Goal: Task Accomplishment & Management: Complete application form

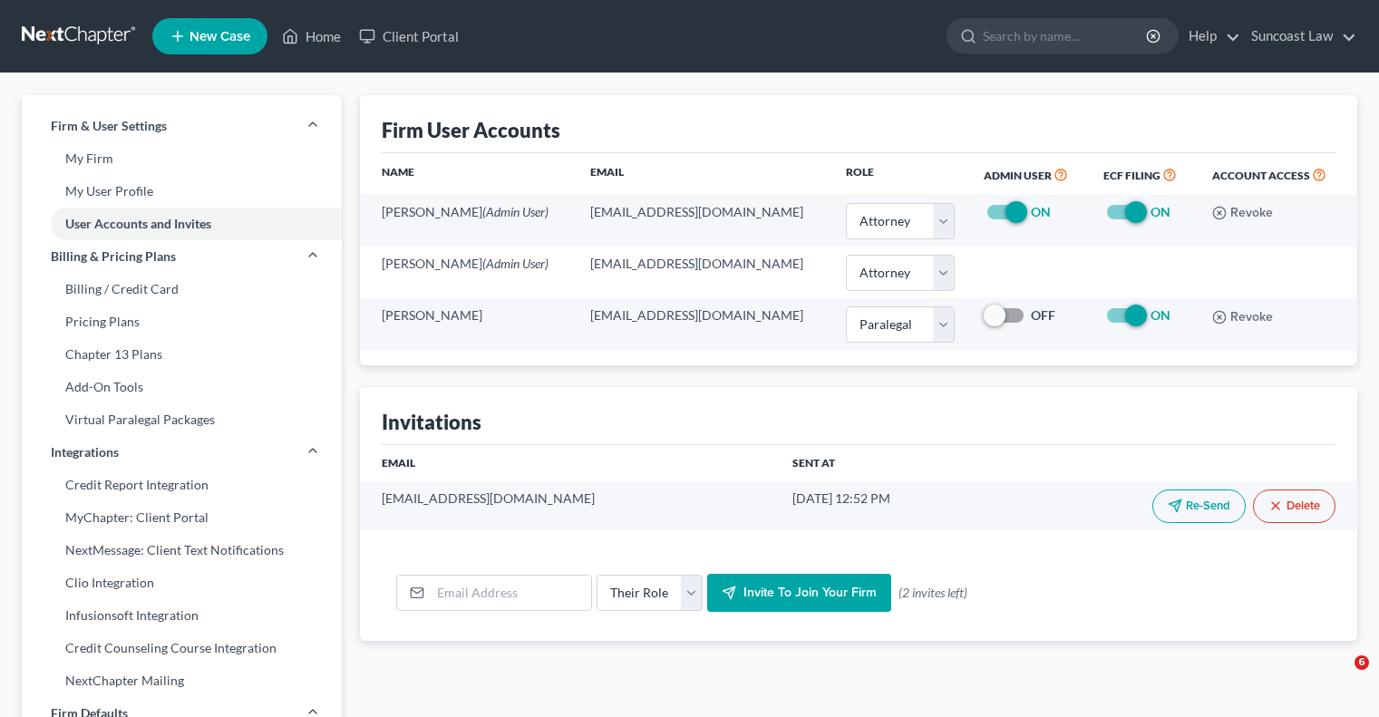
select select "0"
select select "1"
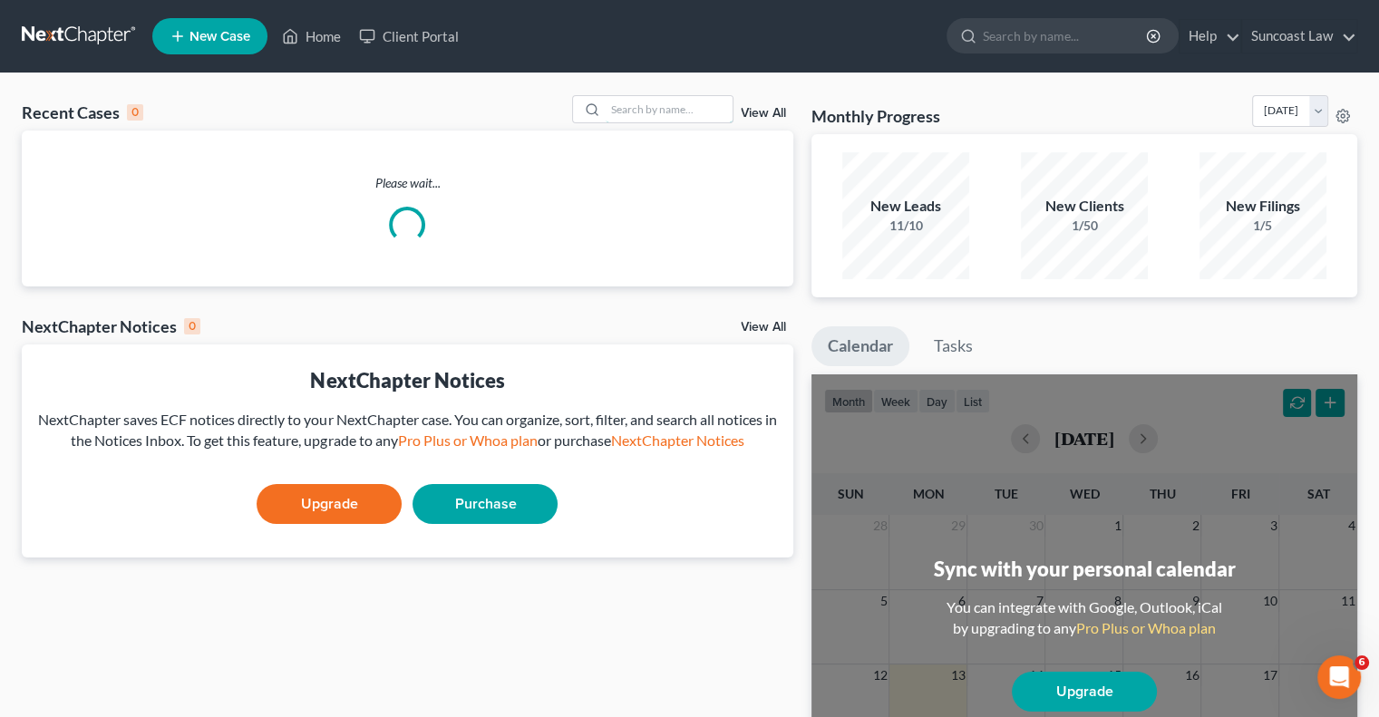
drag, startPoint x: 642, startPoint y: 111, endPoint x: 668, endPoint y: 72, distance: 47.0
click at [641, 109] on input "search" at bounding box center [669, 109] width 127 height 26
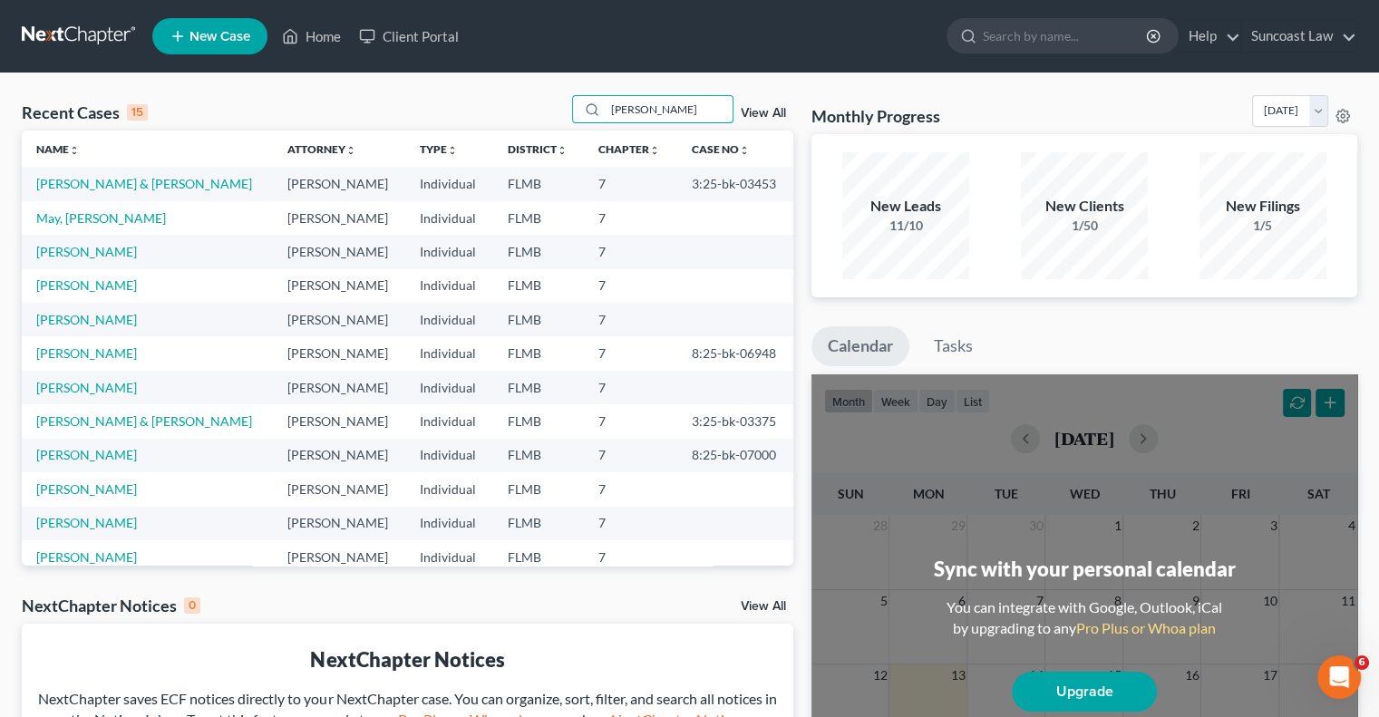
type input "[PERSON_NAME]"
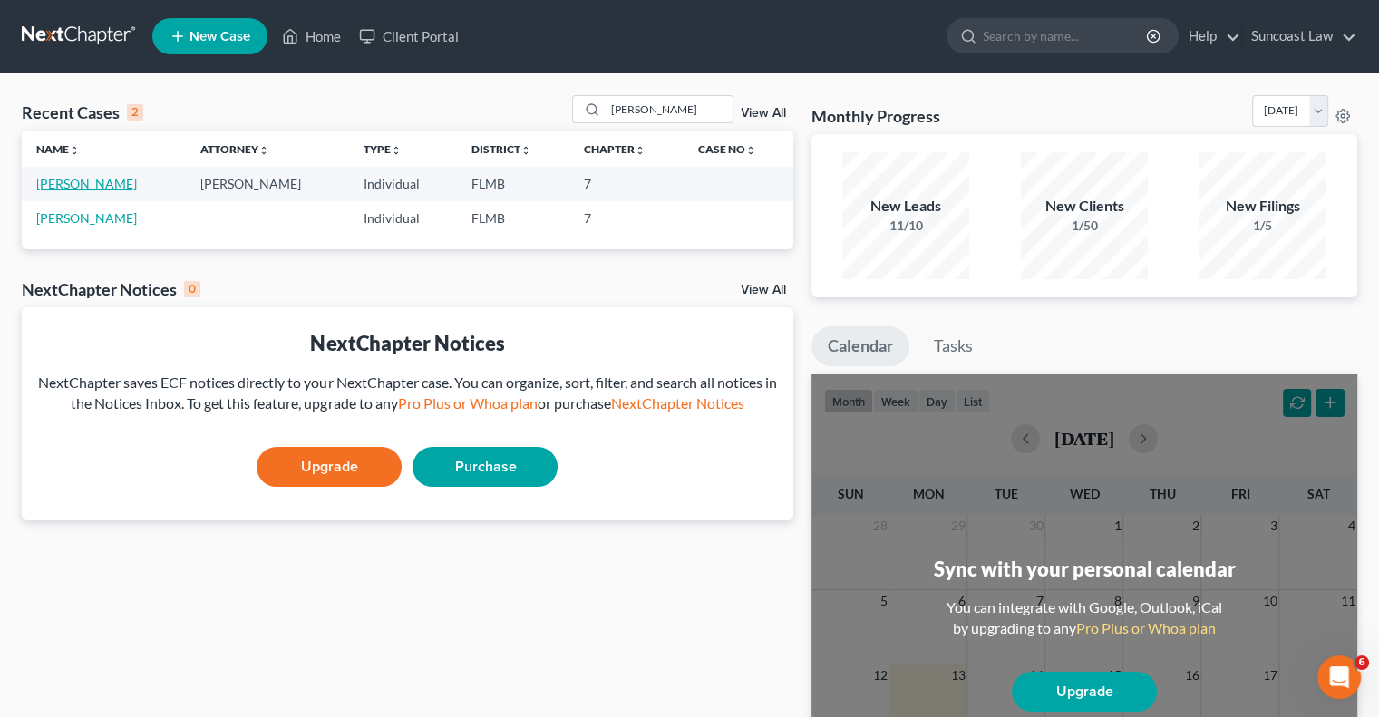
click at [102, 189] on link "[PERSON_NAME]" at bounding box center [86, 183] width 101 height 15
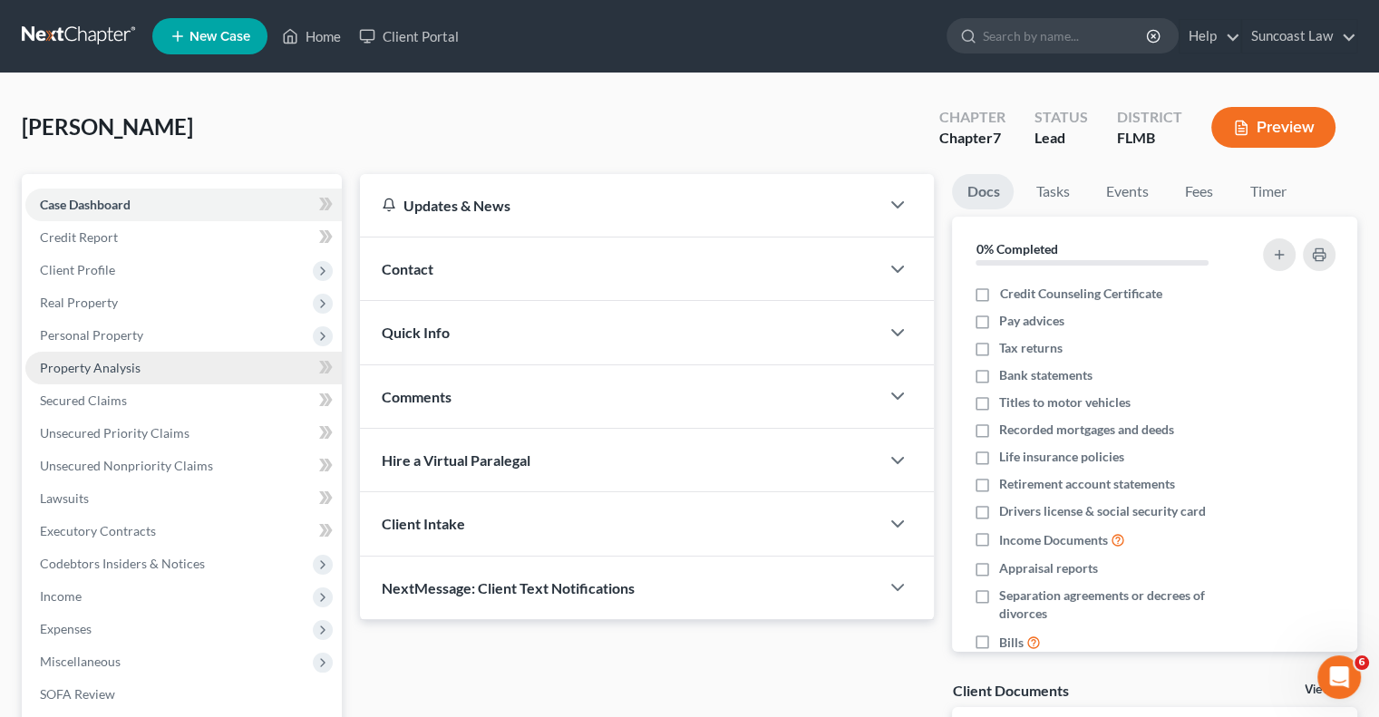
click at [141, 365] on link "Property Analysis" at bounding box center [183, 368] width 316 height 33
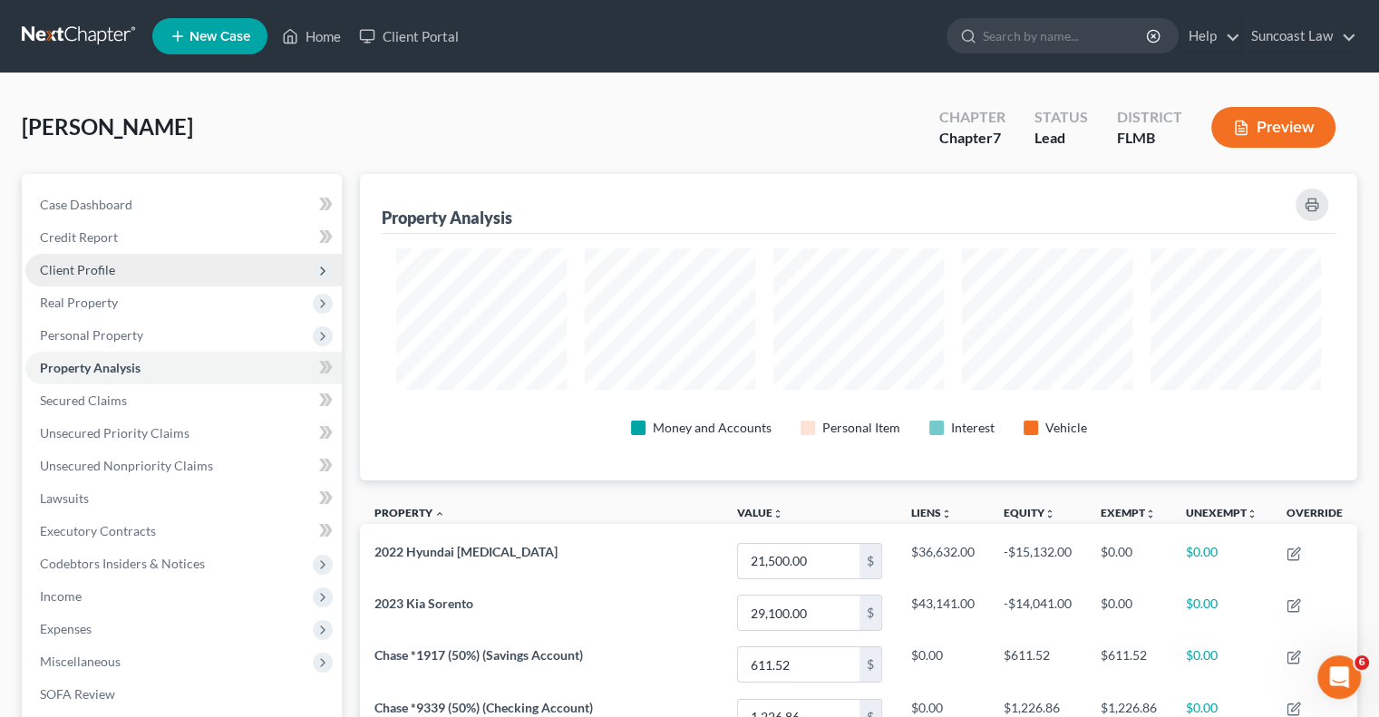
click at [157, 273] on span "Client Profile" at bounding box center [183, 270] width 316 height 33
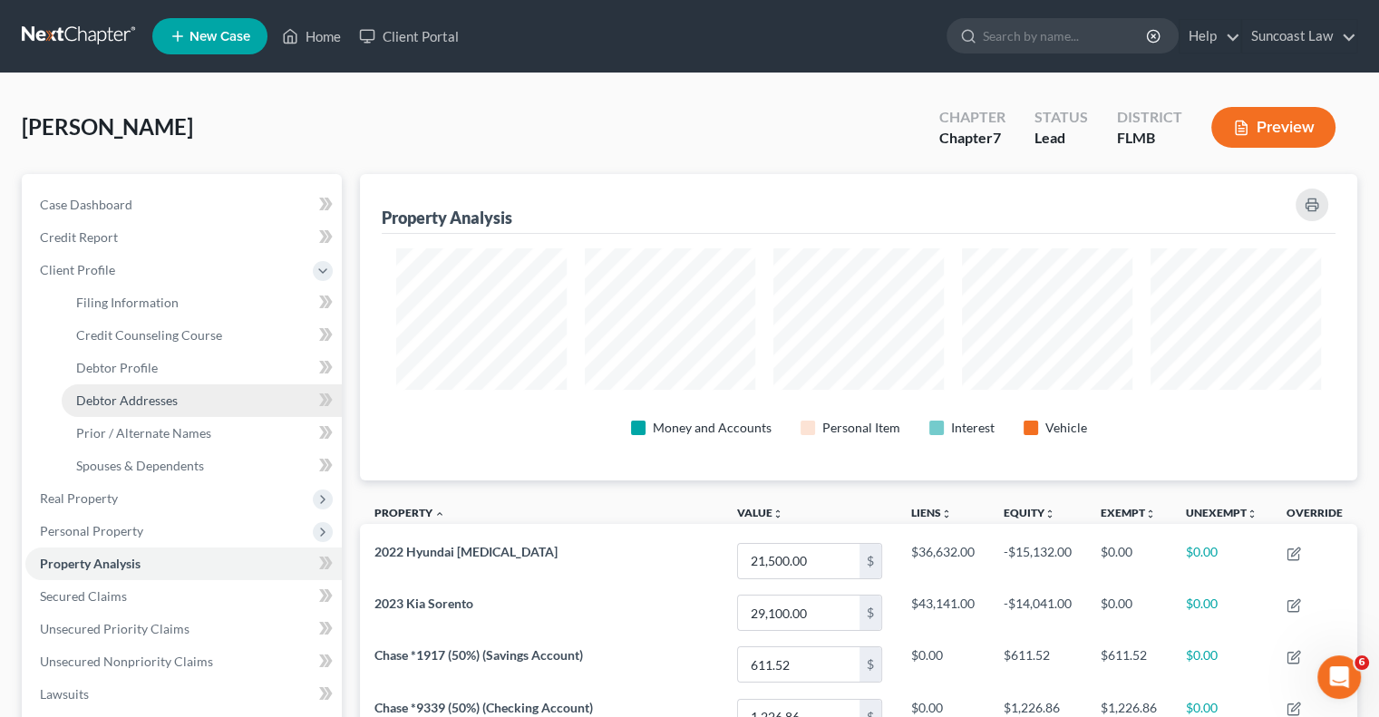
click at [209, 394] on link "Debtor Addresses" at bounding box center [202, 400] width 280 height 33
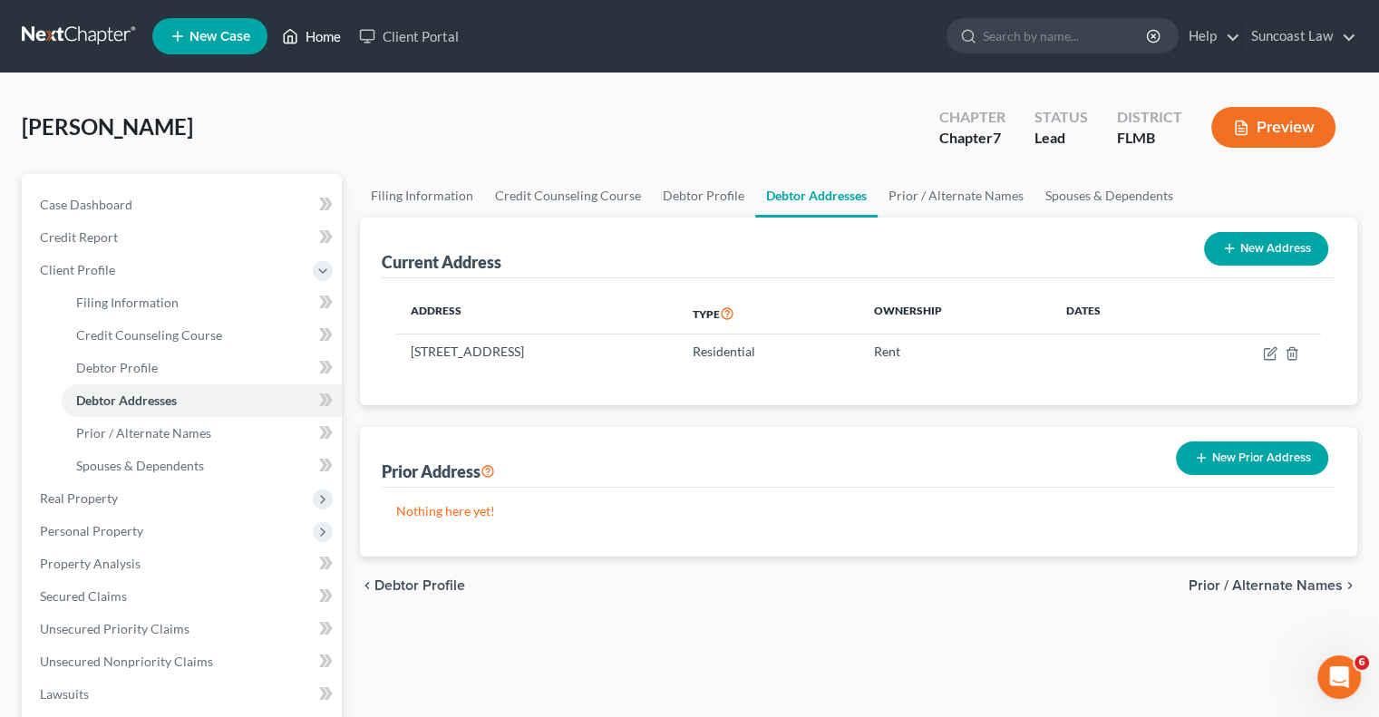
click at [327, 39] on link "Home" at bounding box center [311, 36] width 77 height 33
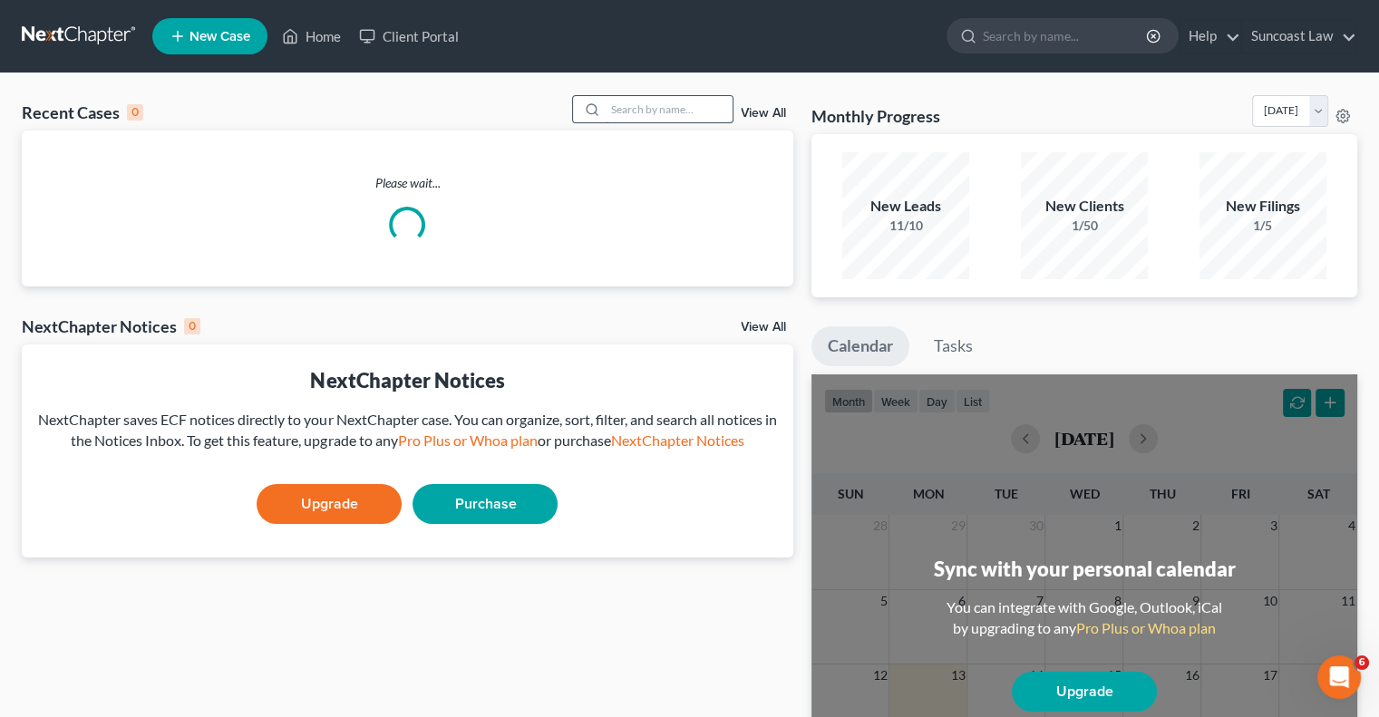
click at [655, 113] on input "search" at bounding box center [669, 109] width 127 height 26
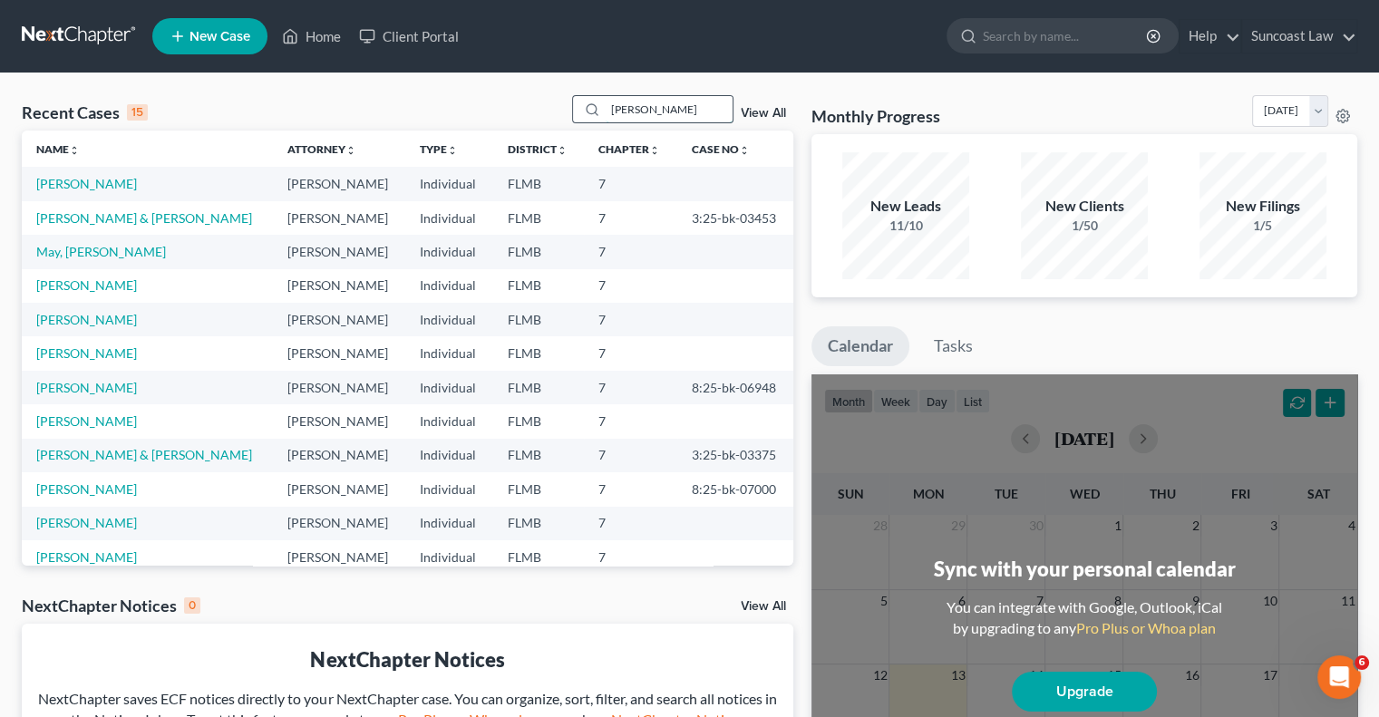
type input "[PERSON_NAME]"
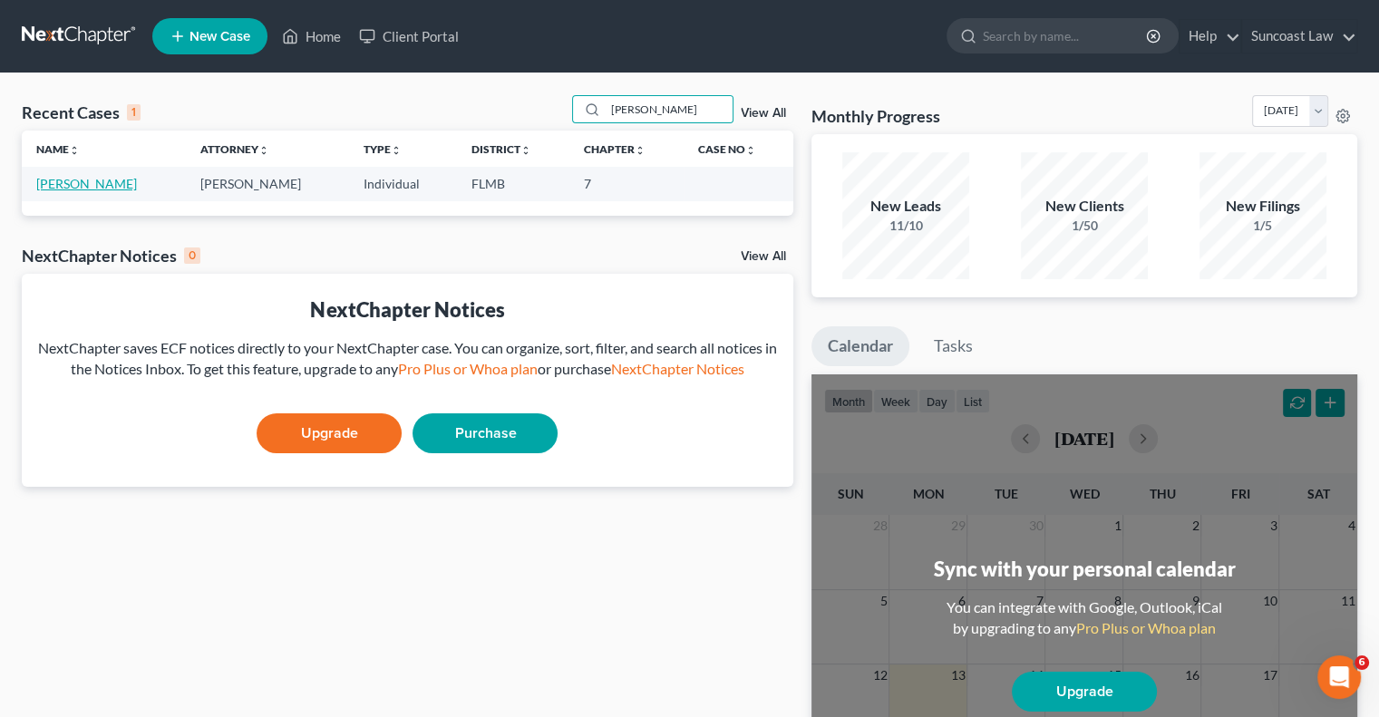
click at [75, 182] on link "[PERSON_NAME]" at bounding box center [86, 183] width 101 height 15
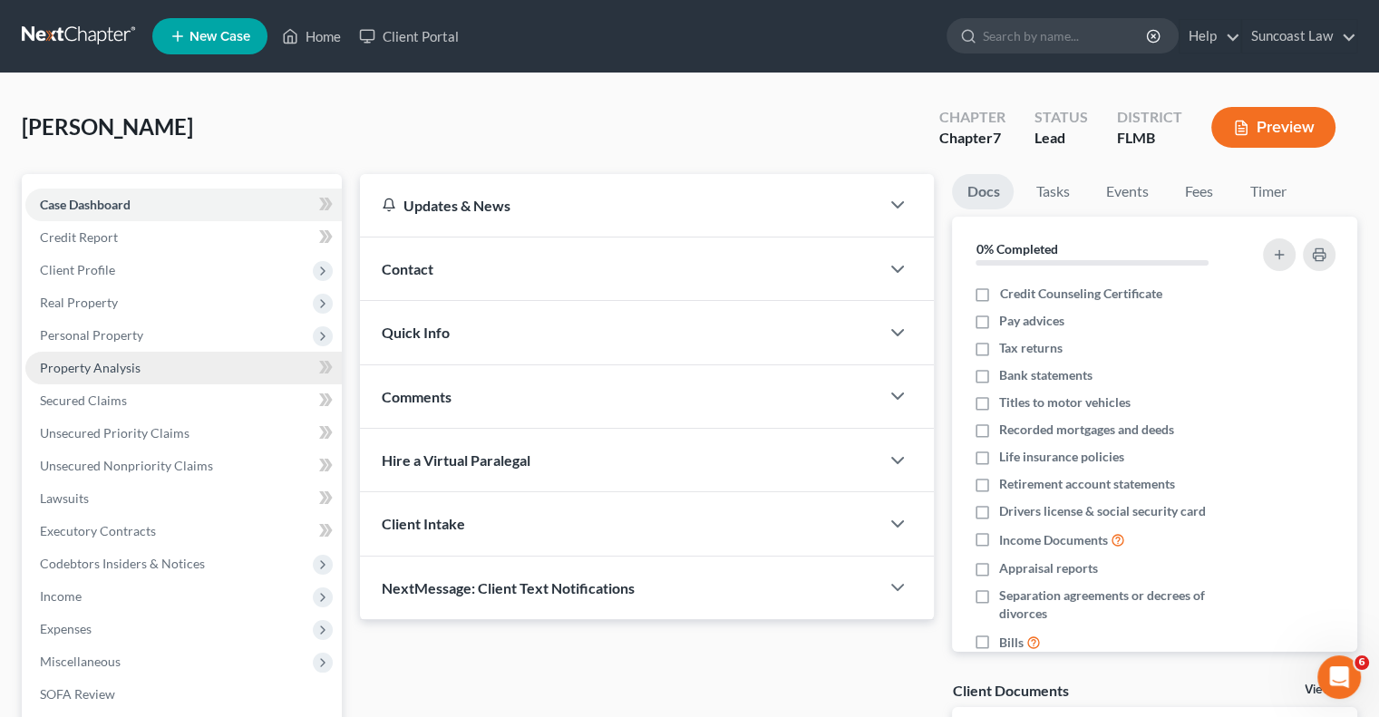
click at [112, 371] on span "Property Analysis" at bounding box center [90, 367] width 101 height 15
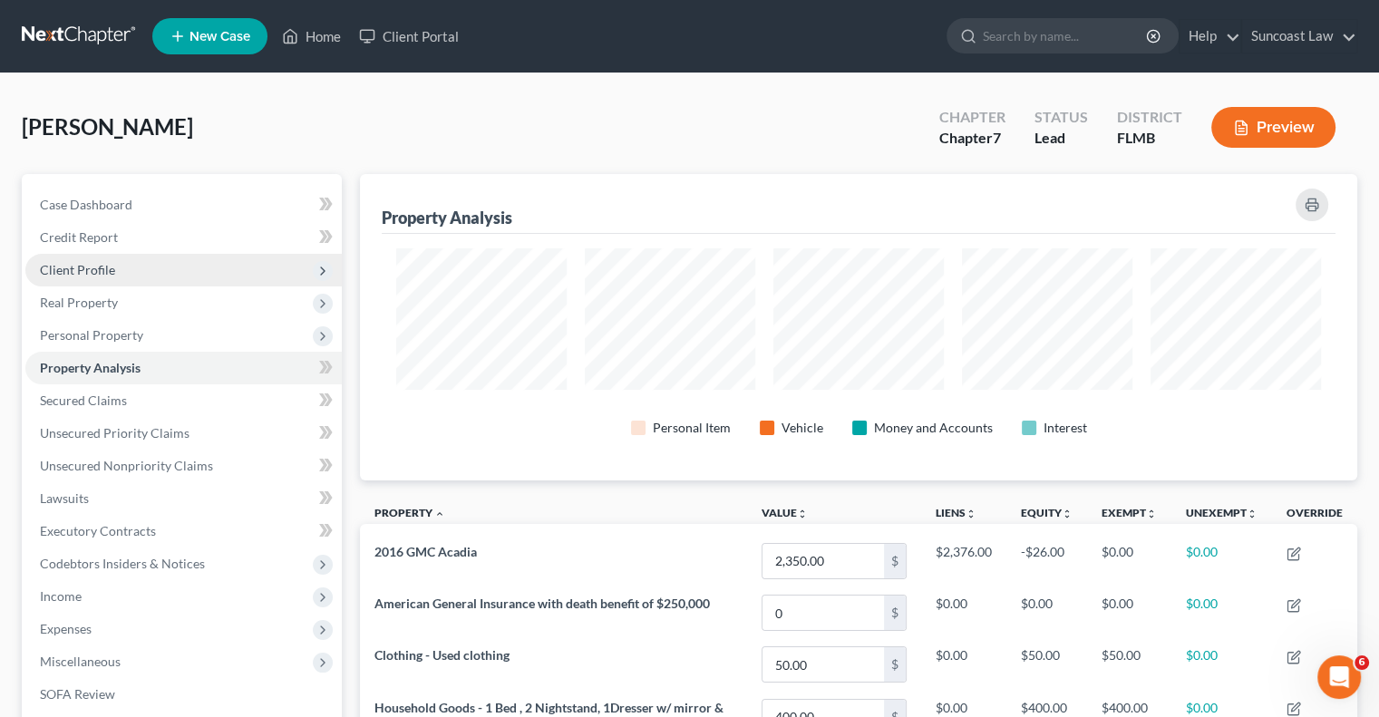
click at [100, 268] on span "Client Profile" at bounding box center [77, 269] width 75 height 15
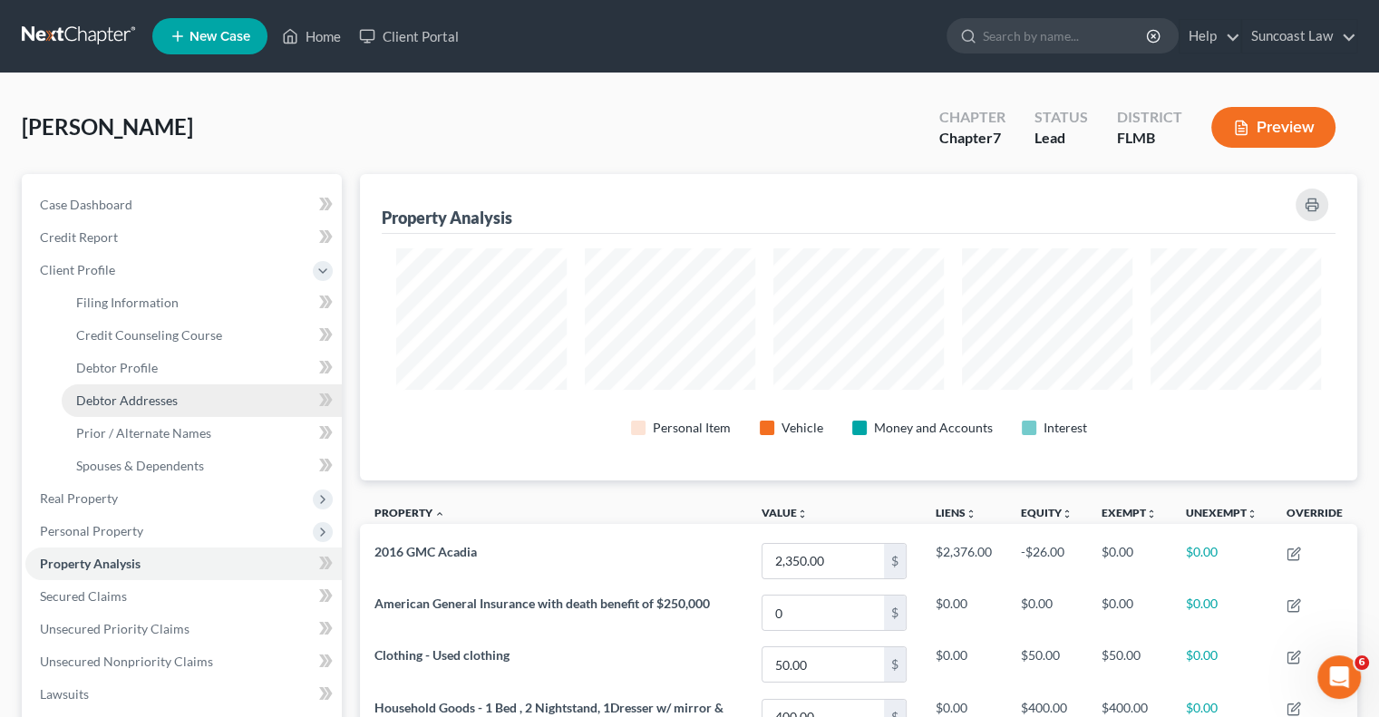
click at [152, 409] on link "Debtor Addresses" at bounding box center [202, 400] width 280 height 33
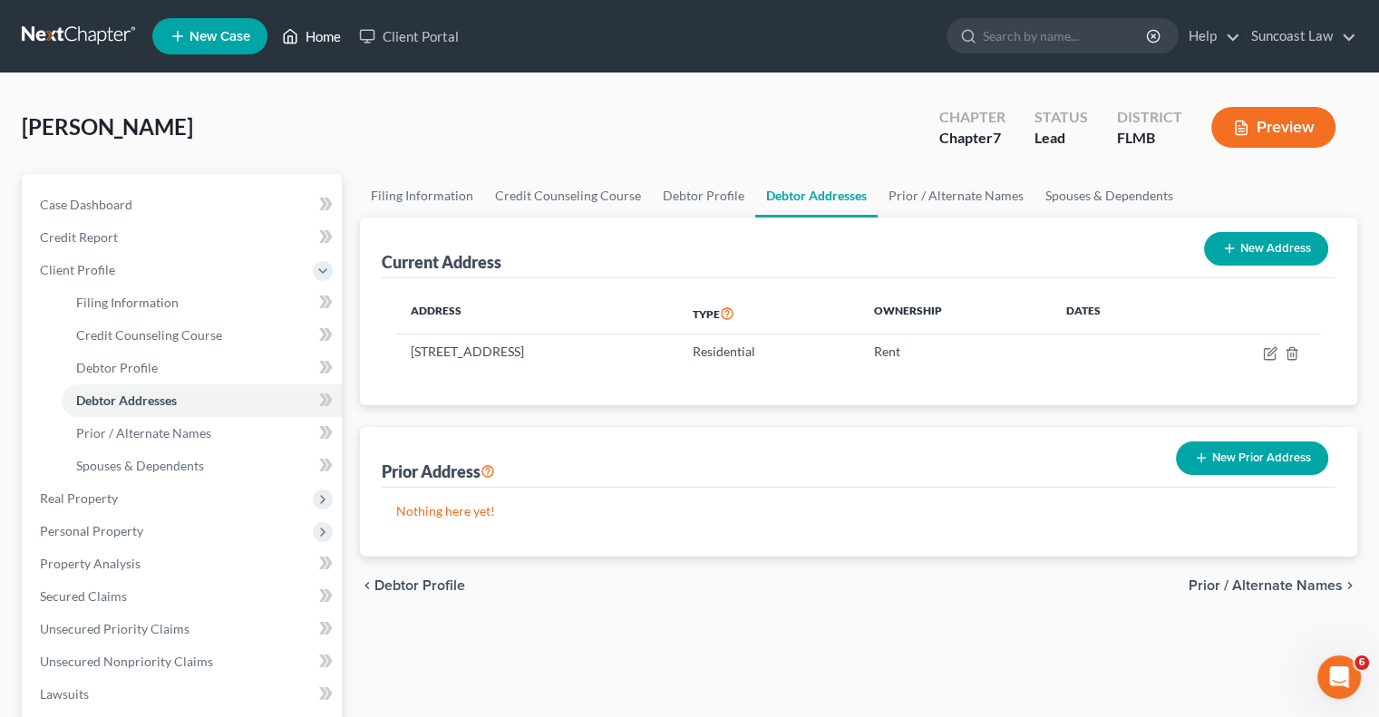
click at [326, 37] on link "Home" at bounding box center [311, 36] width 77 height 33
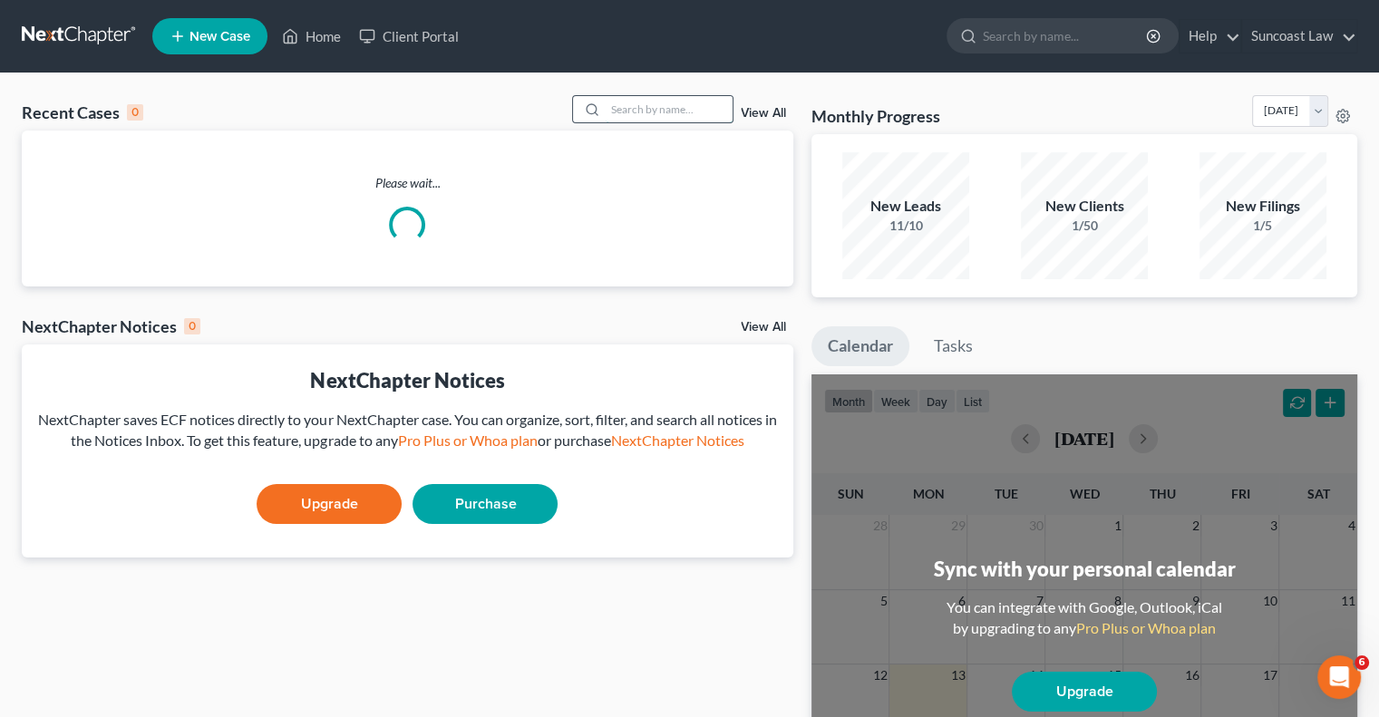
click at [647, 118] on input "search" at bounding box center [669, 109] width 127 height 26
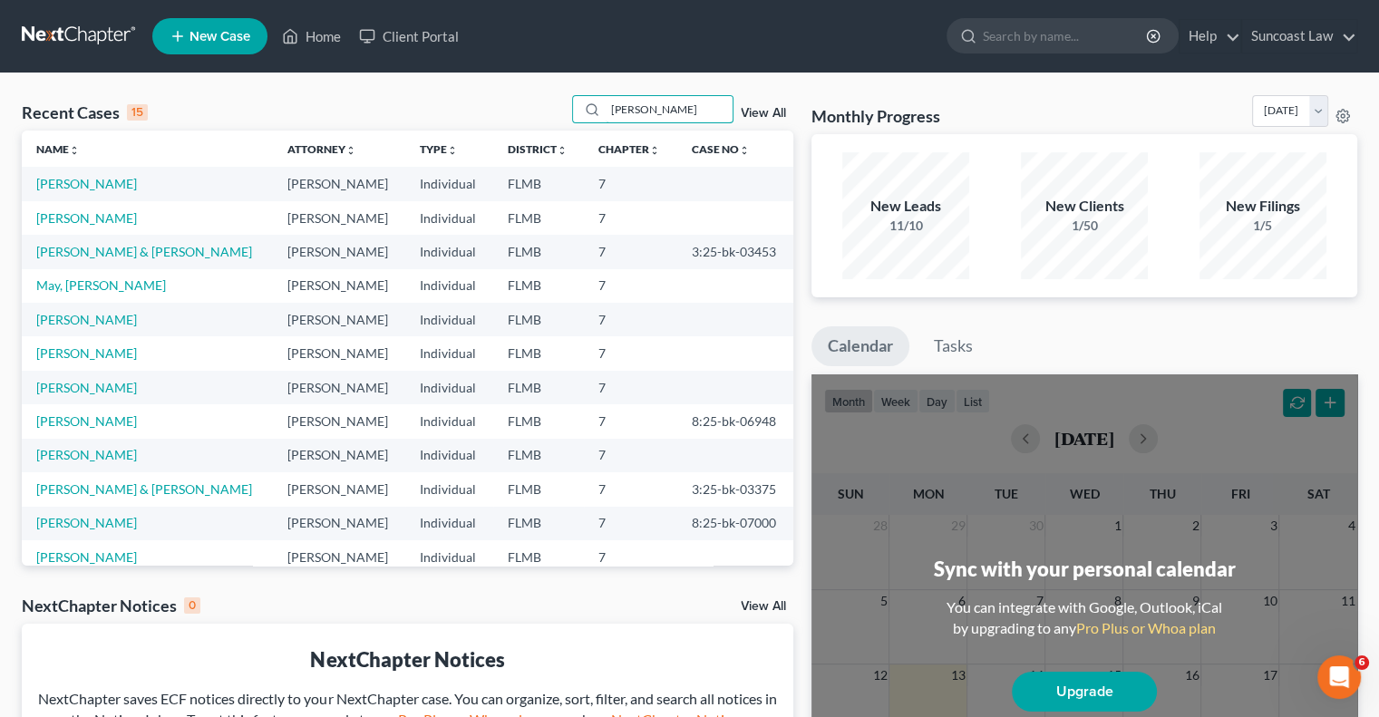
type input "[PERSON_NAME]"
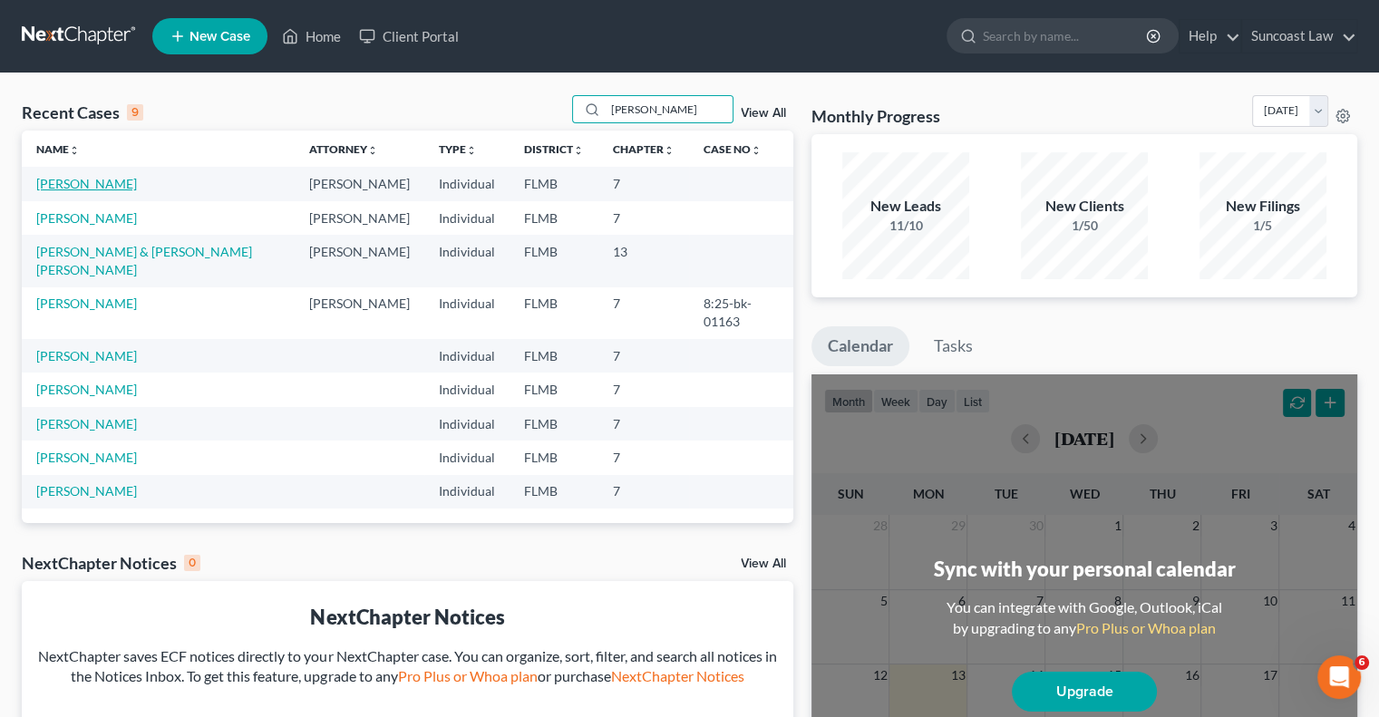
click at [75, 188] on link "[PERSON_NAME]" at bounding box center [86, 183] width 101 height 15
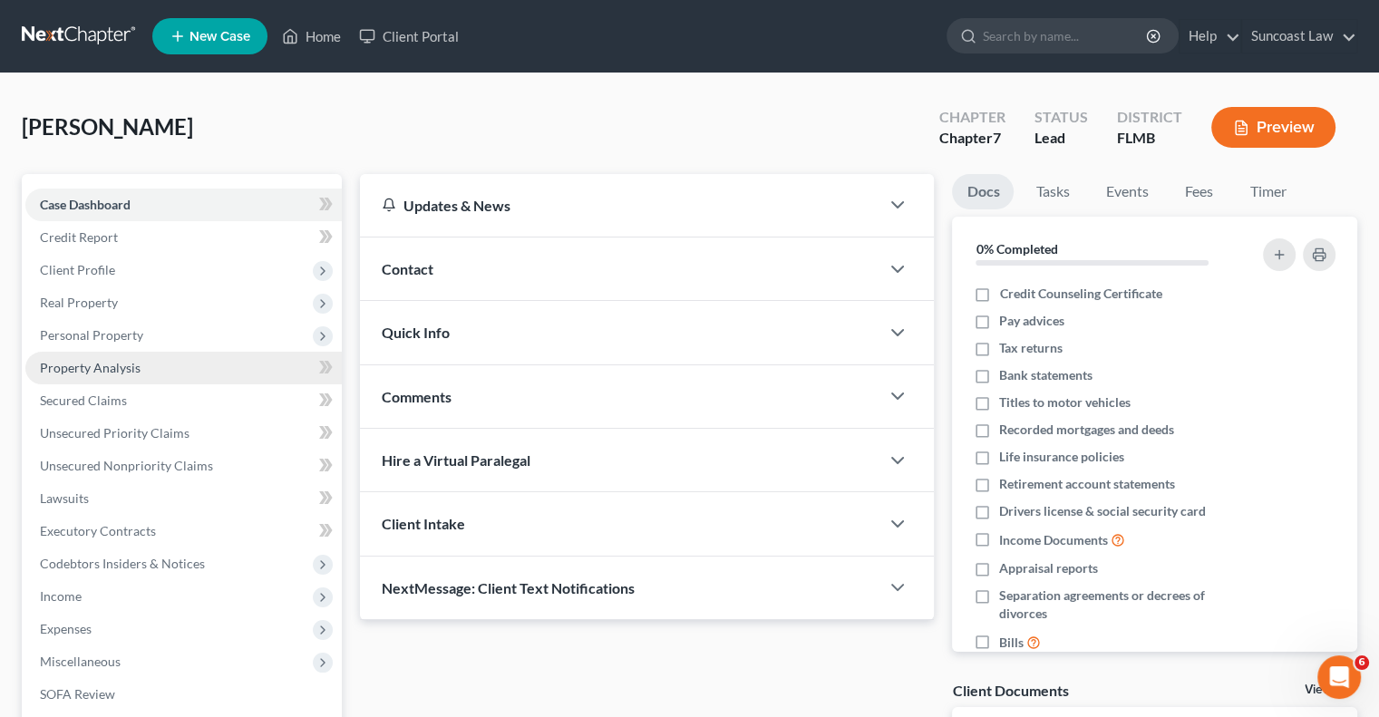
click at [116, 370] on span "Property Analysis" at bounding box center [90, 367] width 101 height 15
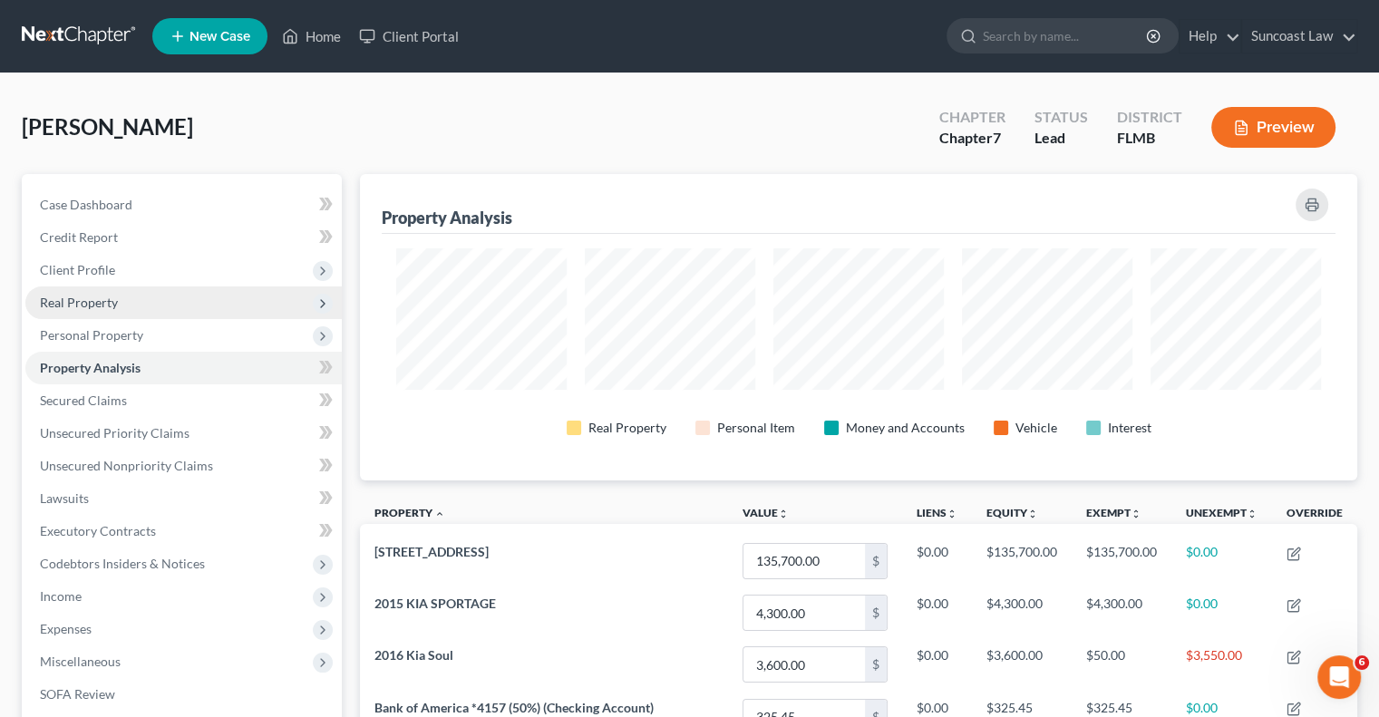
click at [116, 300] on span "Real Property" at bounding box center [79, 302] width 78 height 15
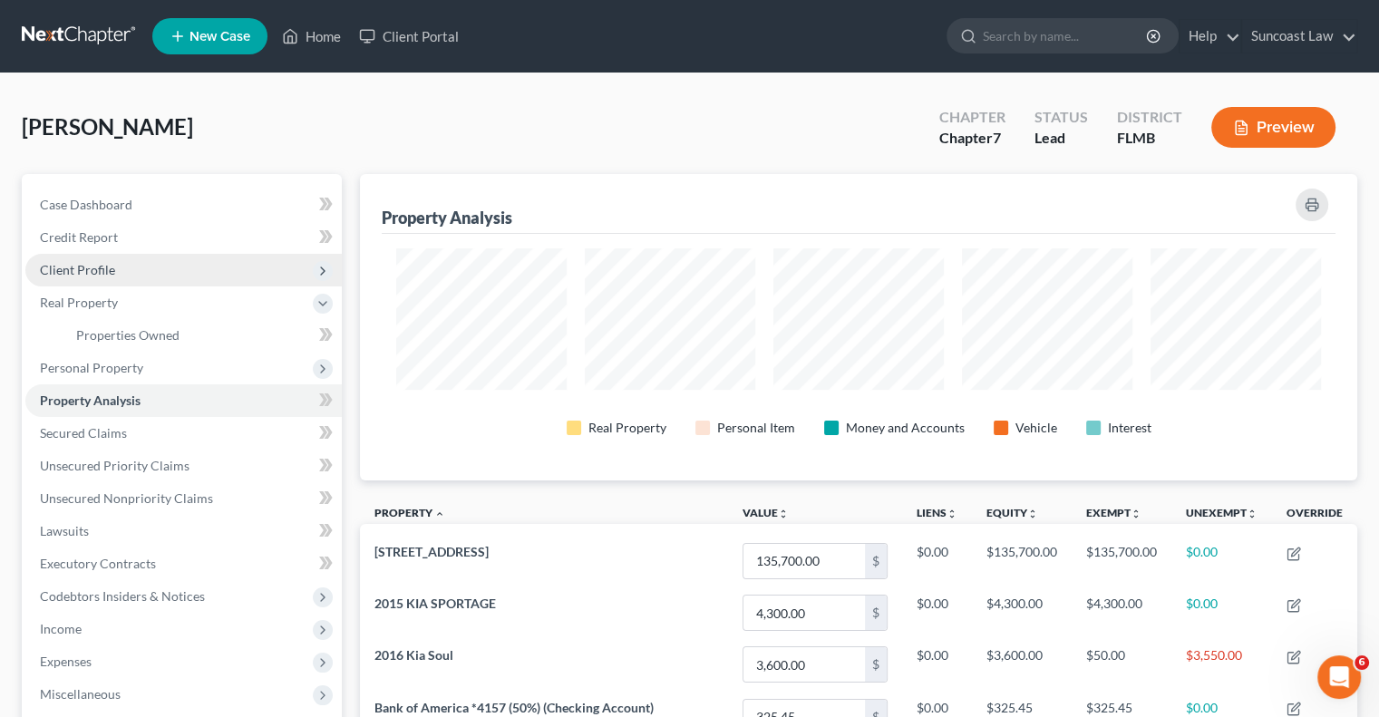
click at [90, 267] on span "Client Profile" at bounding box center [77, 269] width 75 height 15
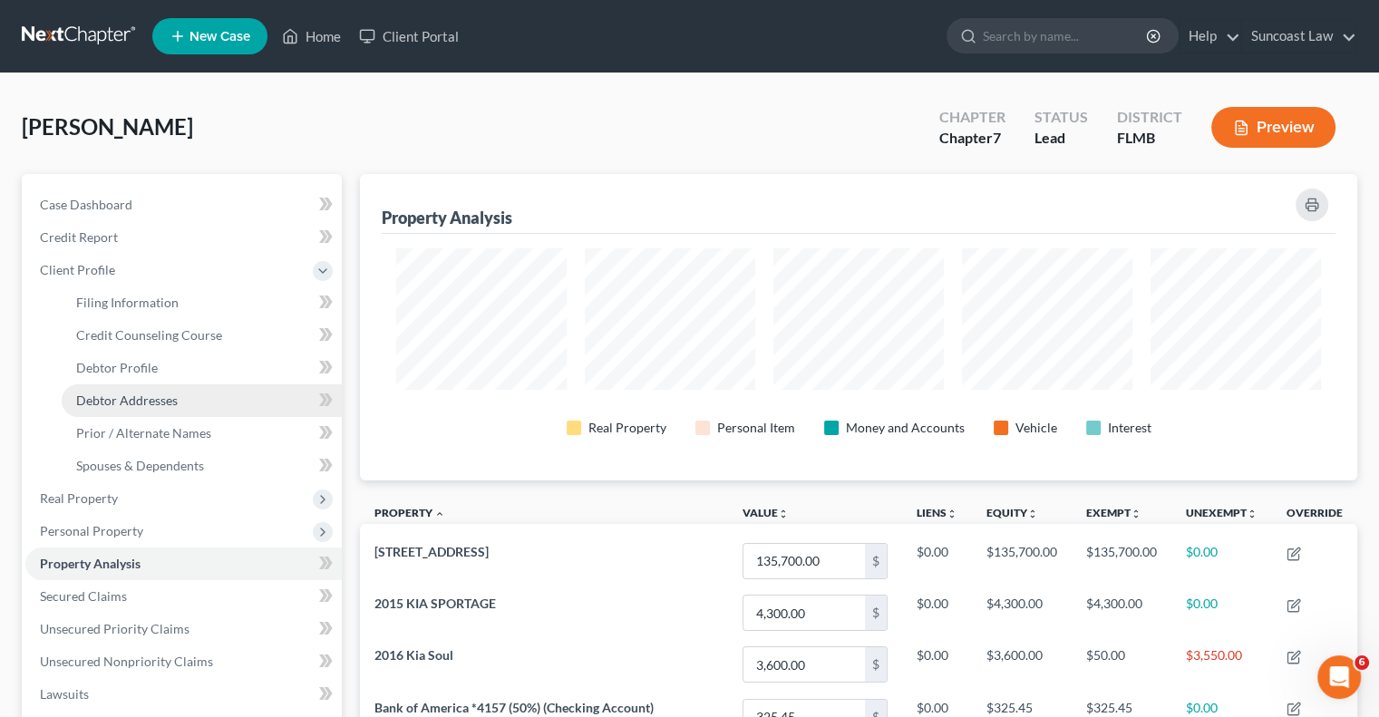
click at [165, 404] on span "Debtor Addresses" at bounding box center [127, 400] width 102 height 15
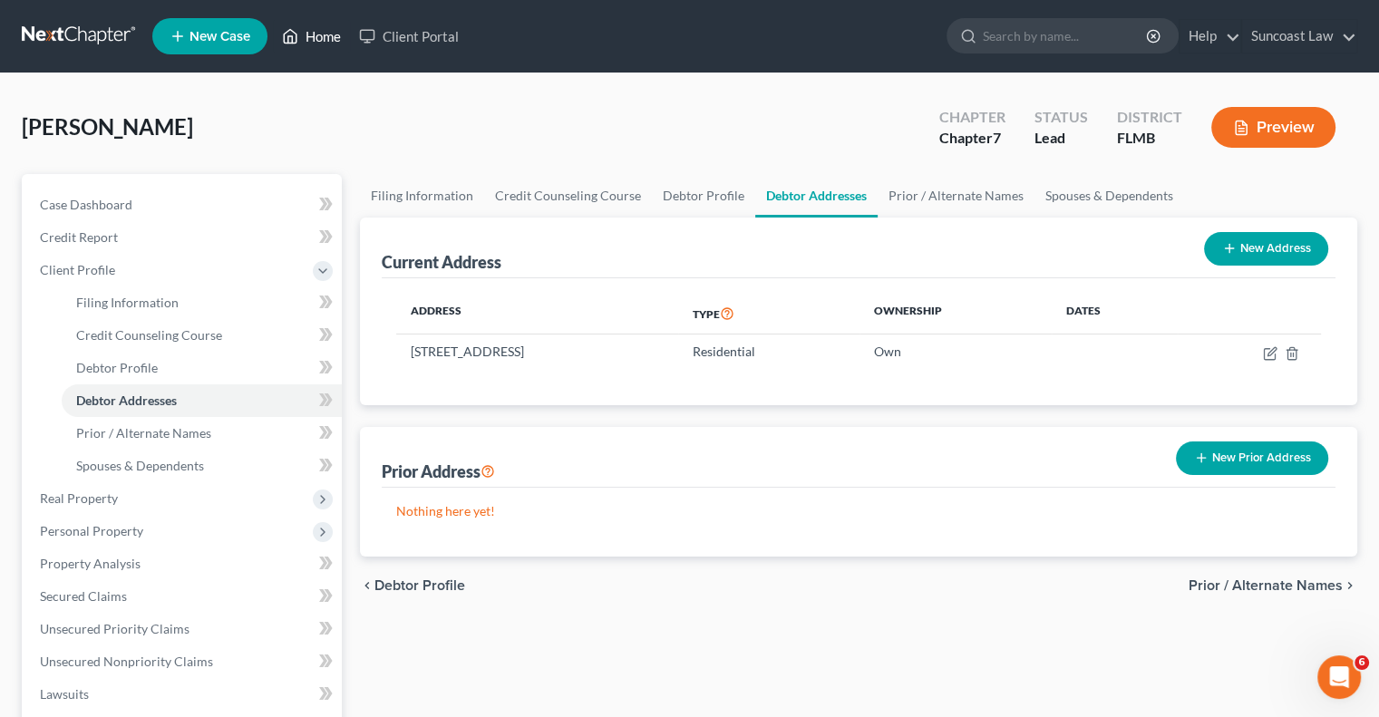
click at [337, 42] on link "Home" at bounding box center [311, 36] width 77 height 33
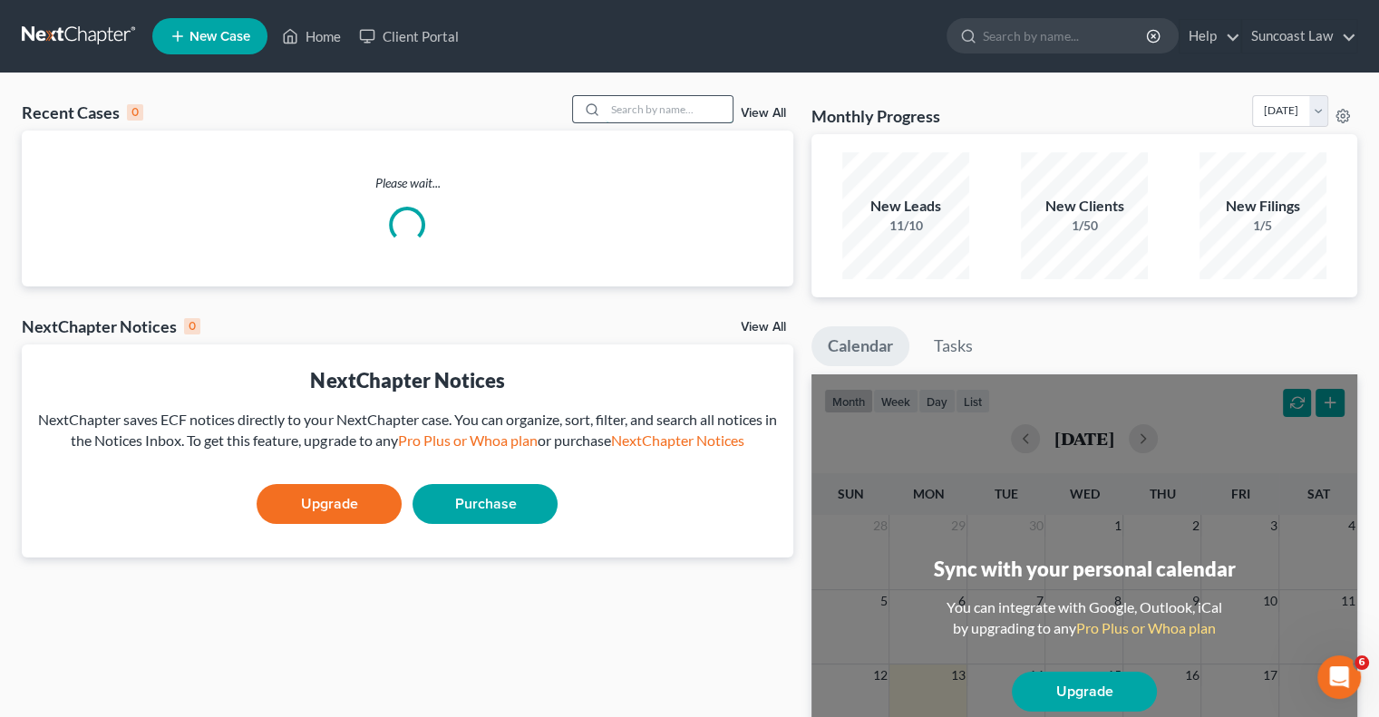
click at [651, 104] on input "search" at bounding box center [669, 109] width 127 height 26
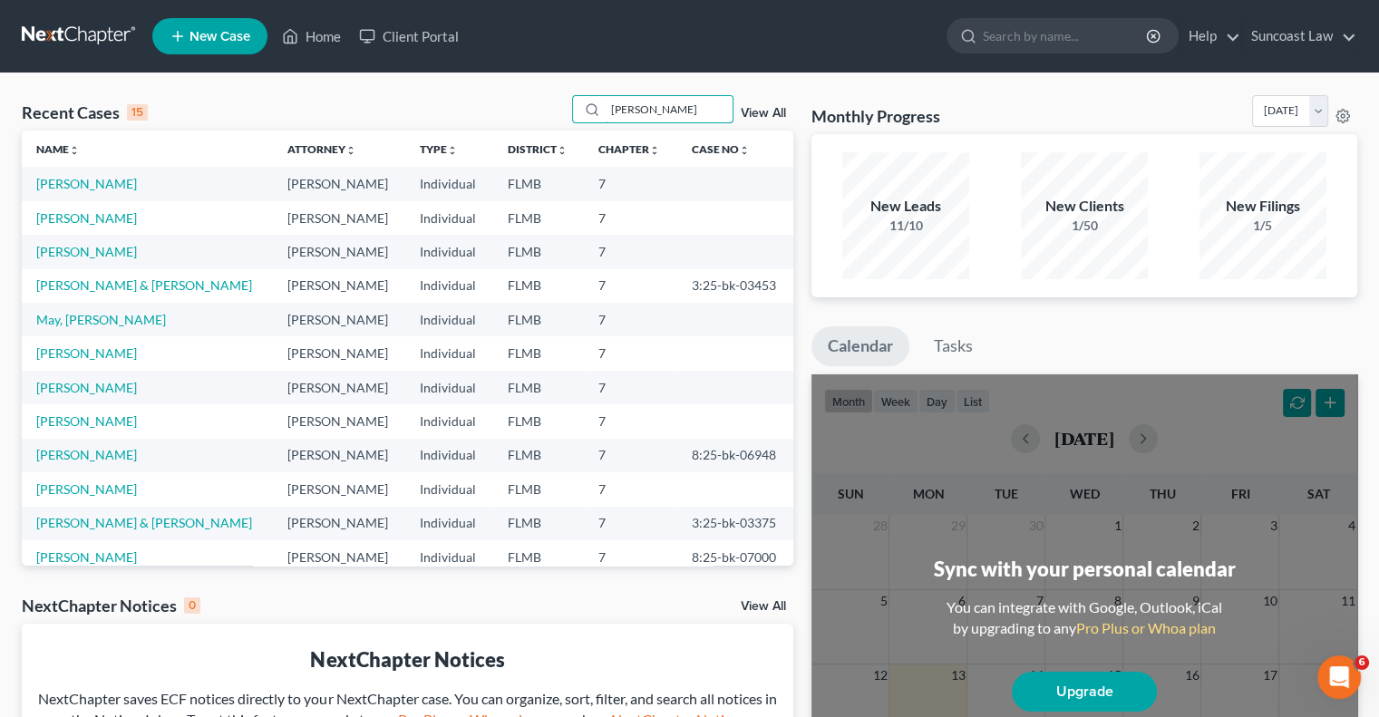
type input "[PERSON_NAME]"
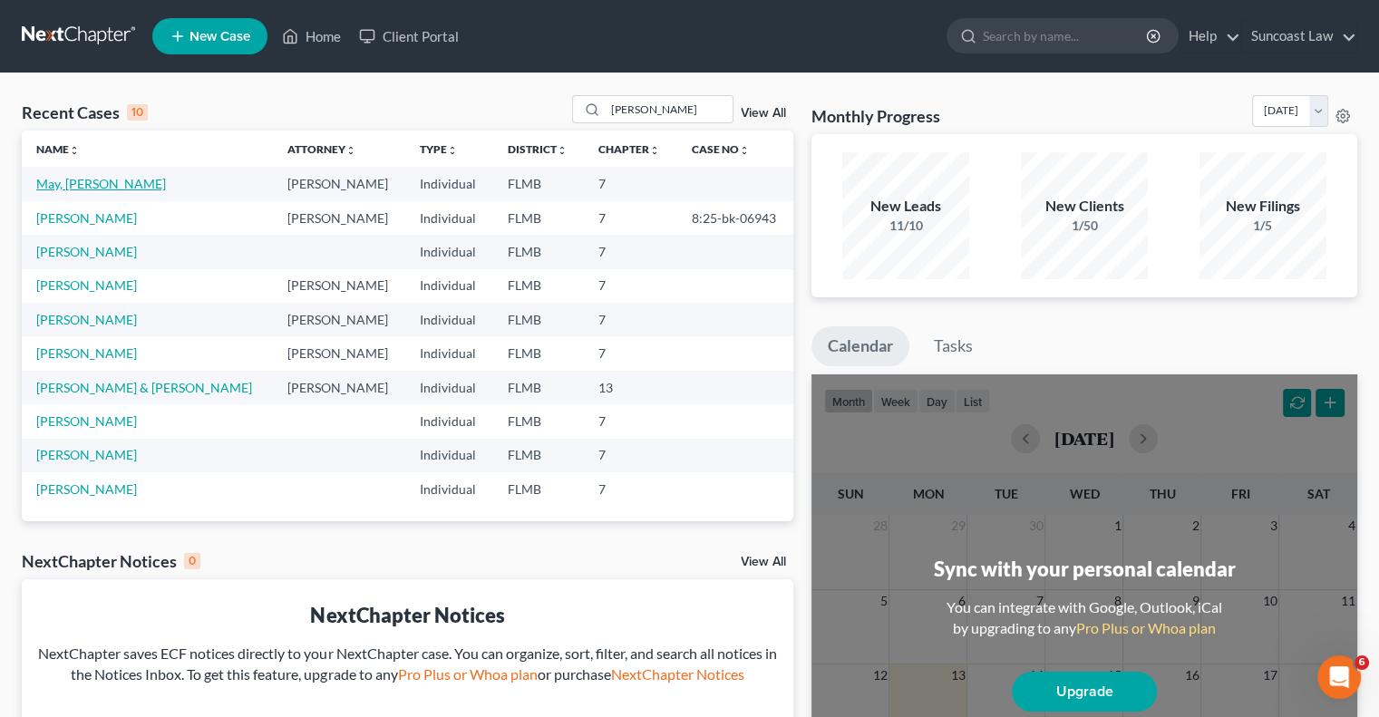
click at [53, 184] on link "May, [PERSON_NAME]" at bounding box center [101, 183] width 130 height 15
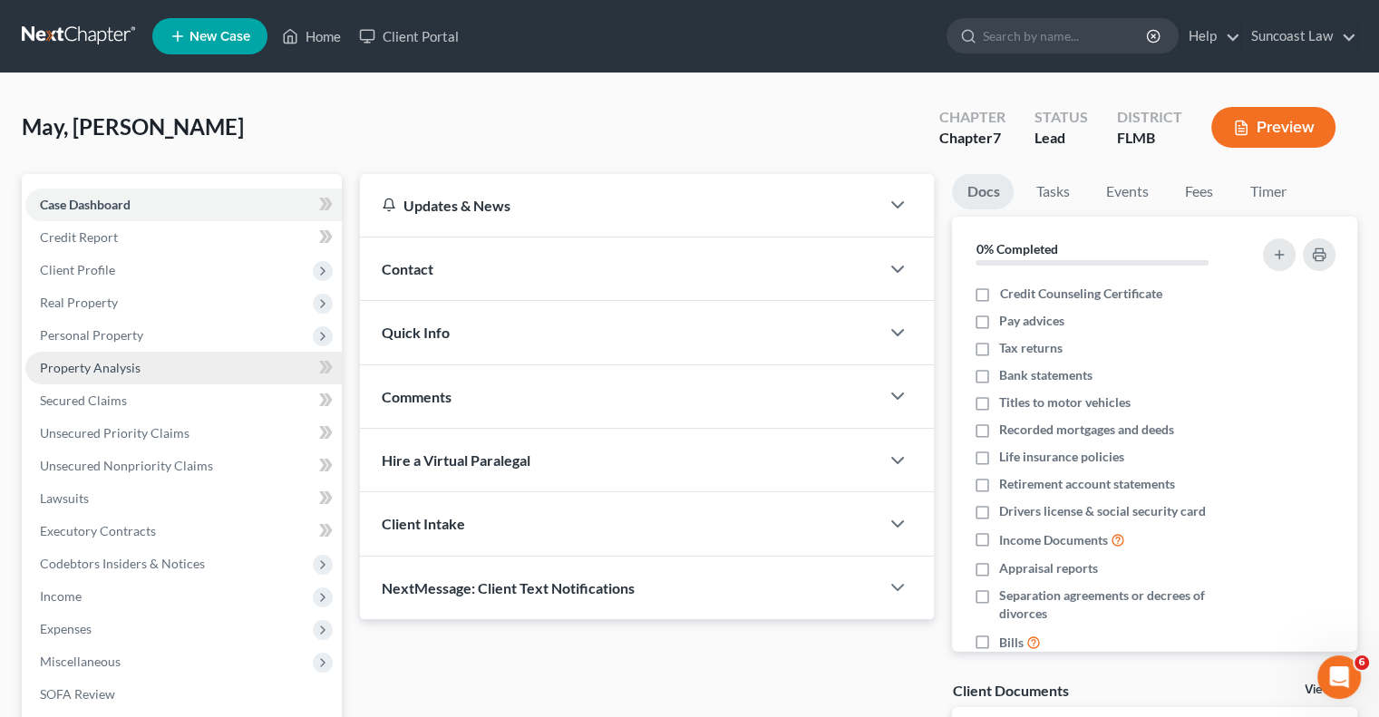
click at [108, 372] on span "Property Analysis" at bounding box center [90, 367] width 101 height 15
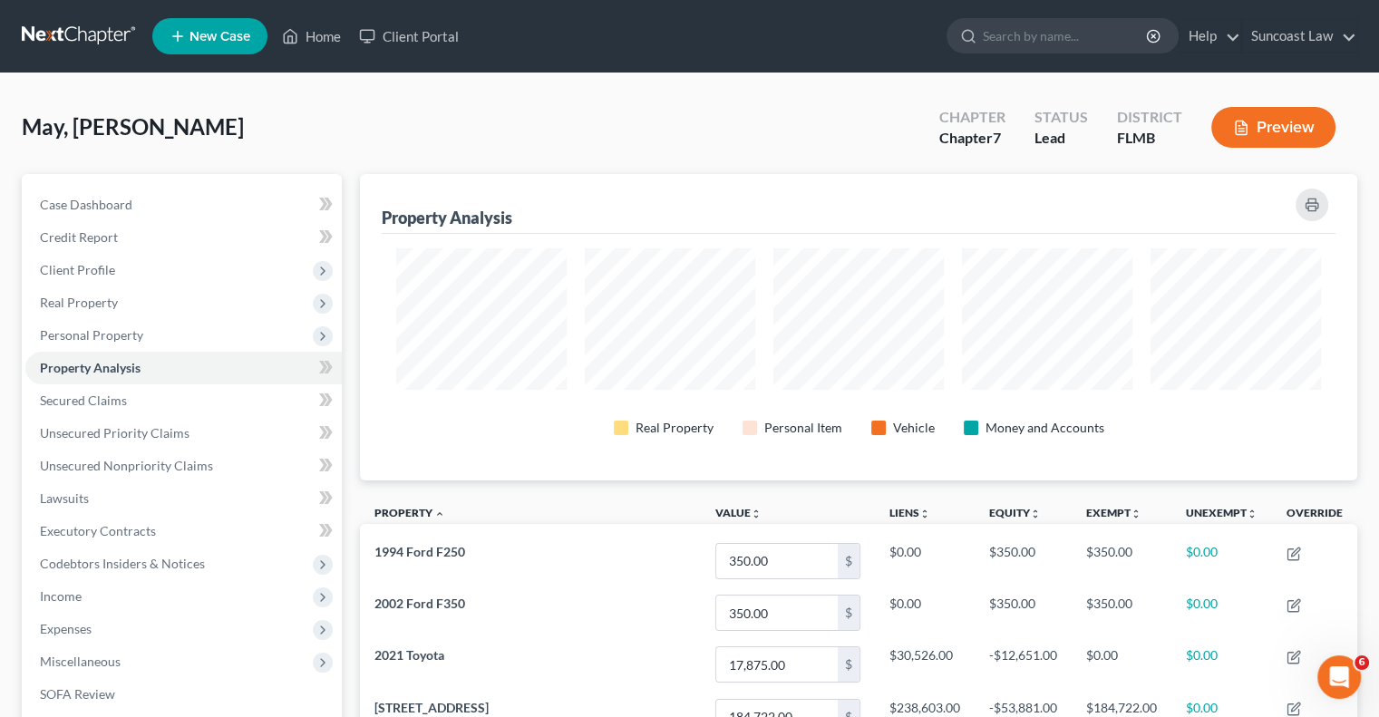
scroll to position [306, 997]
click at [70, 267] on span "Client Profile" at bounding box center [77, 269] width 75 height 15
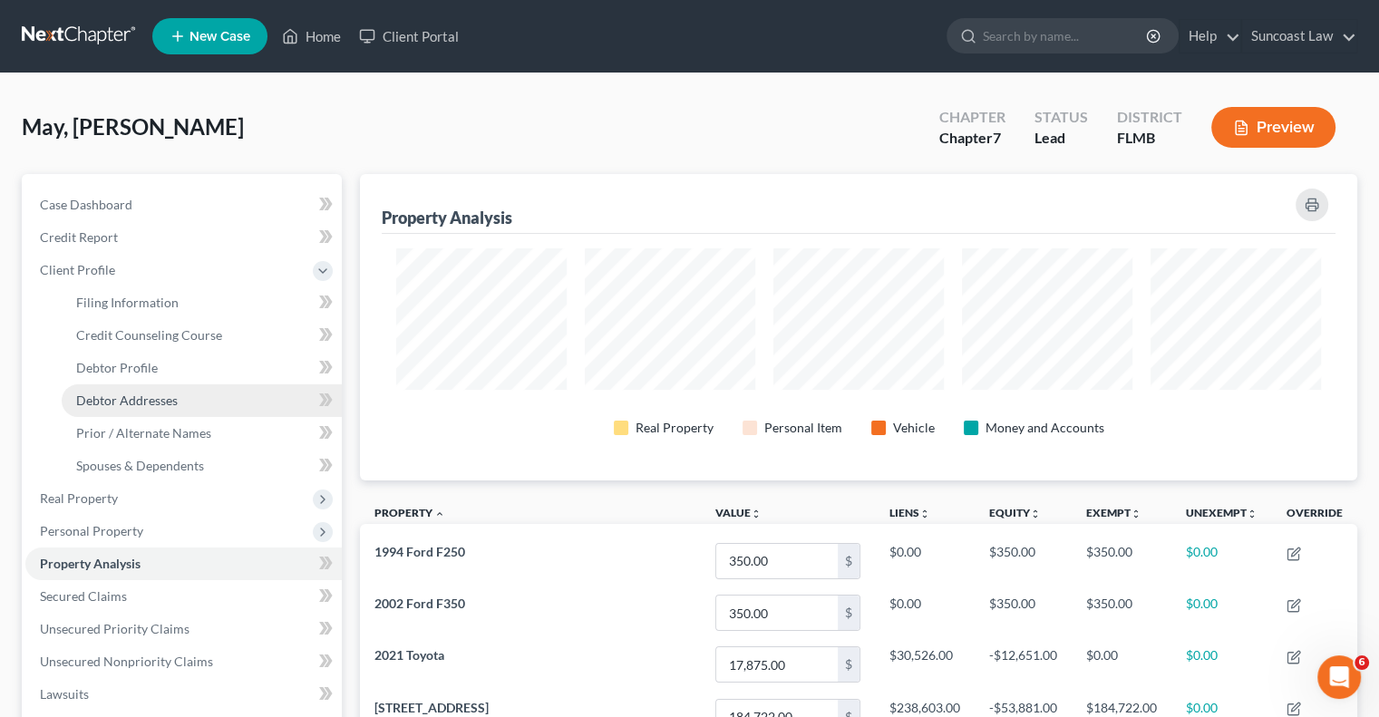
click at [153, 395] on span "Debtor Addresses" at bounding box center [127, 400] width 102 height 15
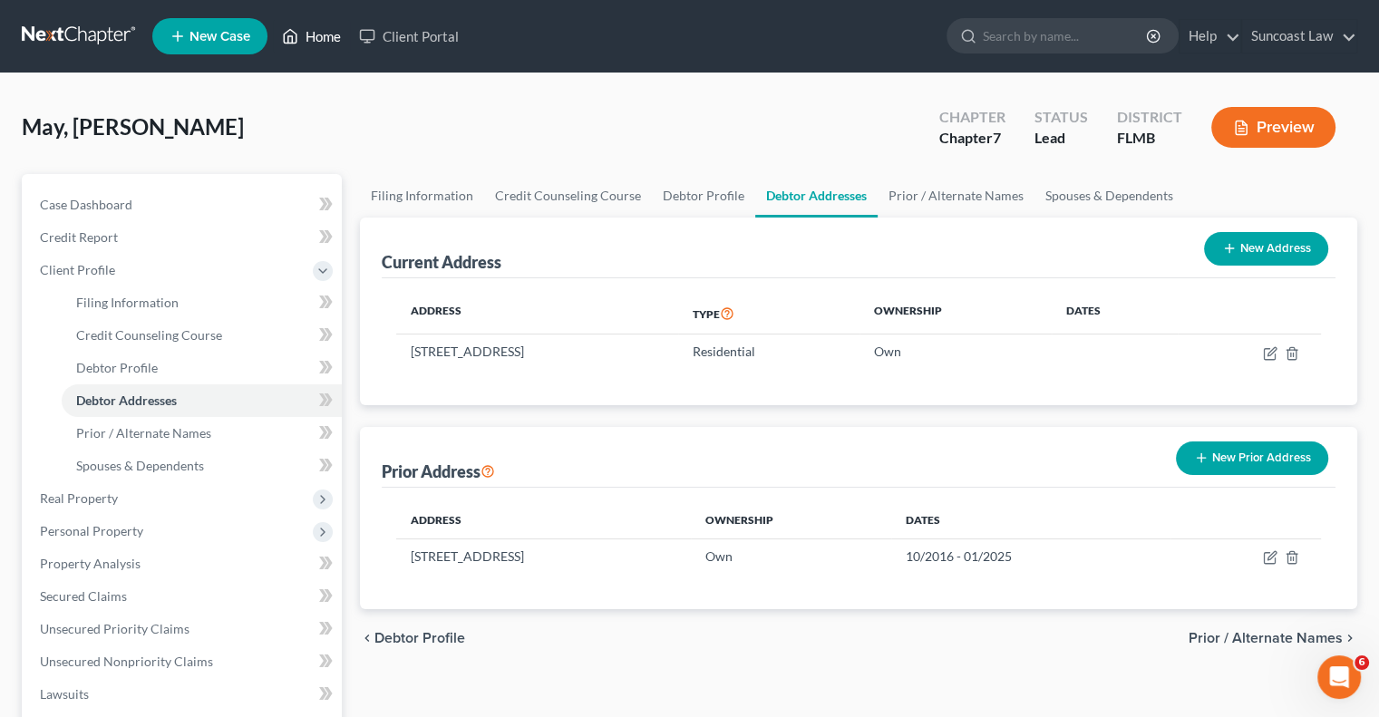
click at [322, 30] on link "Home" at bounding box center [311, 36] width 77 height 33
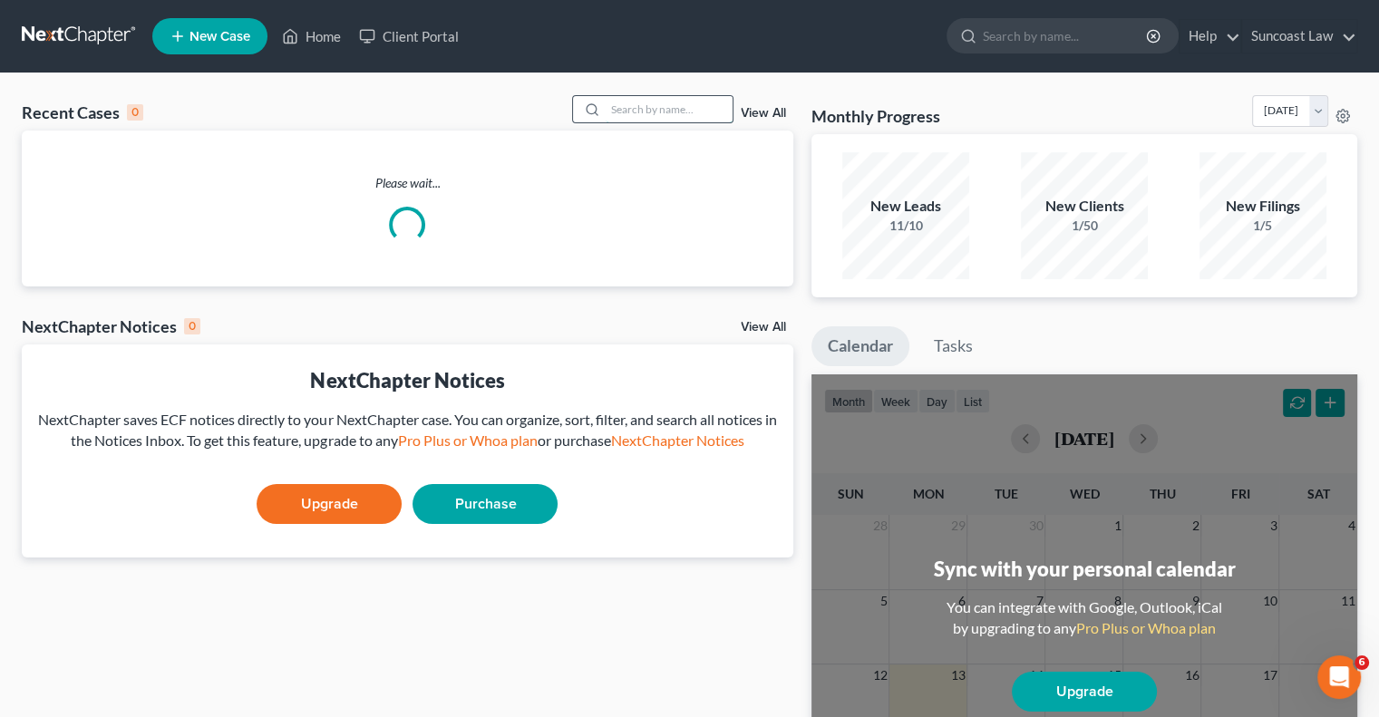
click at [647, 104] on input "search" at bounding box center [669, 109] width 127 height 26
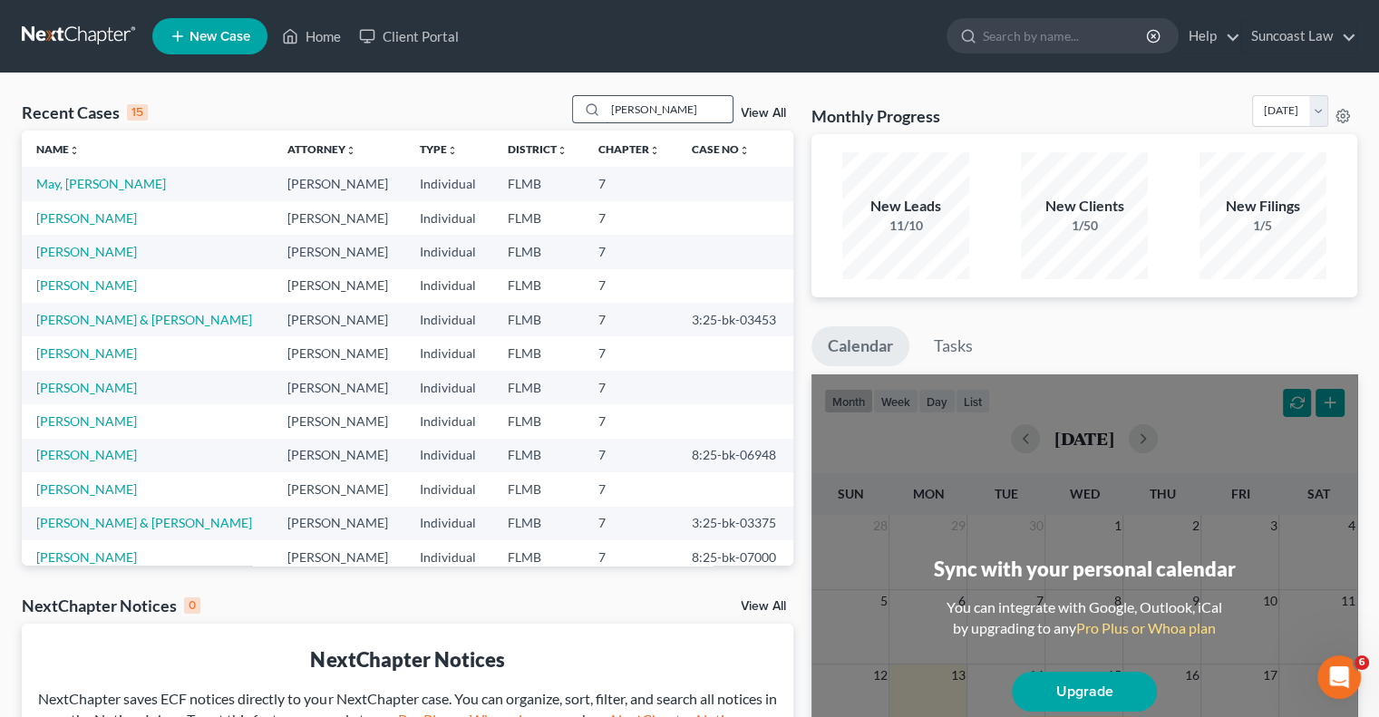
type input "[PERSON_NAME]"
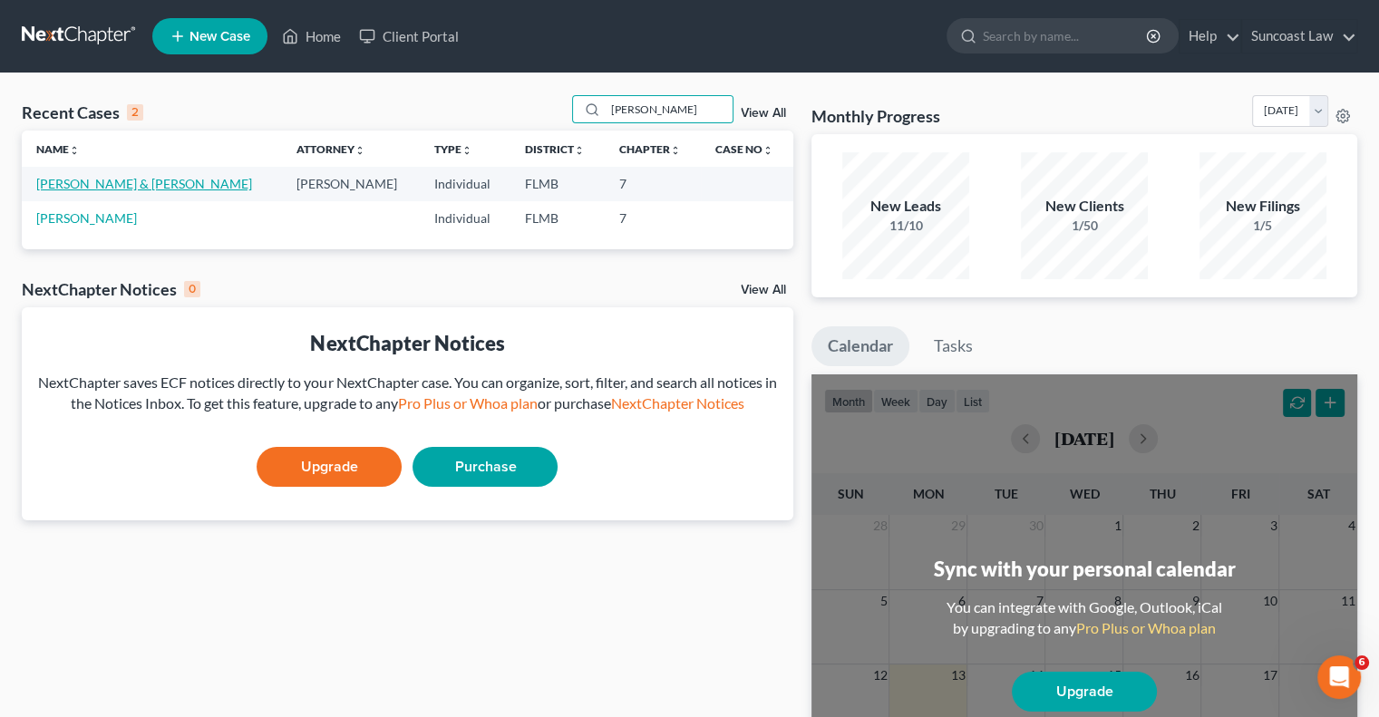
click at [127, 182] on link "[PERSON_NAME] & [PERSON_NAME]" at bounding box center [144, 183] width 216 height 15
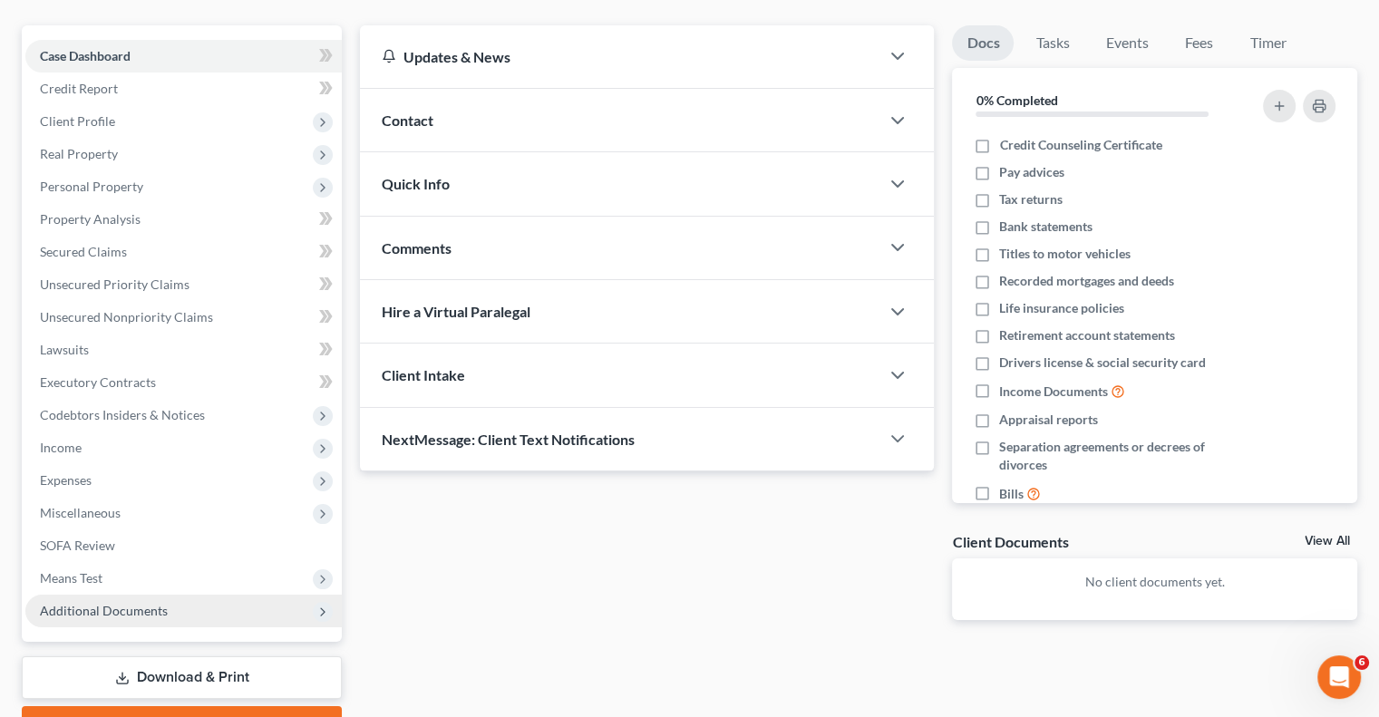
scroll to position [245, 0]
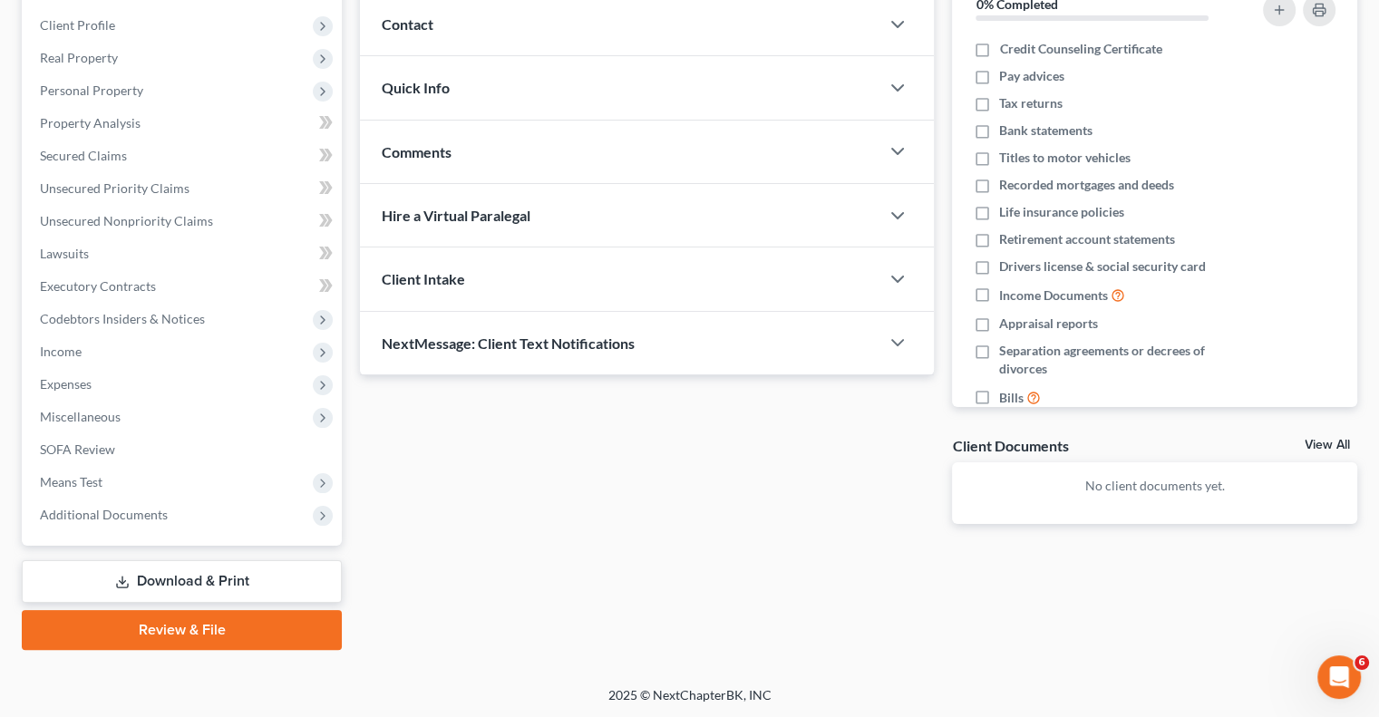
drag, startPoint x: 214, startPoint y: 578, endPoint x: 252, endPoint y: 582, distance: 38.4
click at [214, 578] on link "Download & Print" at bounding box center [182, 581] width 320 height 43
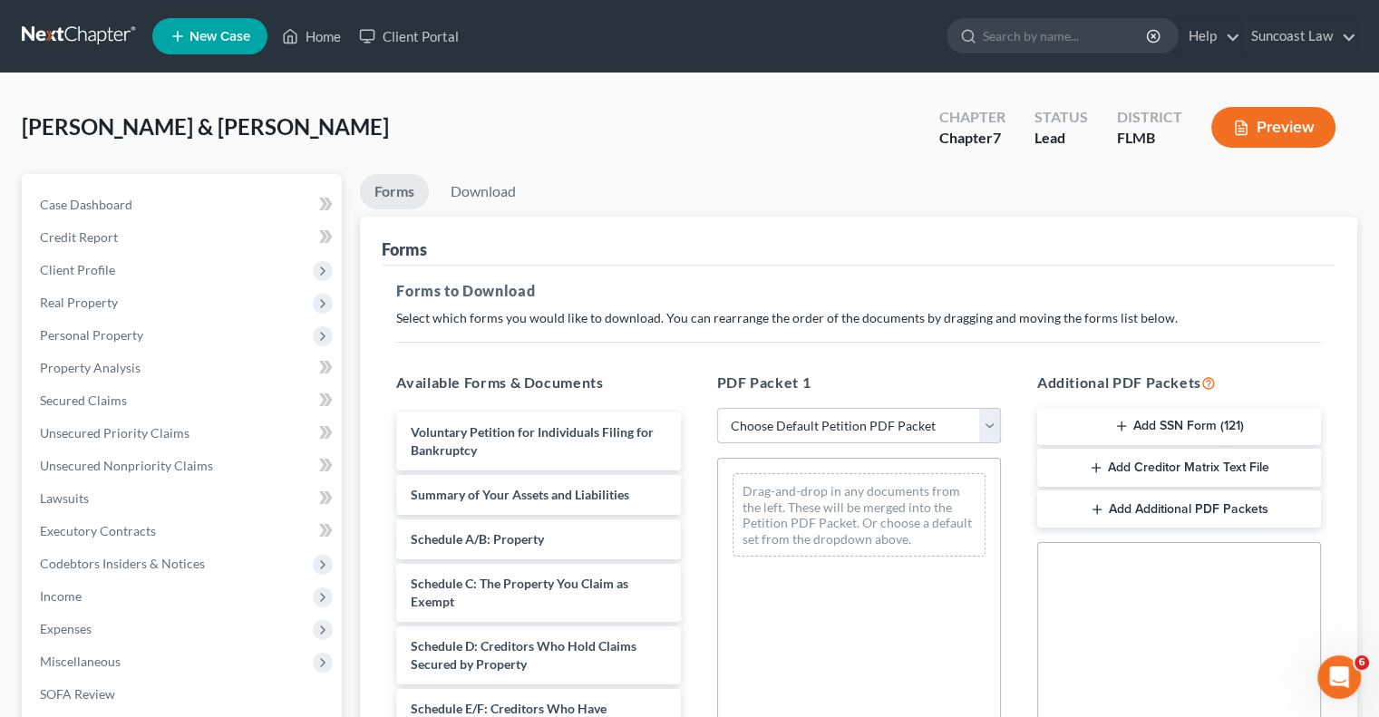
drag, startPoint x: 831, startPoint y: 419, endPoint x: 842, endPoint y: 438, distance: 22.4
click at [831, 419] on select "Choose Default Petition PDF Packet Complete Bankruptcy Petition (all forms and …" at bounding box center [859, 426] width 284 height 36
select select "0"
click at [717, 408] on select "Choose Default Petition PDF Packet Complete Bankruptcy Petition (all forms and …" at bounding box center [859, 426] width 284 height 36
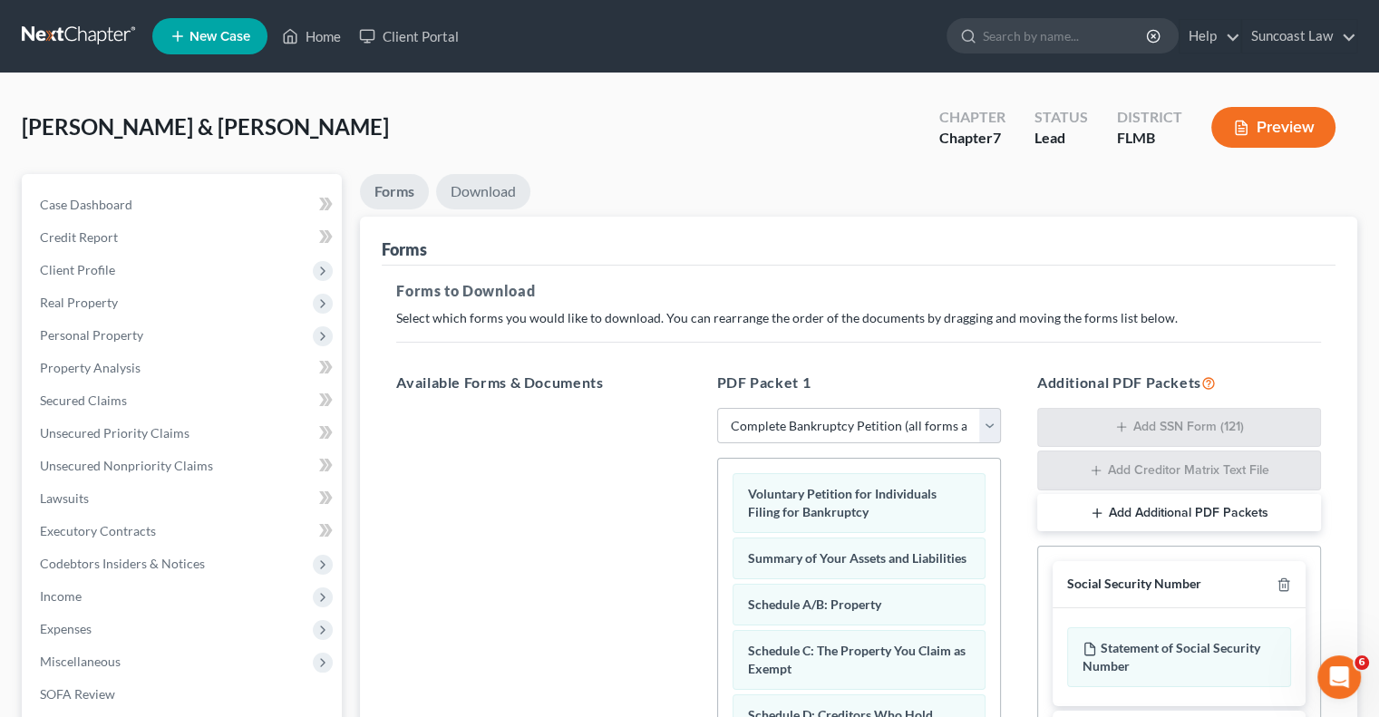
click at [479, 175] on link "Download" at bounding box center [483, 191] width 94 height 35
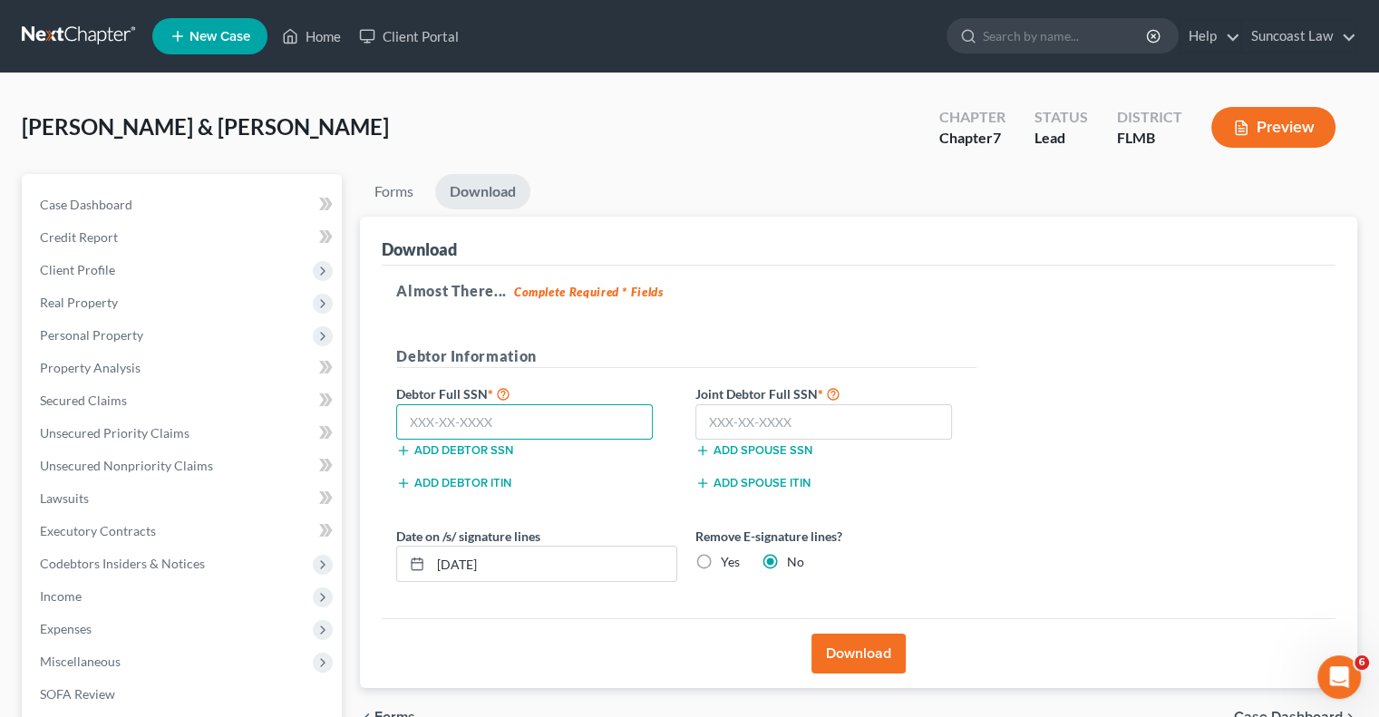
click at [498, 417] on input "text" at bounding box center [524, 422] width 257 height 36
type input "589-96-7401"
drag, startPoint x: 783, startPoint y: 416, endPoint x: 774, endPoint y: 340, distance: 76.6
click at [780, 411] on input "text" at bounding box center [824, 422] width 257 height 36
type input "591-17-4034"
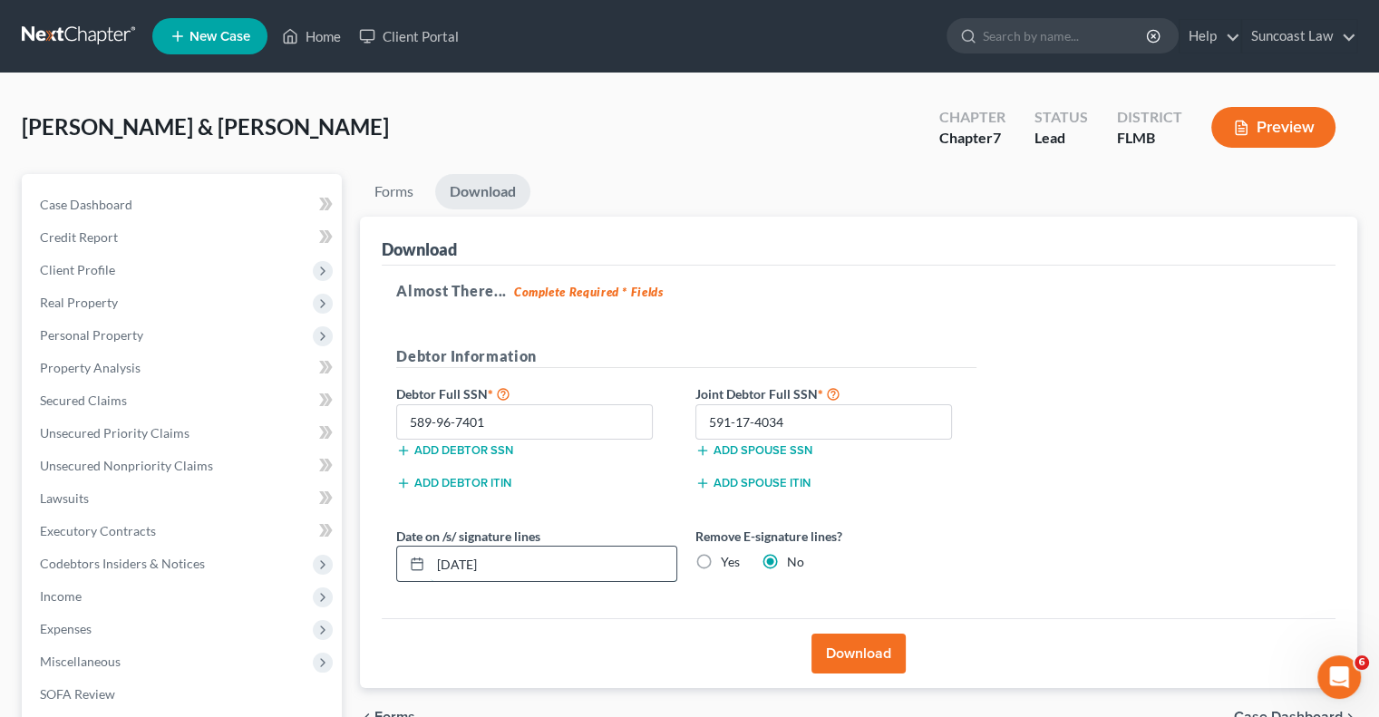
click at [563, 556] on input "[DATE]" at bounding box center [554, 564] width 246 height 34
type input "[DATE]"
click at [721, 562] on label "Yes" at bounding box center [730, 562] width 19 height 18
click at [728, 562] on input "Yes" at bounding box center [734, 559] width 12 height 12
radio input "true"
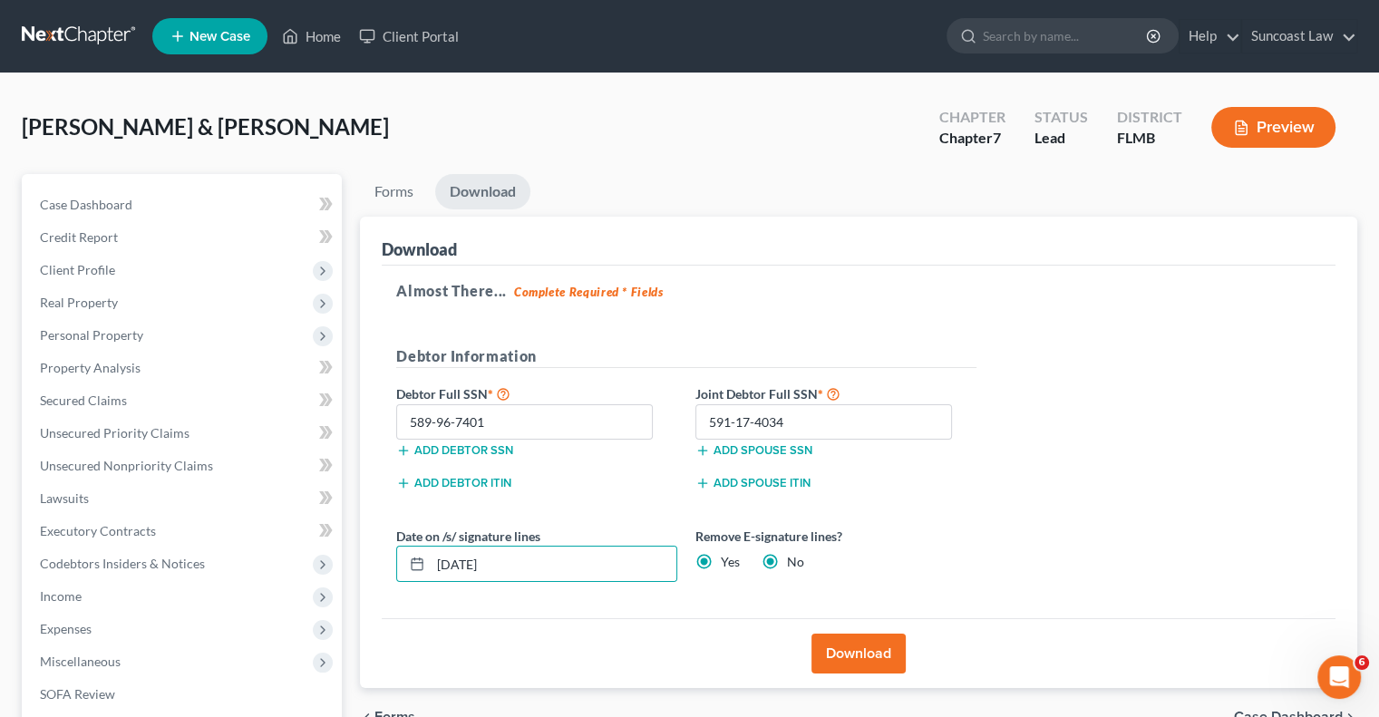
radio input "false"
click at [994, 500] on div "Almost There... Complete Required * Fields Debtor Information Debtor Full SSN *…" at bounding box center [859, 443] width 954 height 354
click at [861, 650] on button "Download" at bounding box center [859, 654] width 94 height 40
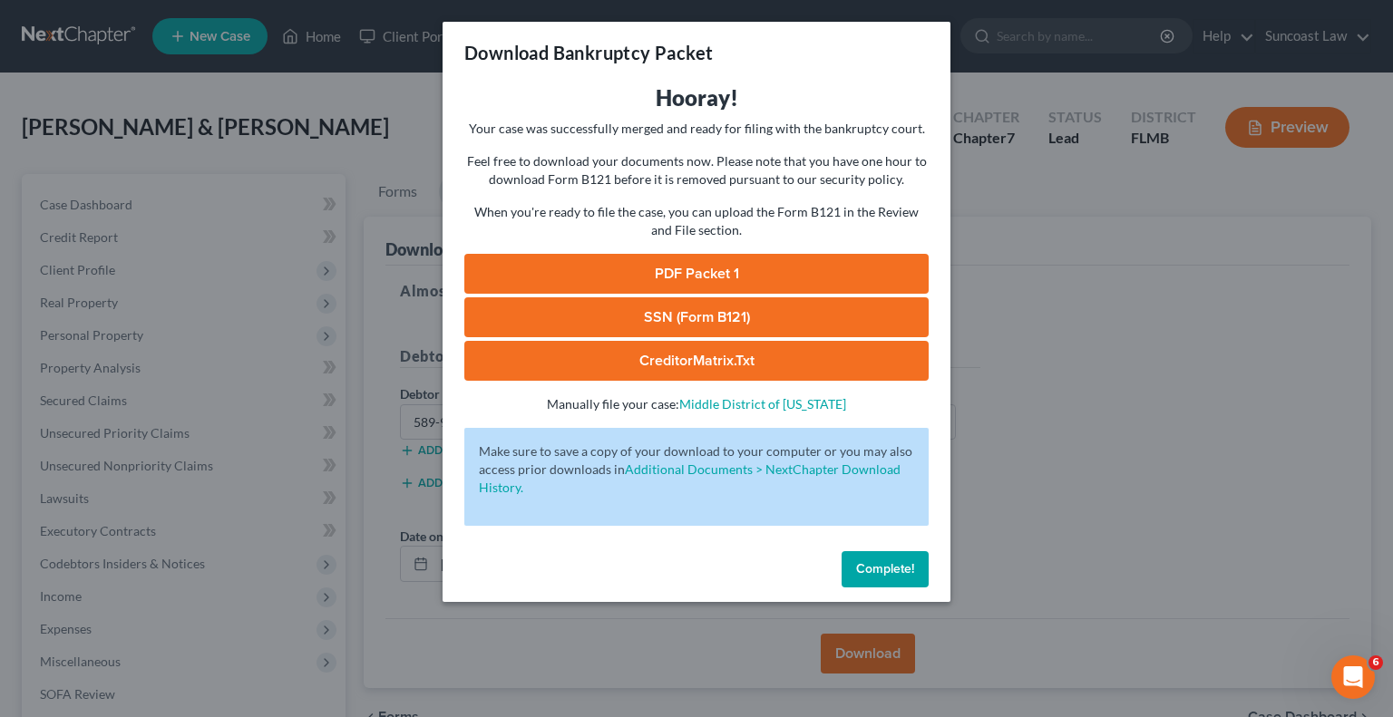
click at [783, 315] on link "SSN (Form B121)" at bounding box center [696, 317] width 464 height 40
click at [686, 278] on link "PDF Packet 1" at bounding box center [696, 274] width 464 height 40
drag, startPoint x: 906, startPoint y: 558, endPoint x: 989, endPoint y: 553, distance: 83.5
click at [907, 558] on button "Complete!" at bounding box center [884, 569] width 87 height 36
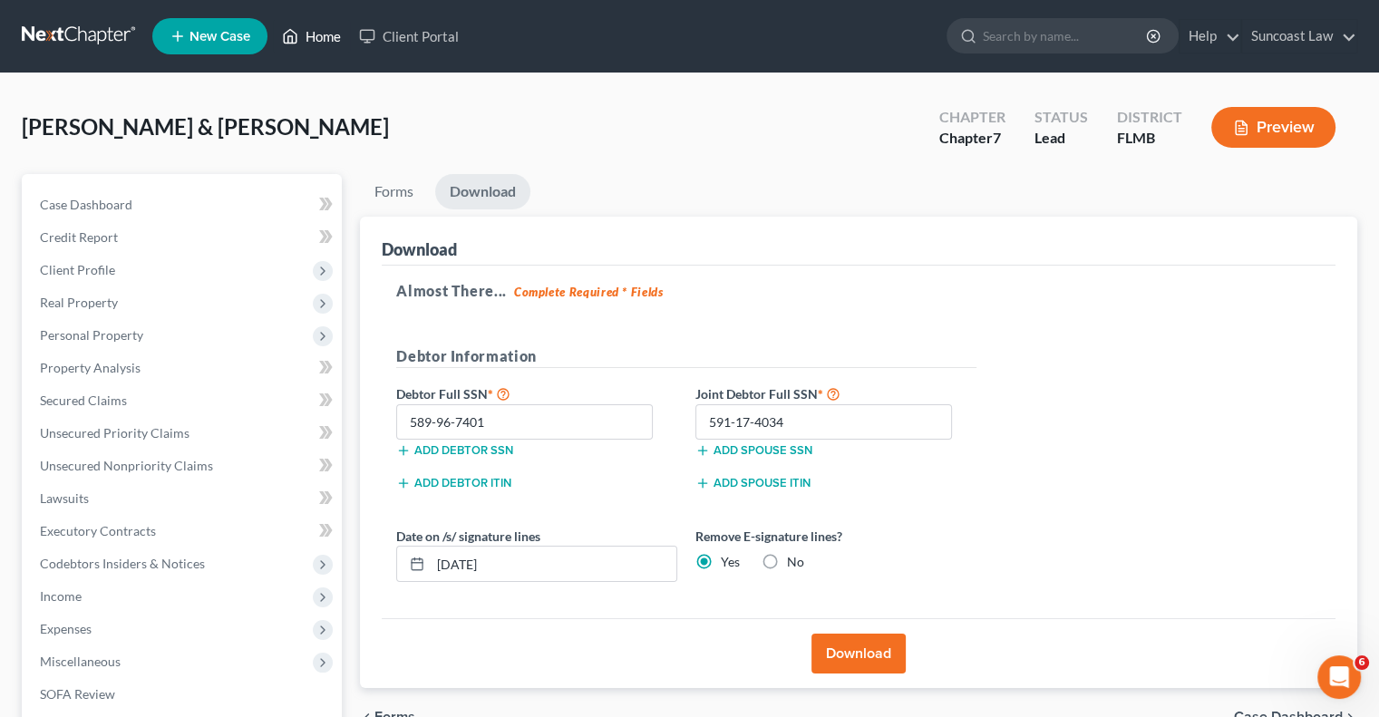
click at [329, 41] on link "Home" at bounding box center [311, 36] width 77 height 33
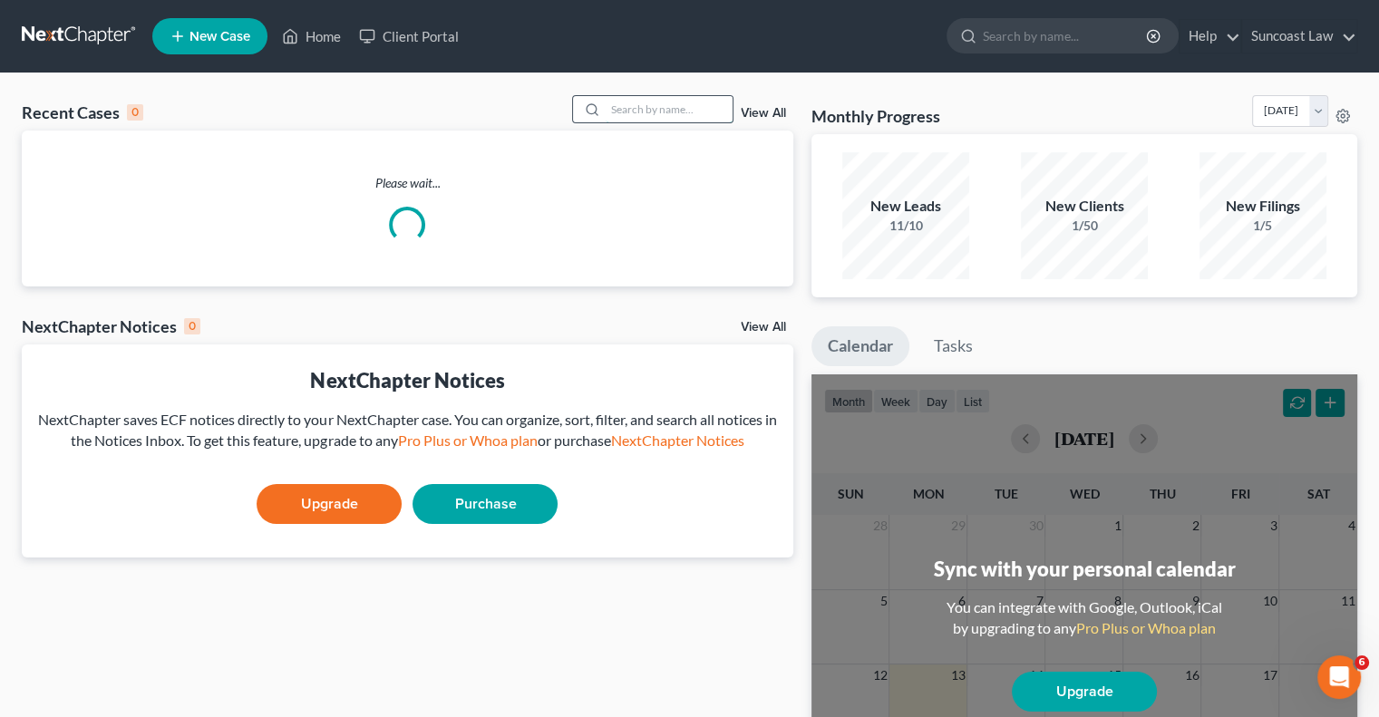
click at [632, 97] on input "search" at bounding box center [669, 109] width 127 height 26
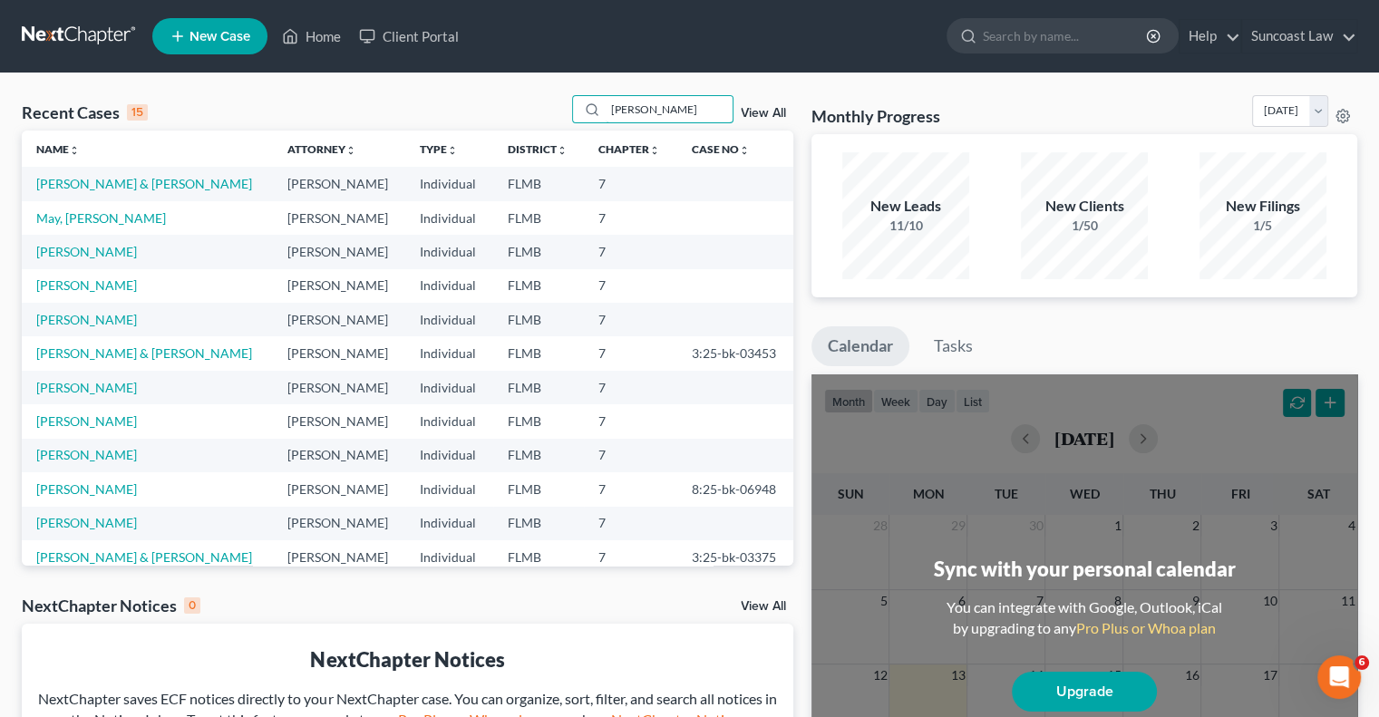
type input "[PERSON_NAME]"
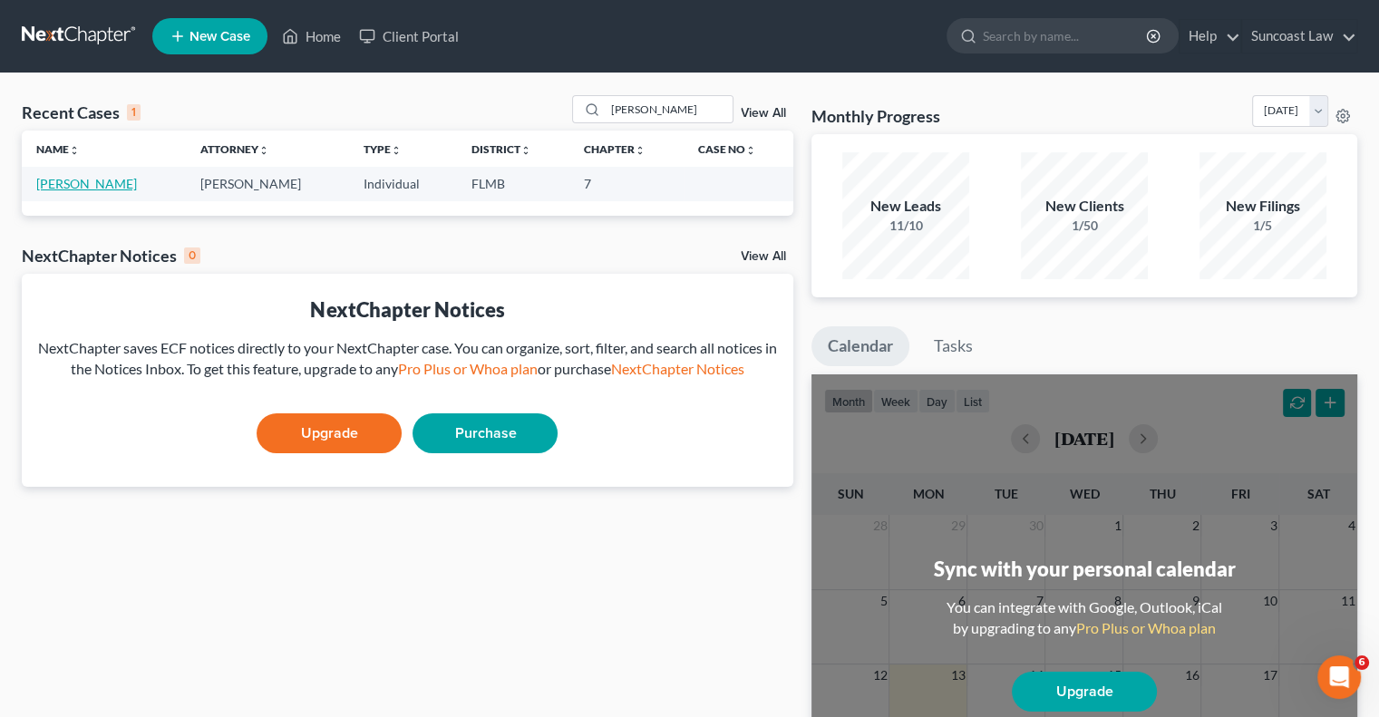
click at [76, 181] on link "[PERSON_NAME]" at bounding box center [86, 183] width 101 height 15
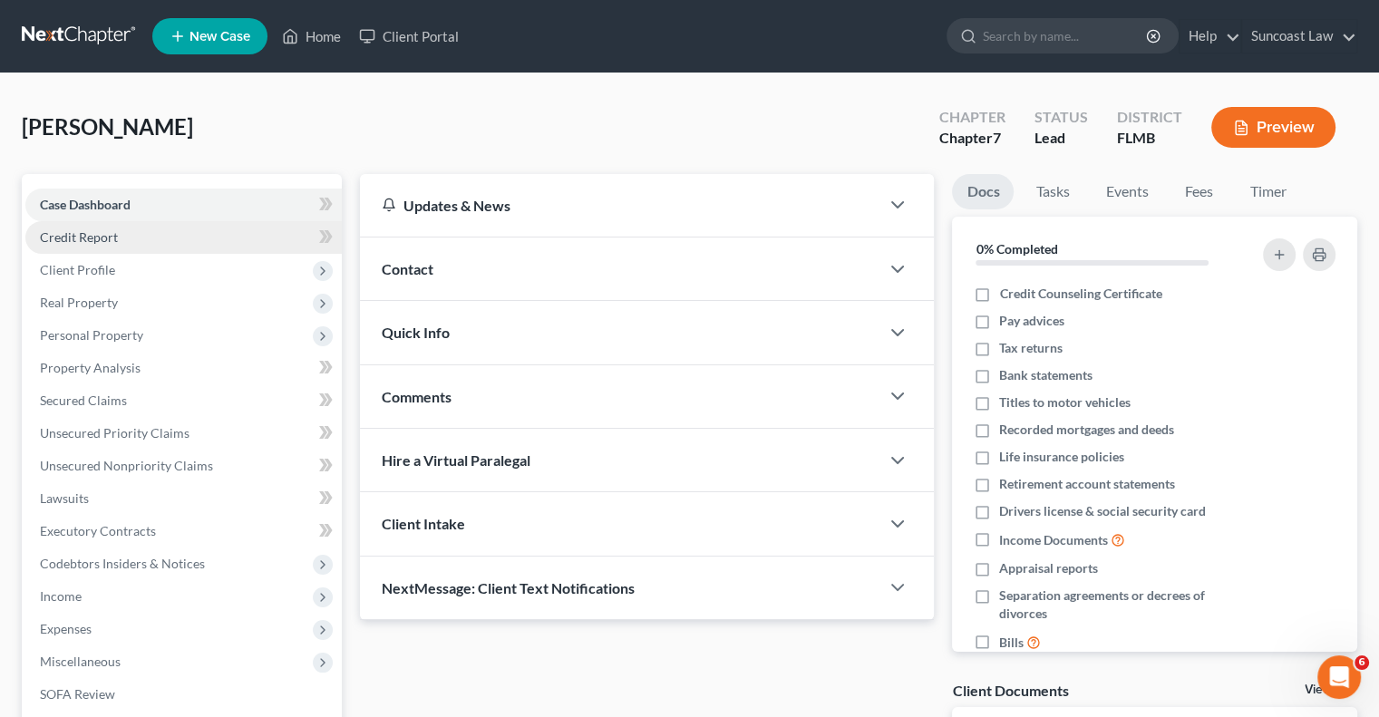
click at [112, 236] on span "Credit Report" at bounding box center [79, 236] width 78 height 15
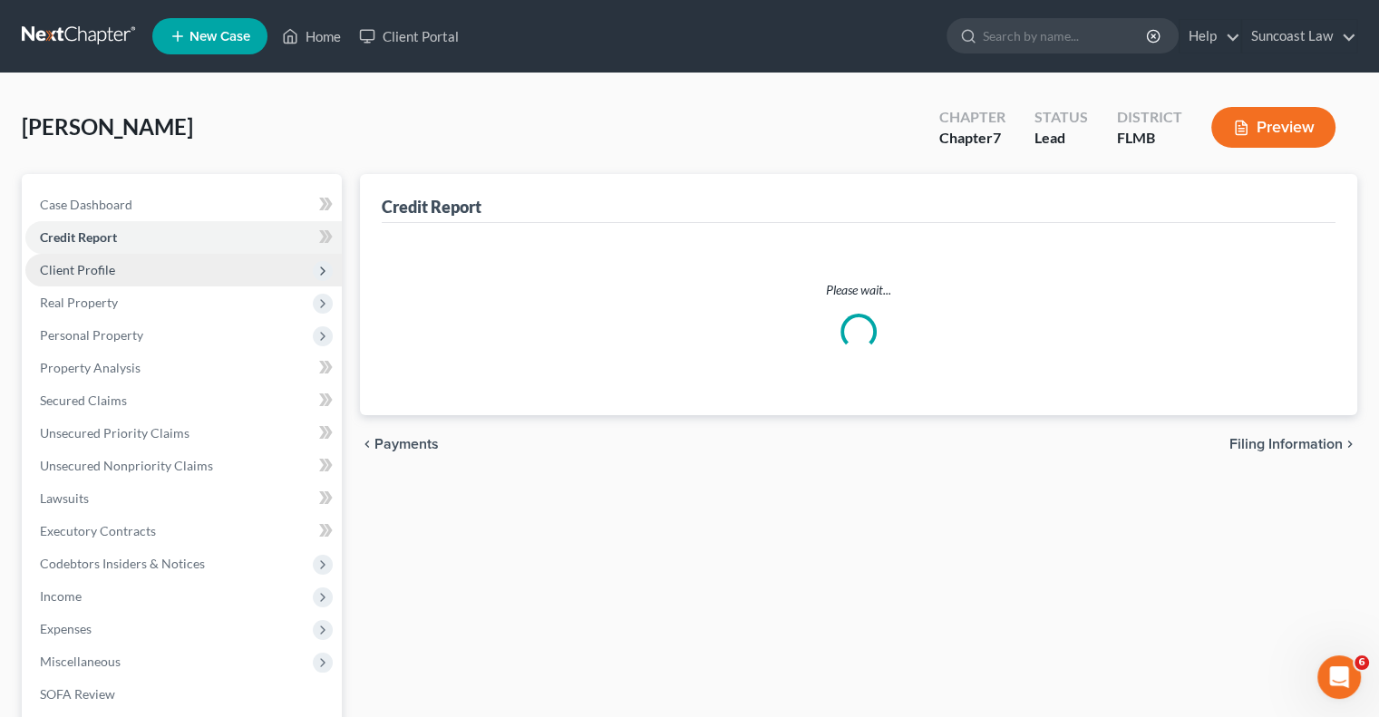
click at [109, 271] on span "Client Profile" at bounding box center [77, 269] width 75 height 15
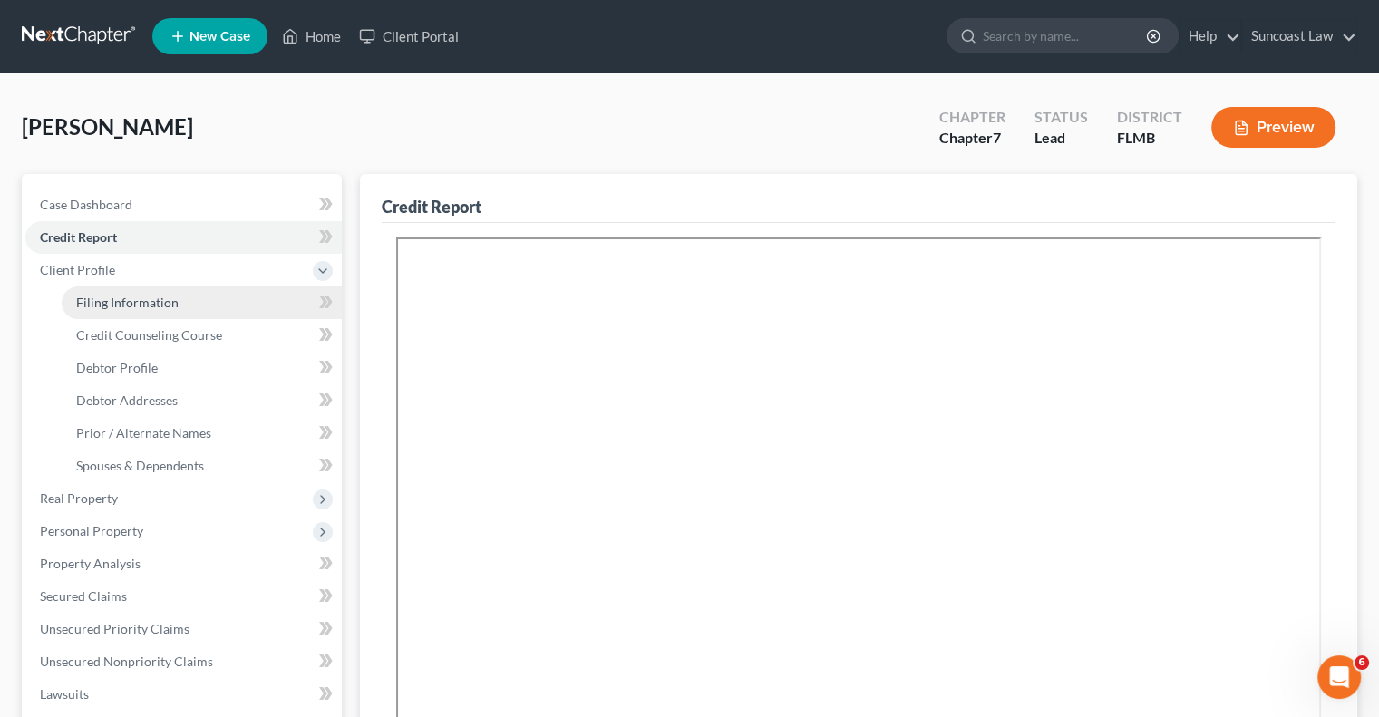
click at [160, 311] on link "Filing Information" at bounding box center [202, 303] width 280 height 33
select select "1"
select select "0"
select select "9"
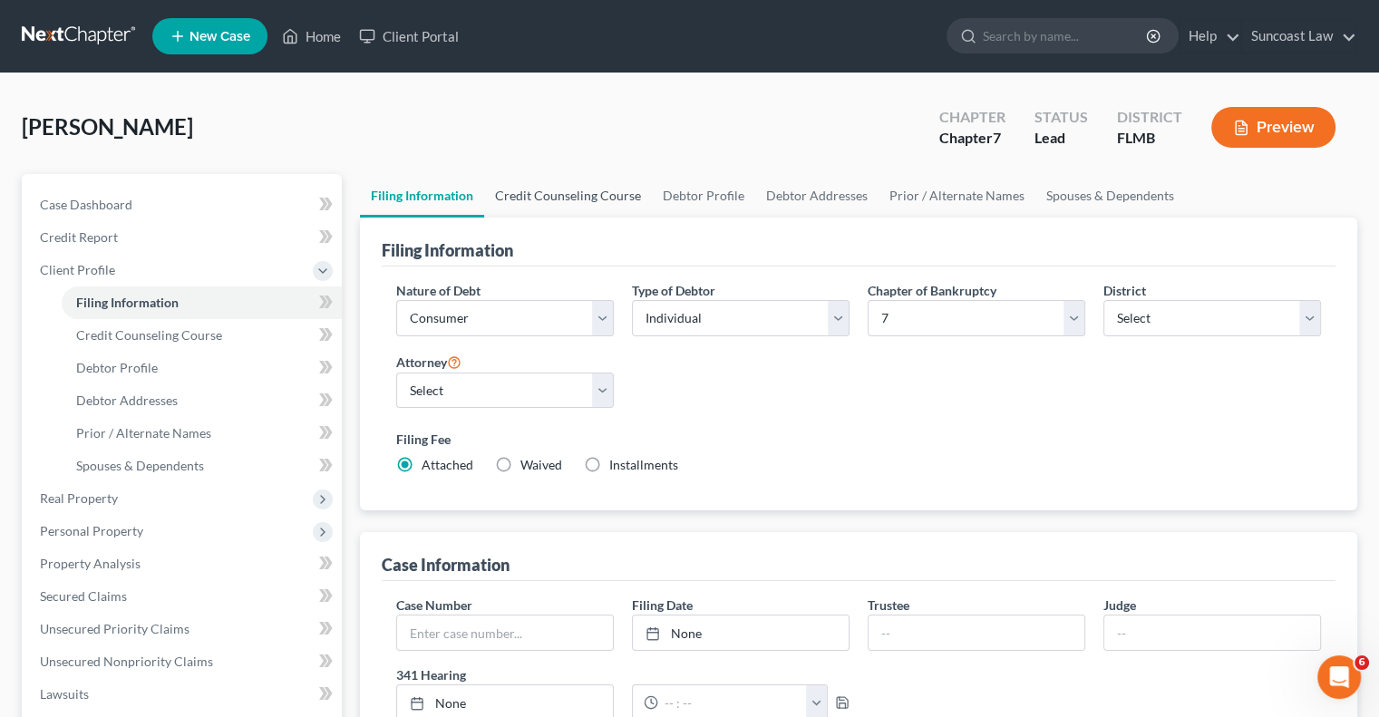
click at [603, 196] on link "Credit Counseling Course" at bounding box center [568, 196] width 168 height 44
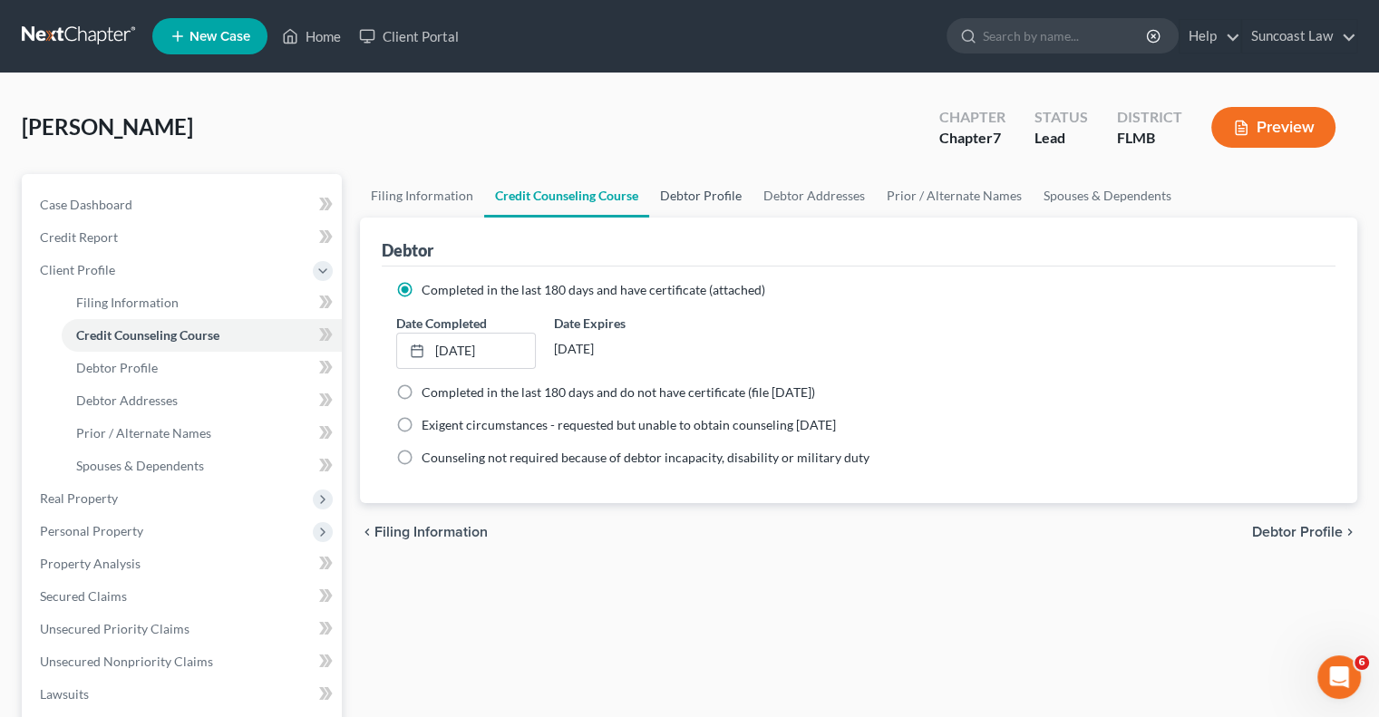
click at [727, 193] on link "Debtor Profile" at bounding box center [700, 196] width 103 height 44
select select "0"
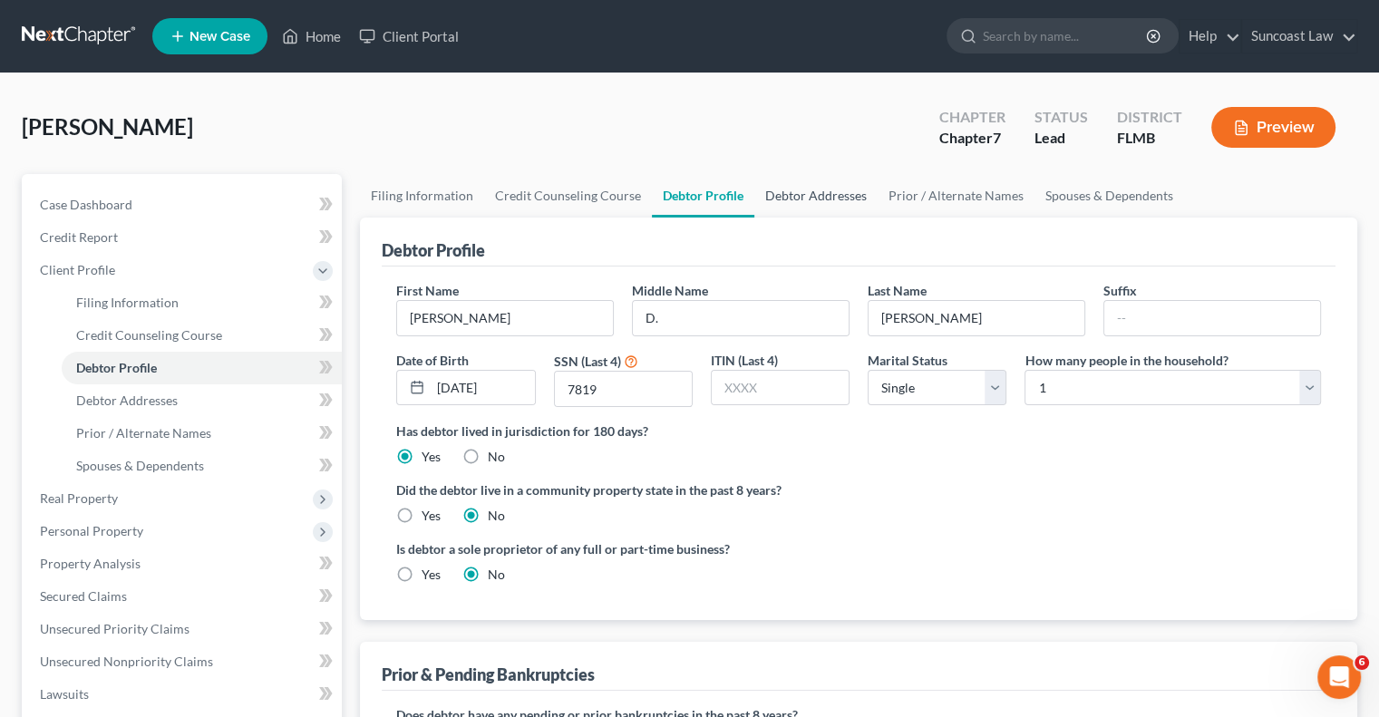
click at [823, 189] on link "Debtor Addresses" at bounding box center [815, 196] width 123 height 44
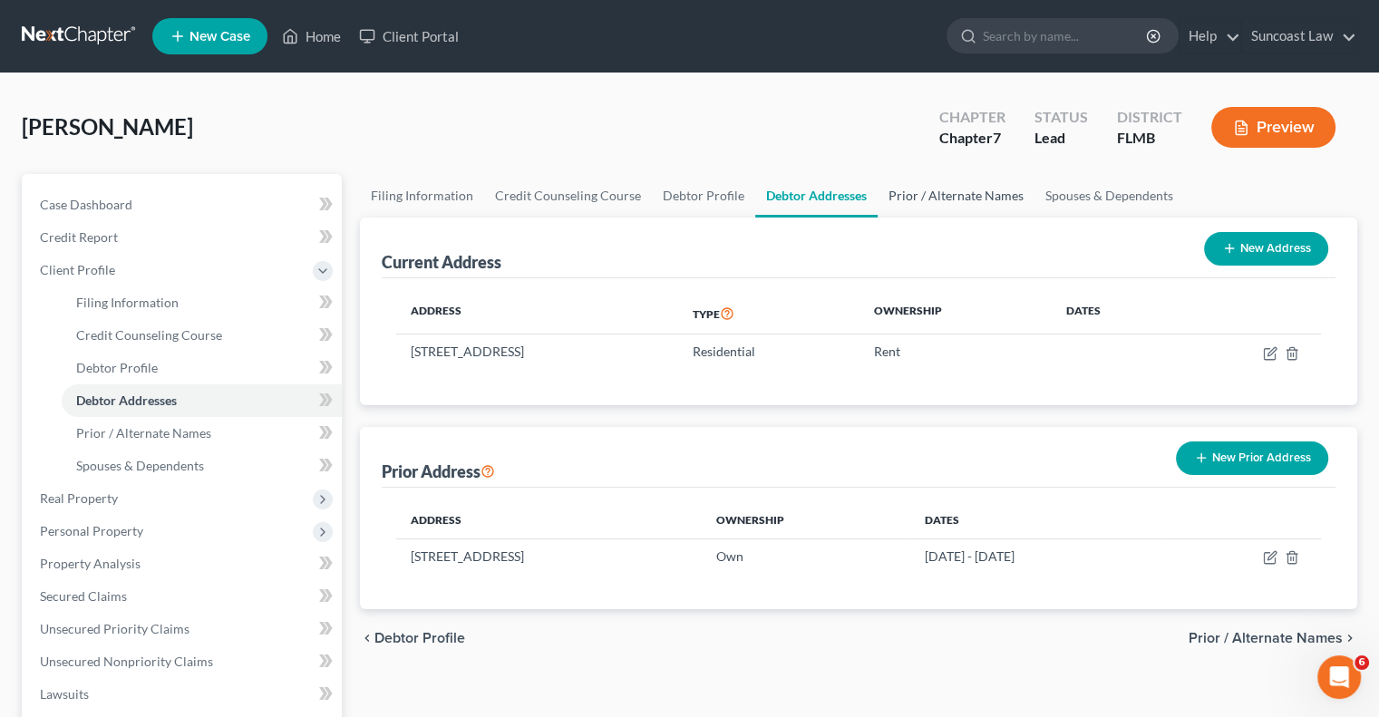
click at [932, 191] on link "Prior / Alternate Names" at bounding box center [956, 196] width 157 height 44
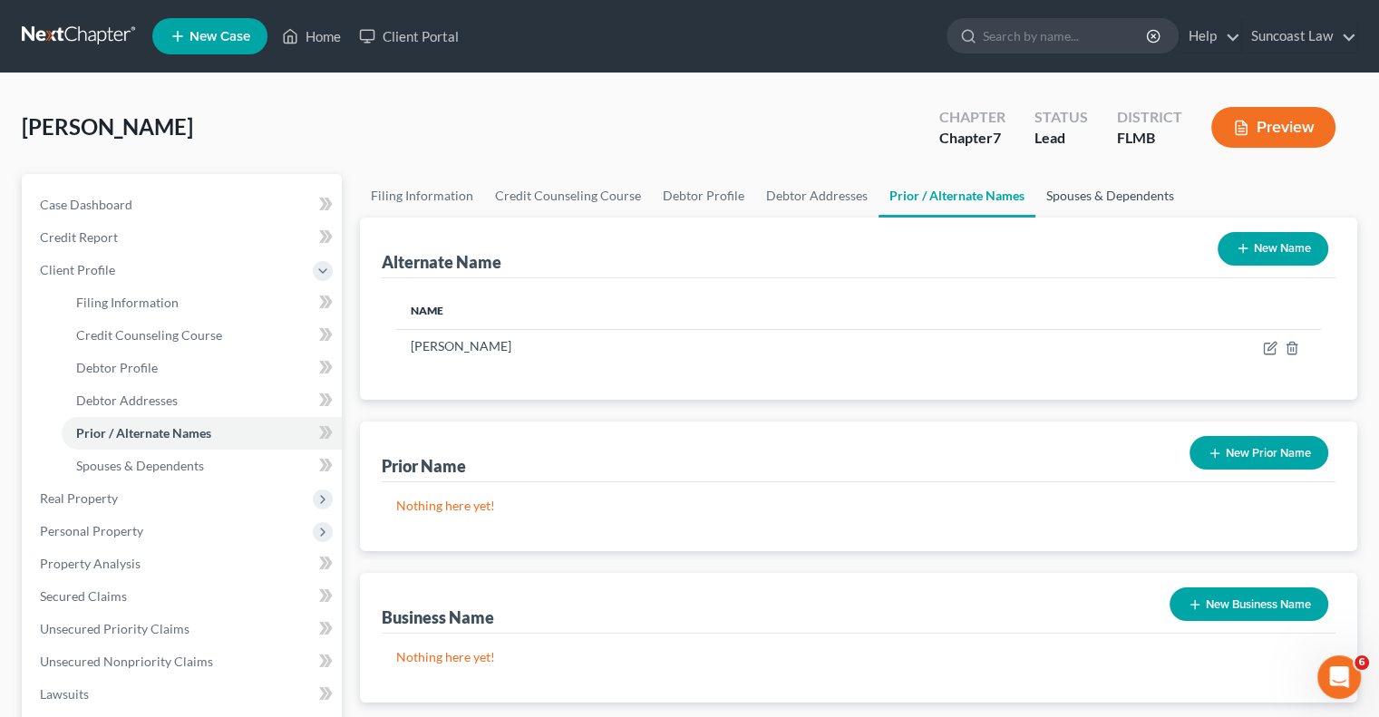
click at [1092, 190] on link "Spouses & Dependents" at bounding box center [1111, 196] width 150 height 44
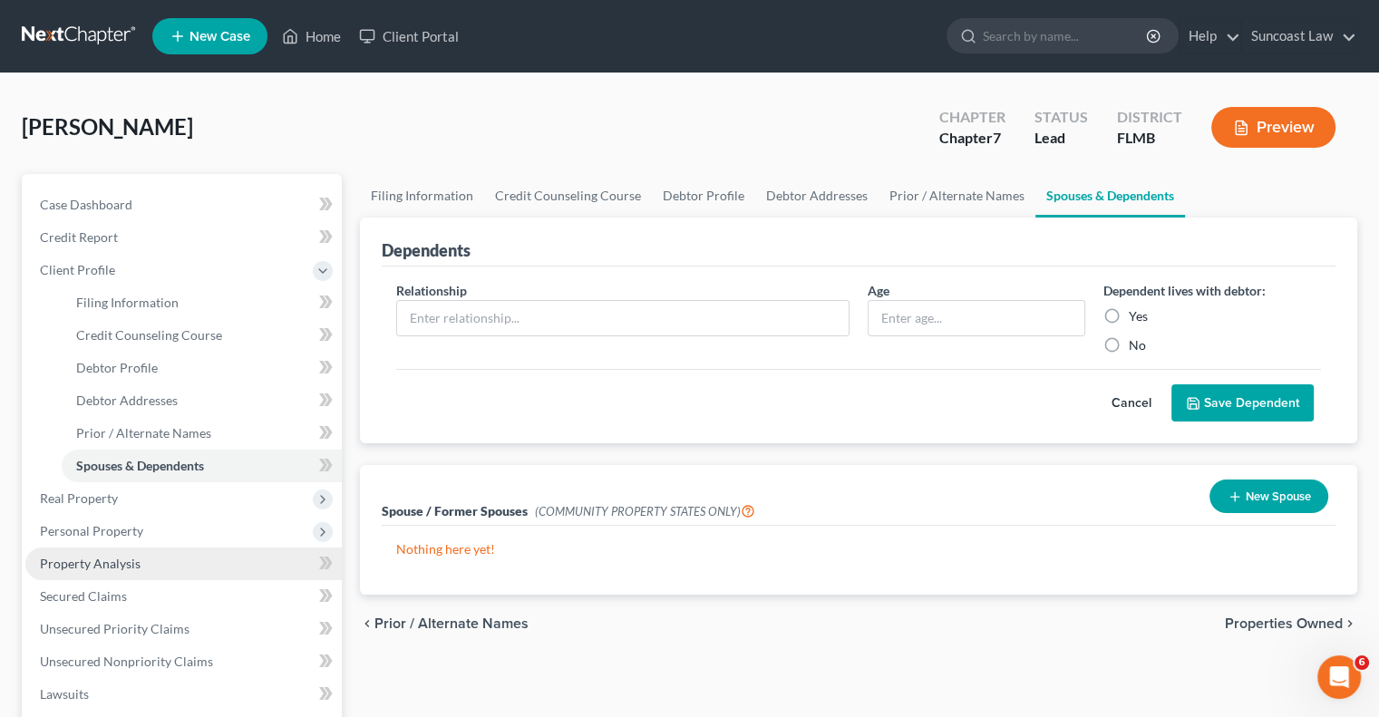
click at [125, 565] on span "Property Analysis" at bounding box center [90, 563] width 101 height 15
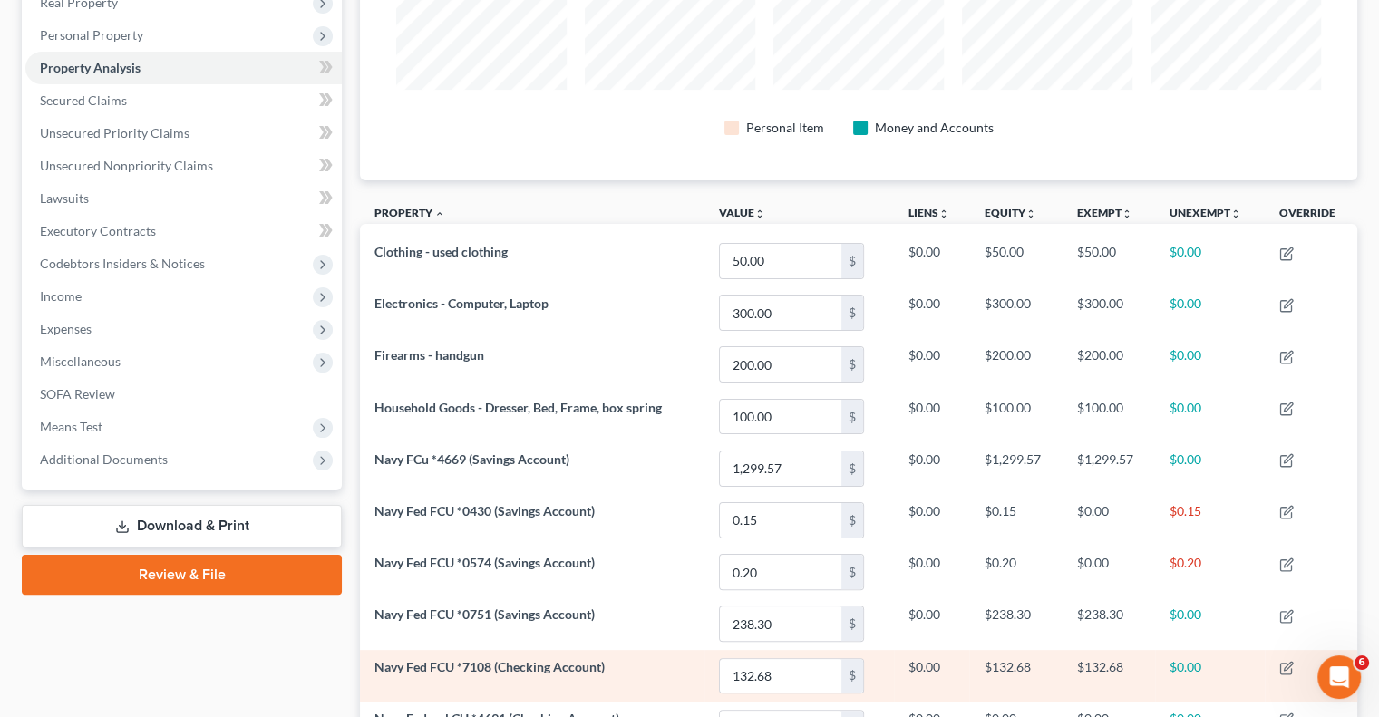
scroll to position [272, 0]
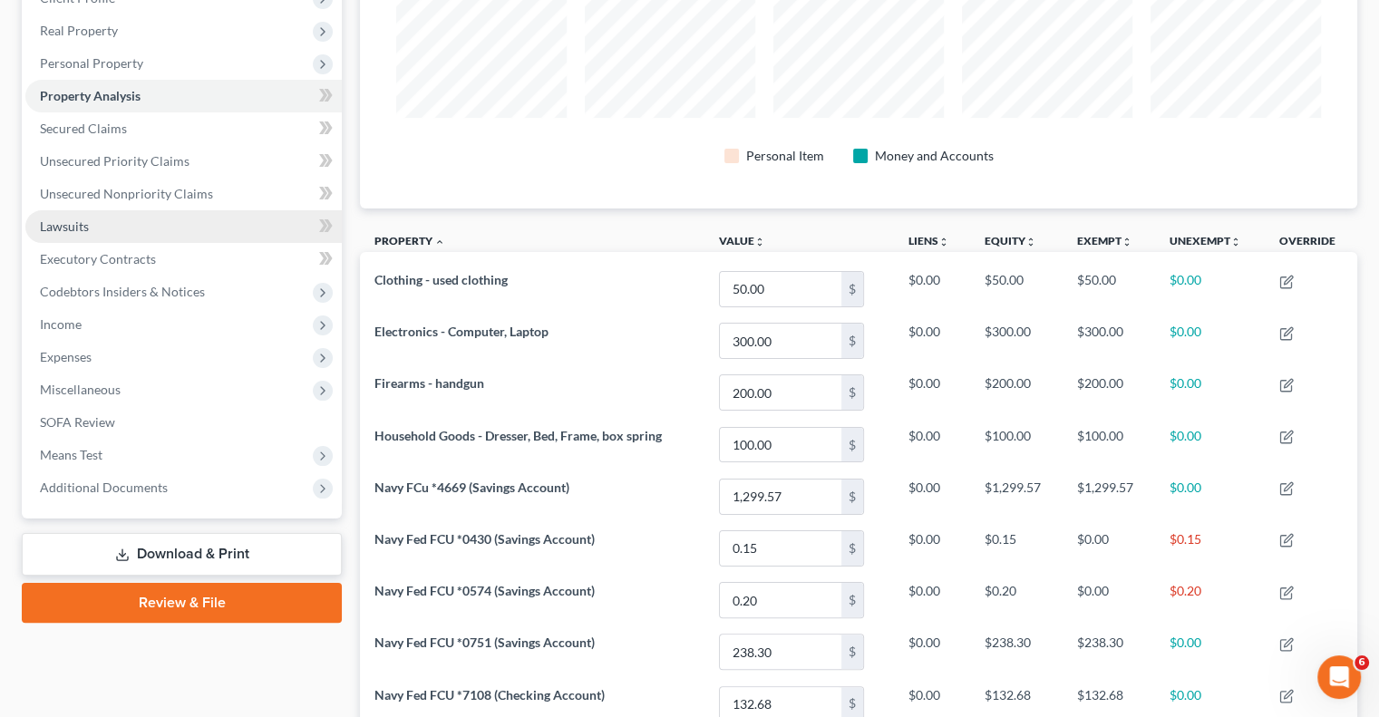
click at [88, 224] on span "Lawsuits" at bounding box center [64, 226] width 49 height 15
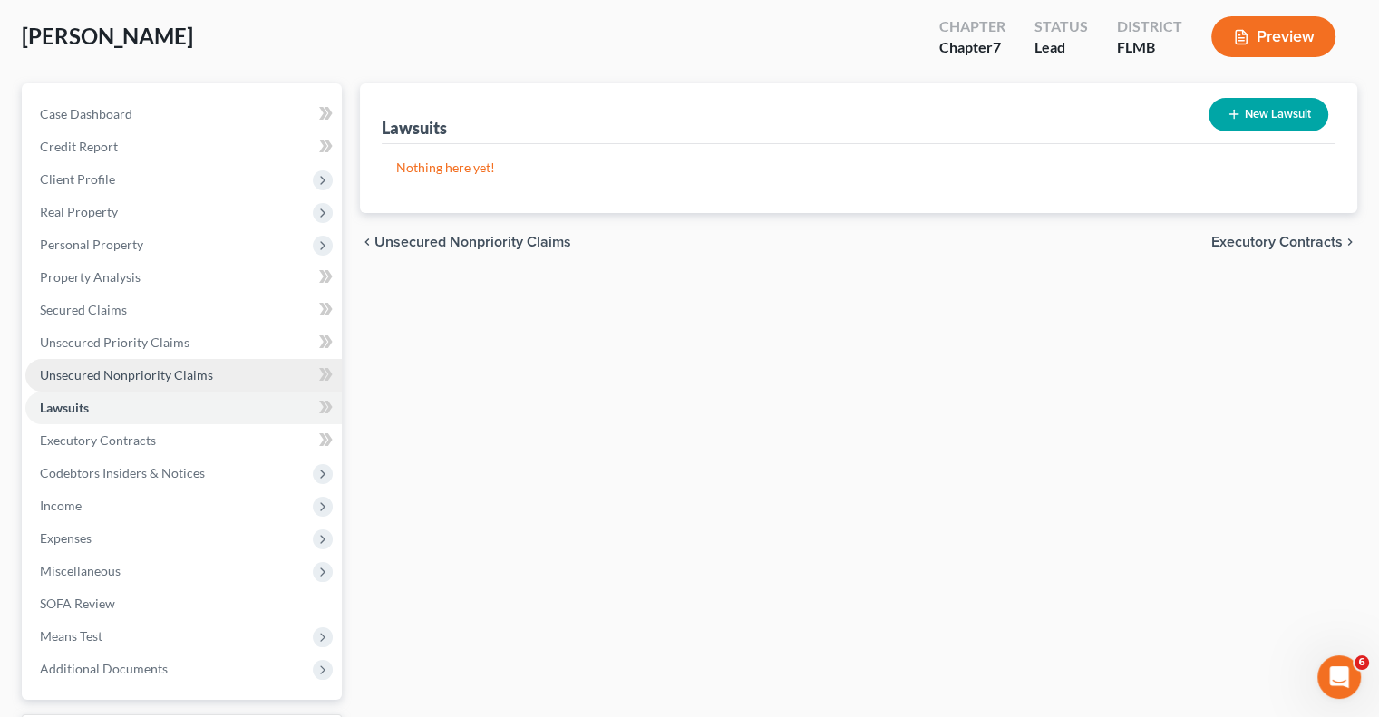
click at [188, 369] on span "Unsecured Nonpriority Claims" at bounding box center [126, 374] width 173 height 15
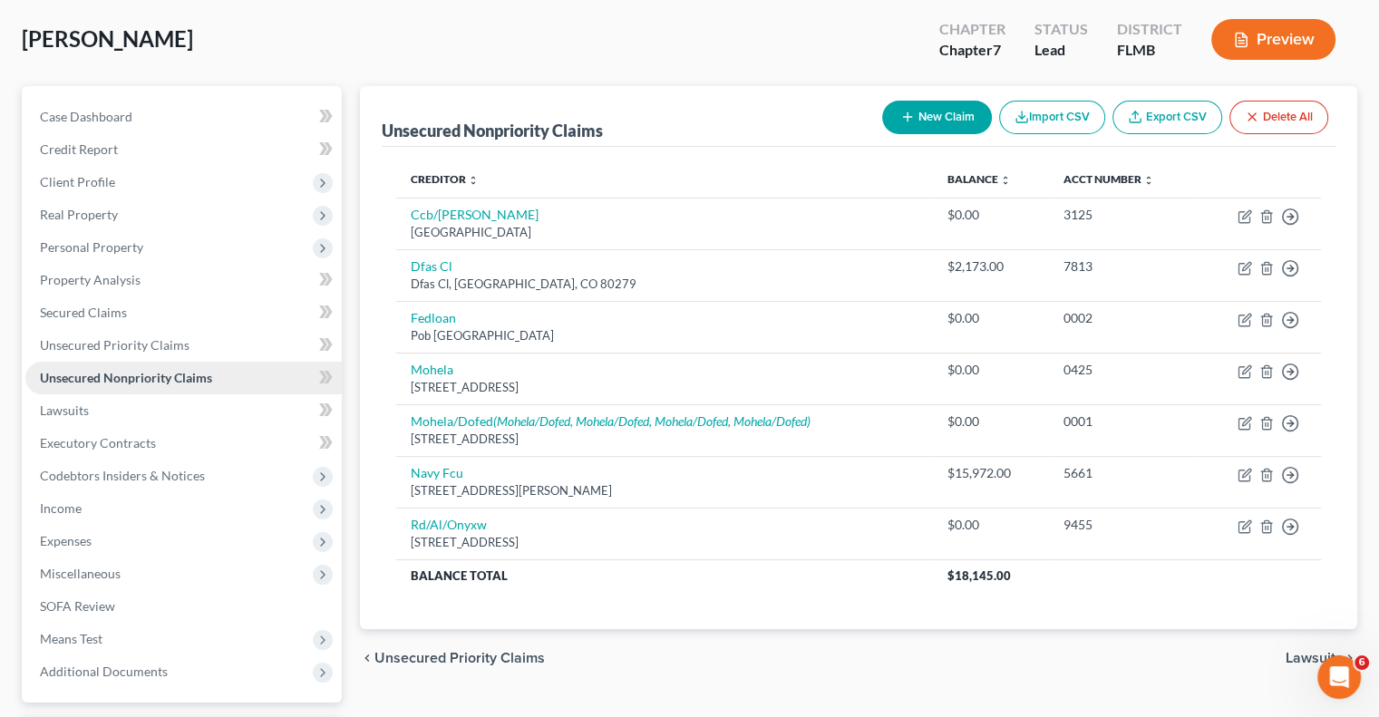
scroll to position [63, 0]
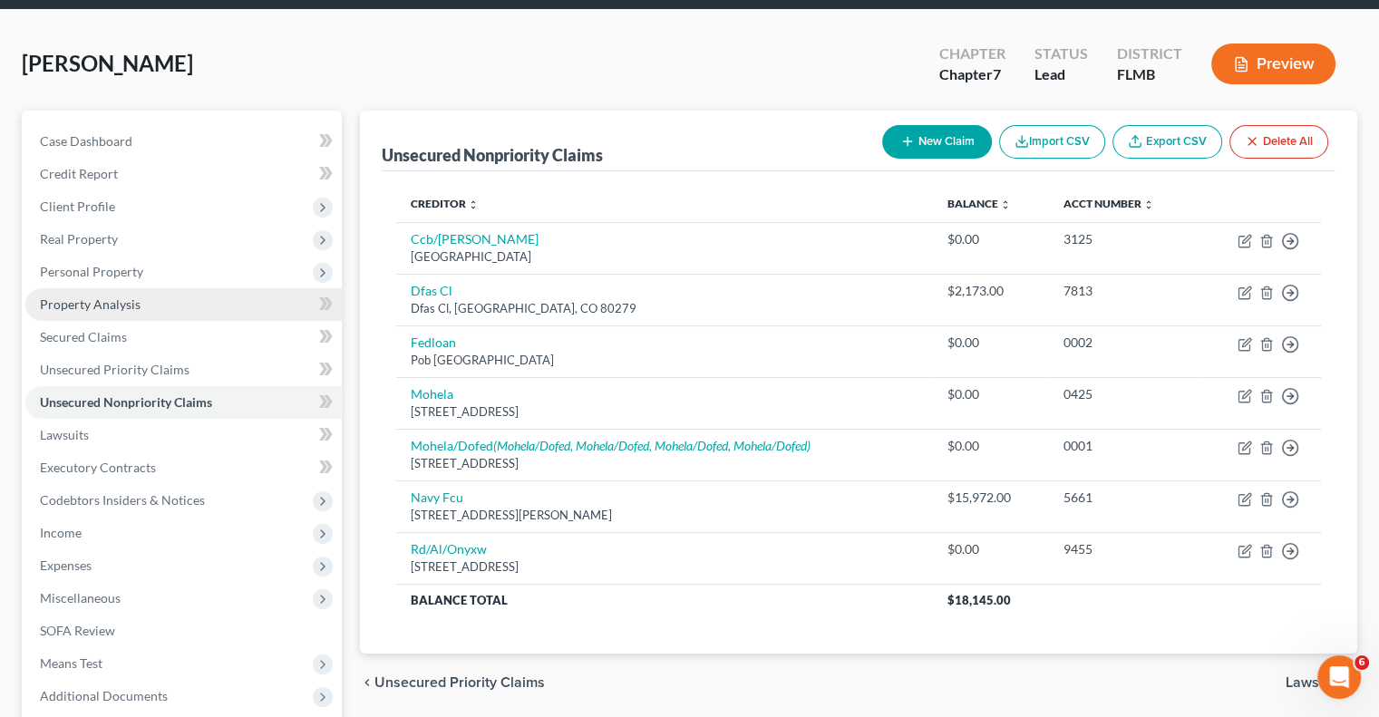
click at [123, 300] on span "Property Analysis" at bounding box center [90, 304] width 101 height 15
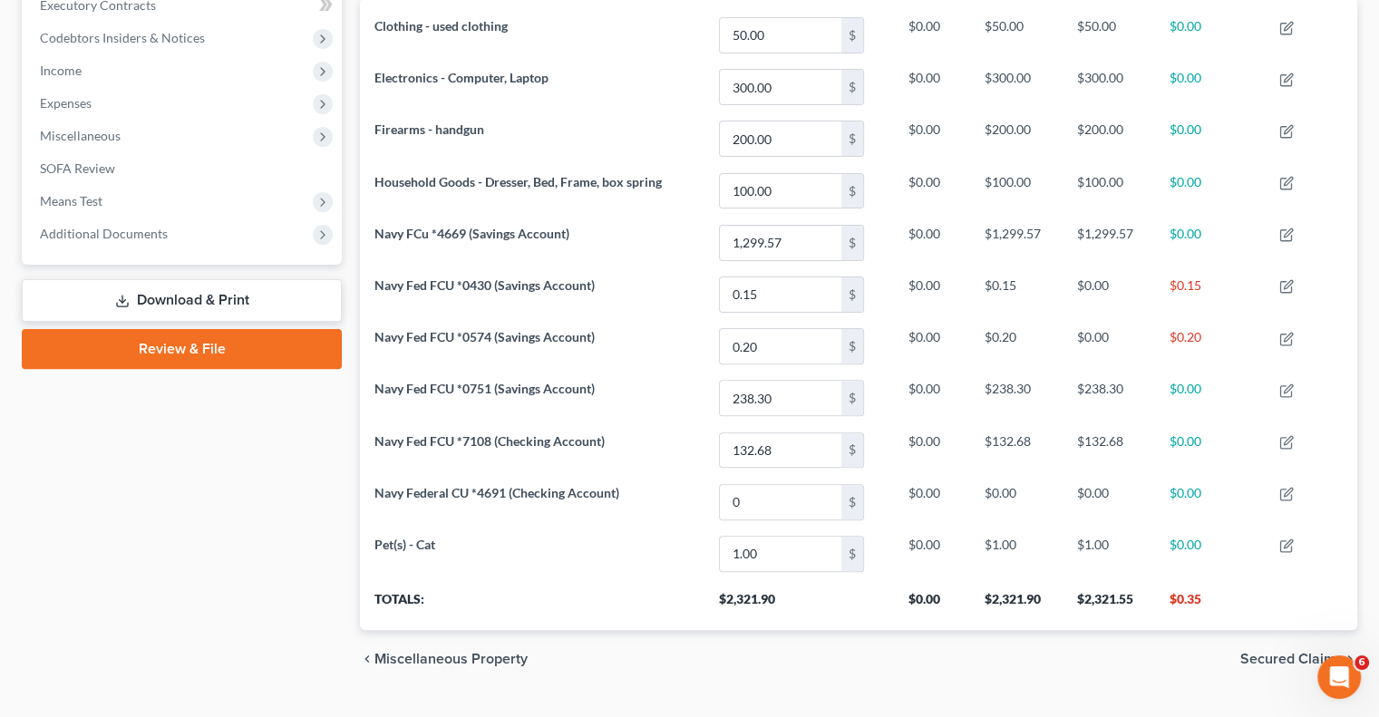
scroll to position [561, 0]
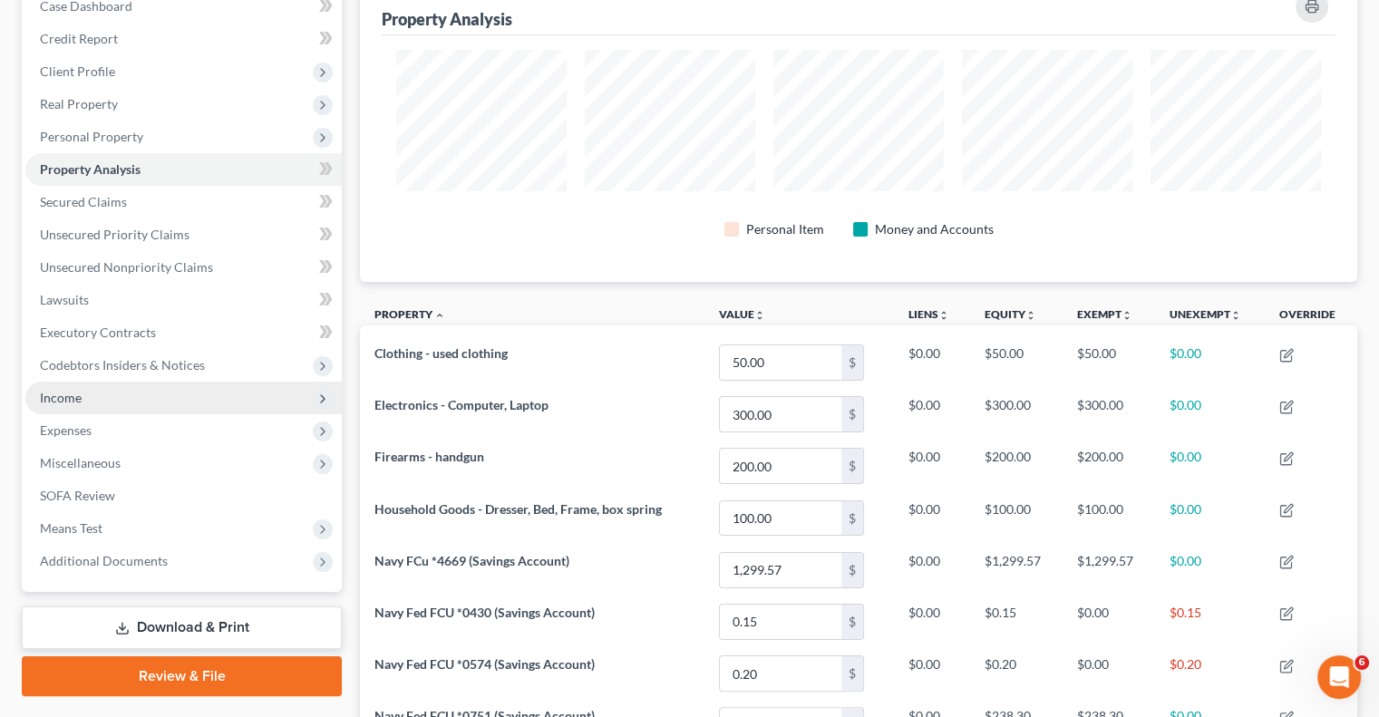
click at [78, 402] on span "Income" at bounding box center [61, 397] width 42 height 15
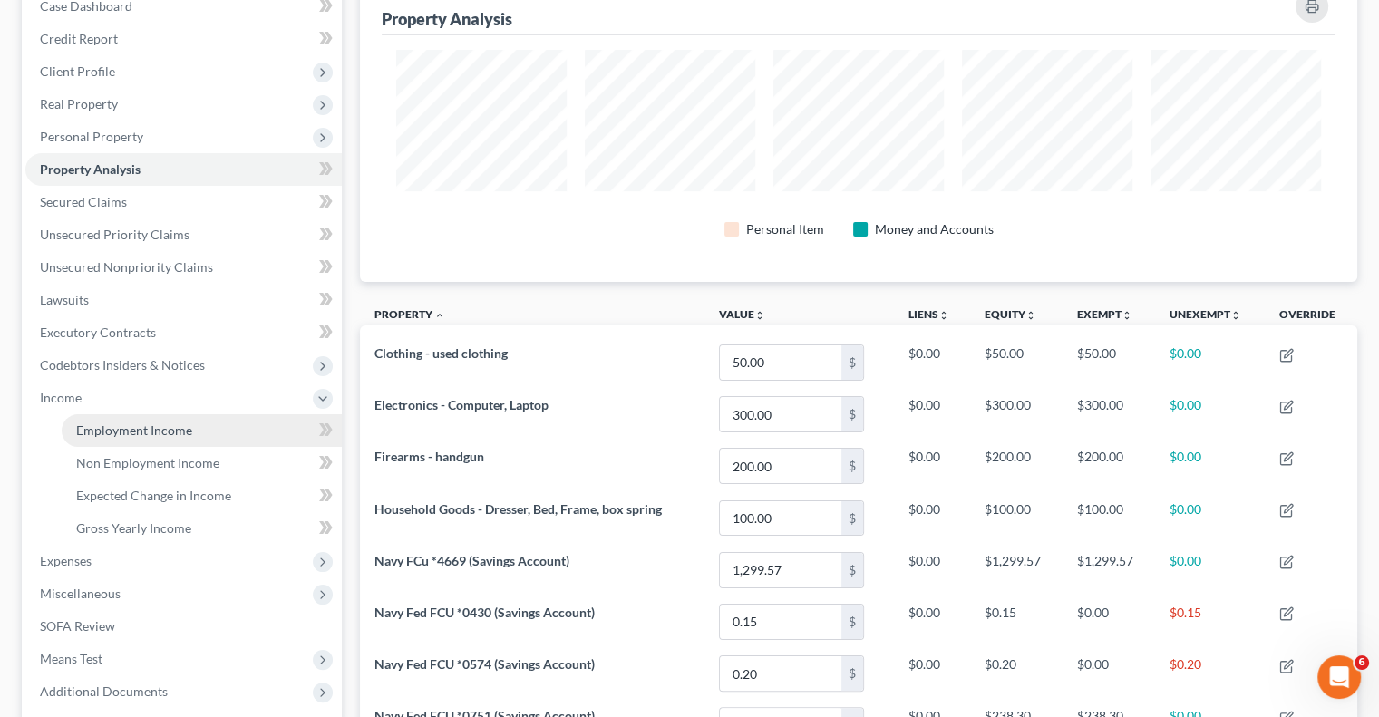
click at [127, 429] on span "Employment Income" at bounding box center [134, 430] width 116 height 15
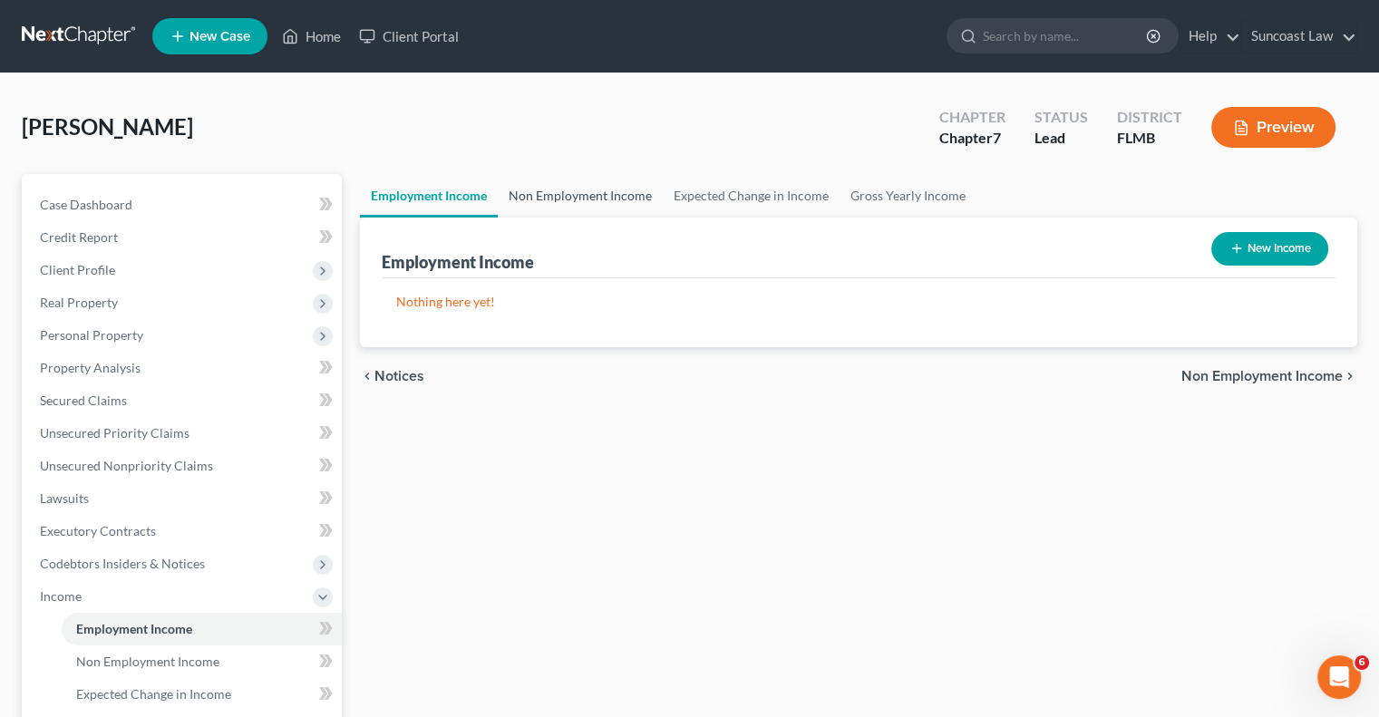
click at [617, 199] on link "Non Employment Income" at bounding box center [580, 196] width 165 height 44
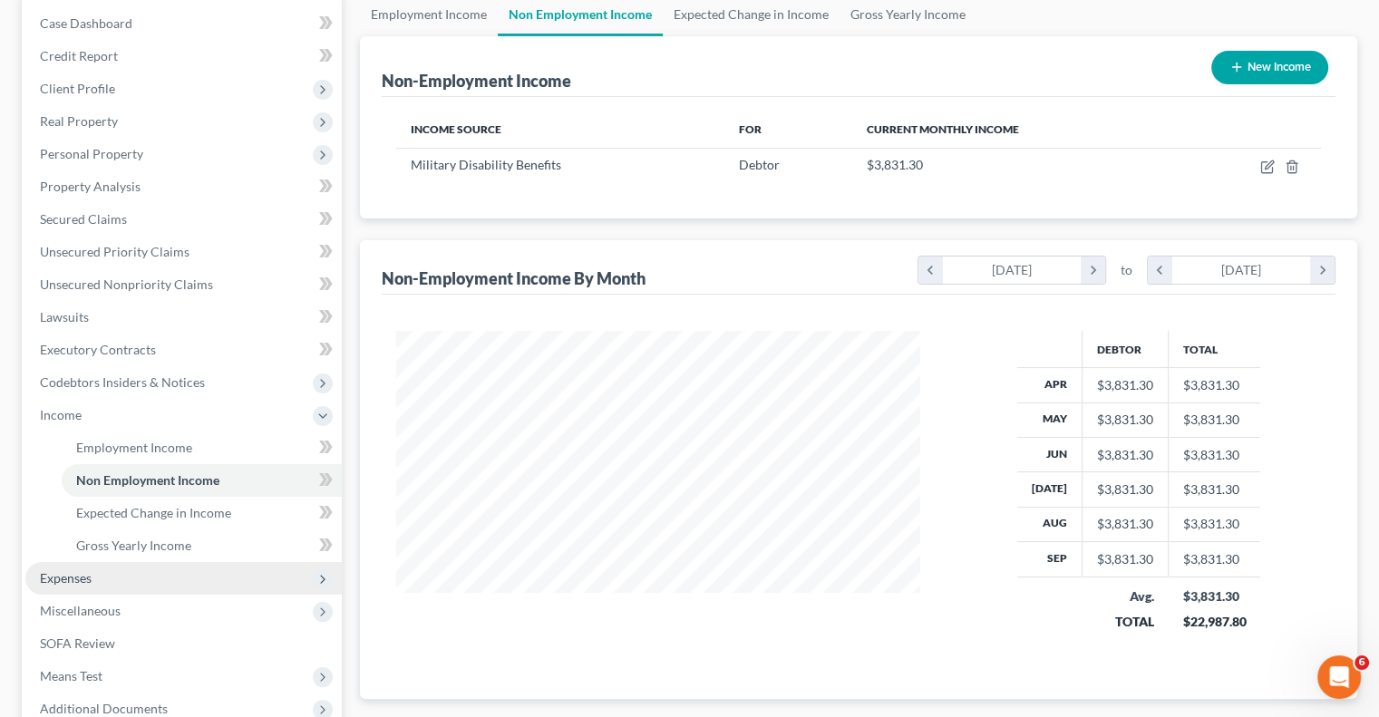
click at [123, 576] on span "Expenses" at bounding box center [183, 578] width 316 height 33
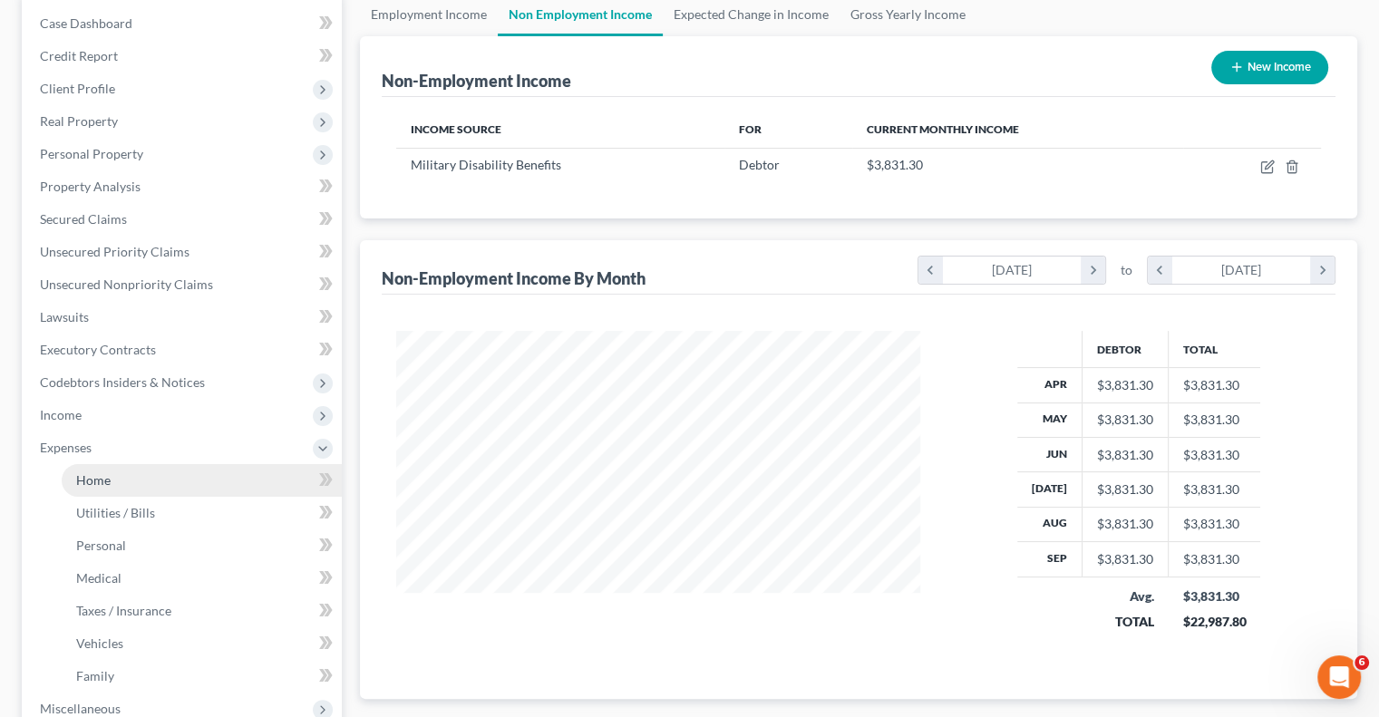
click at [111, 490] on link "Home" at bounding box center [202, 480] width 280 height 33
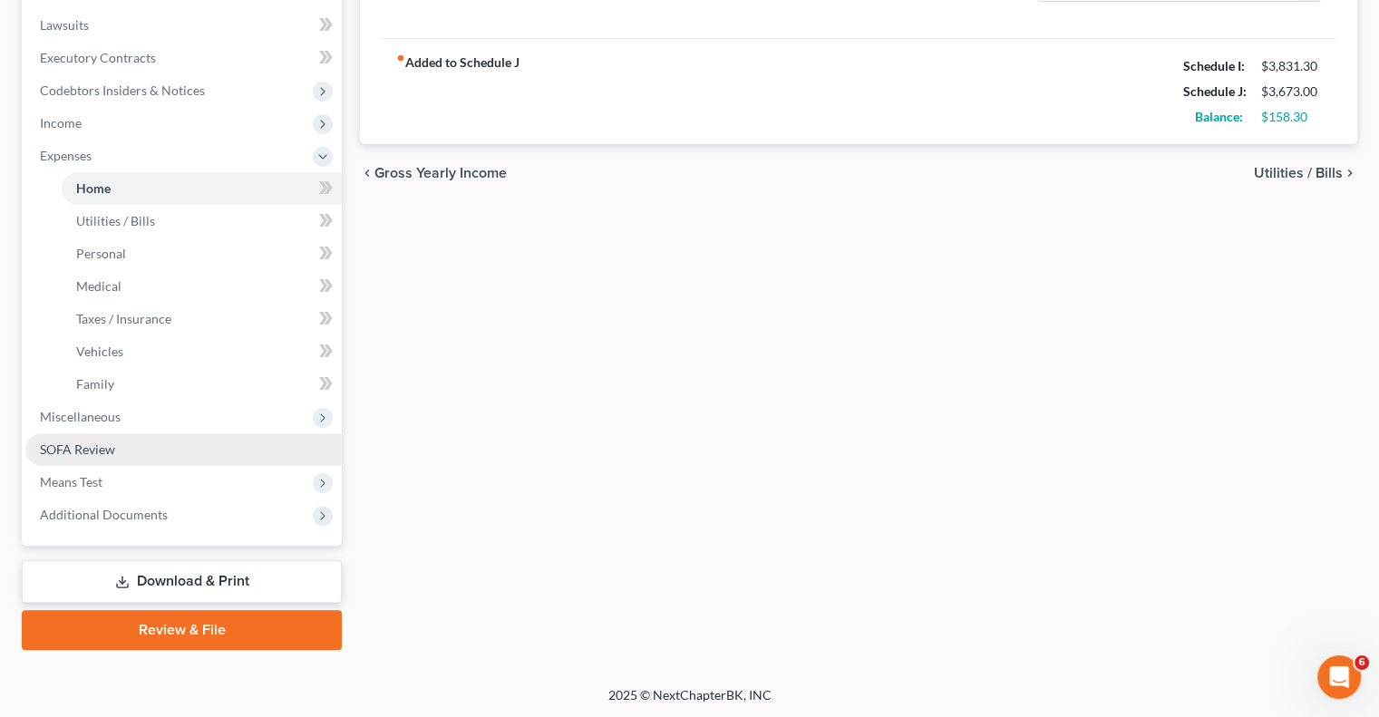
click at [102, 449] on span "SOFA Review" at bounding box center [77, 449] width 75 height 15
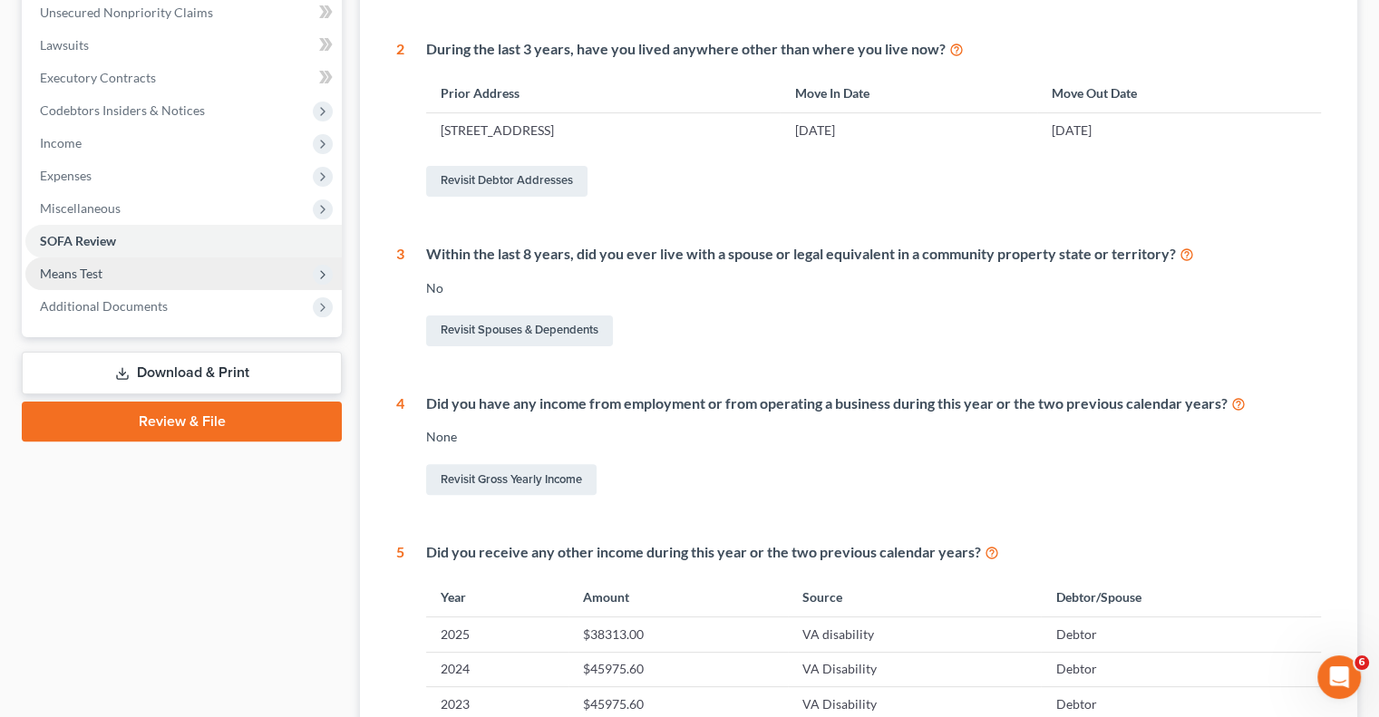
click at [102, 272] on span "Means Test" at bounding box center [183, 274] width 316 height 33
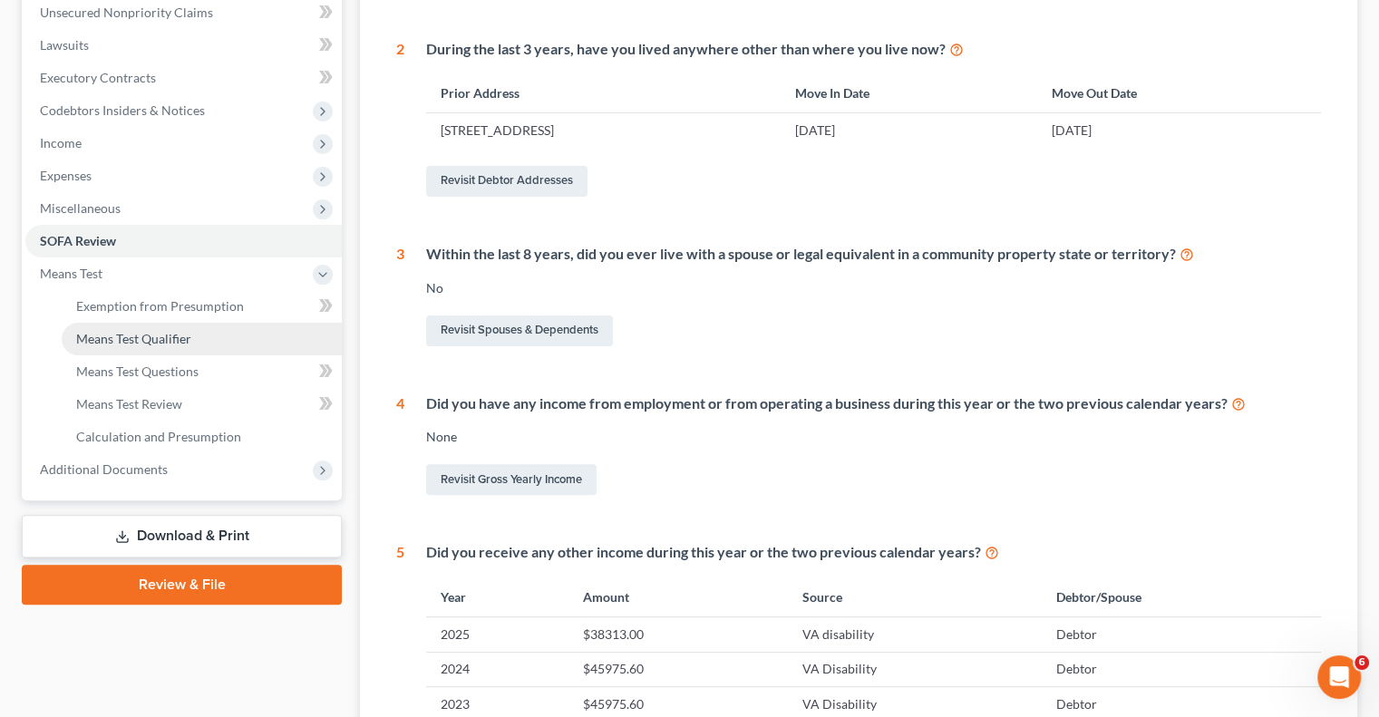
click at [182, 340] on span "Means Test Qualifier" at bounding box center [133, 338] width 115 height 15
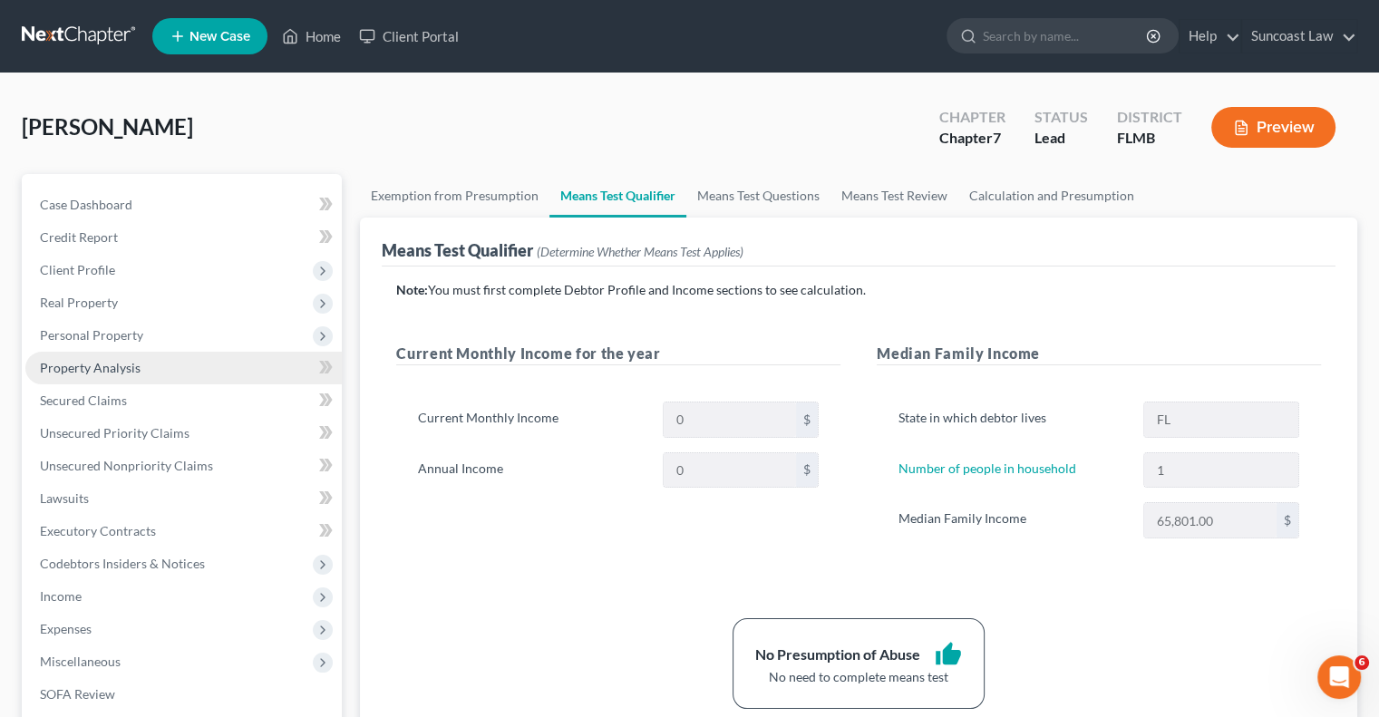
click at [123, 369] on span "Property Analysis" at bounding box center [90, 367] width 101 height 15
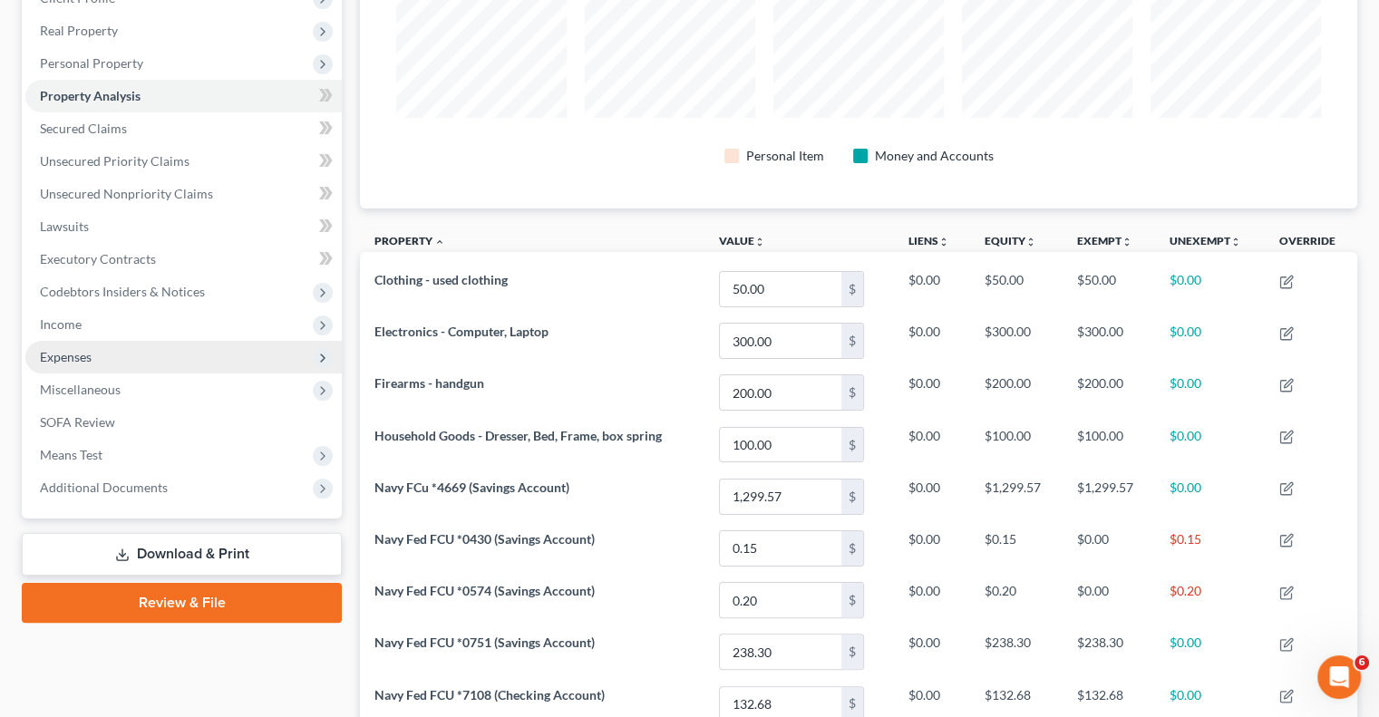
click at [128, 360] on span "Expenses" at bounding box center [183, 357] width 316 height 33
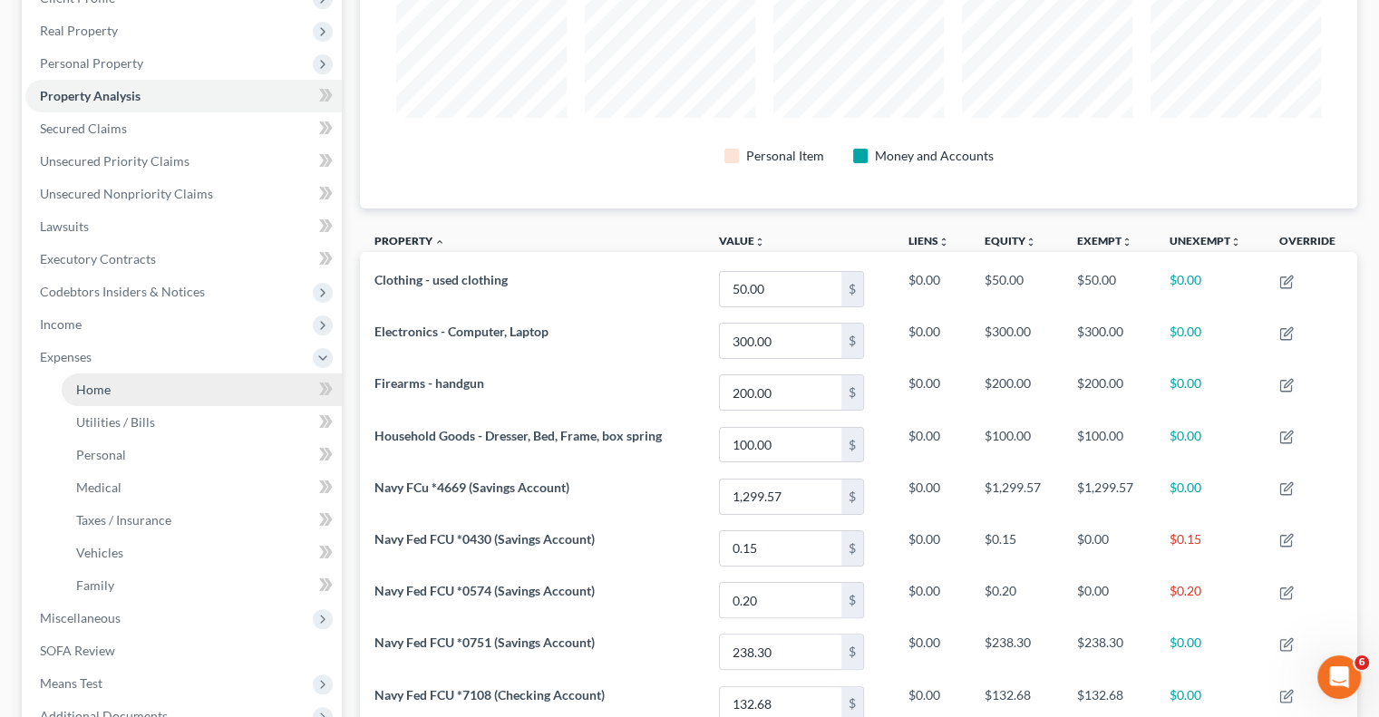
click at [164, 403] on link "Home" at bounding box center [202, 390] width 280 height 33
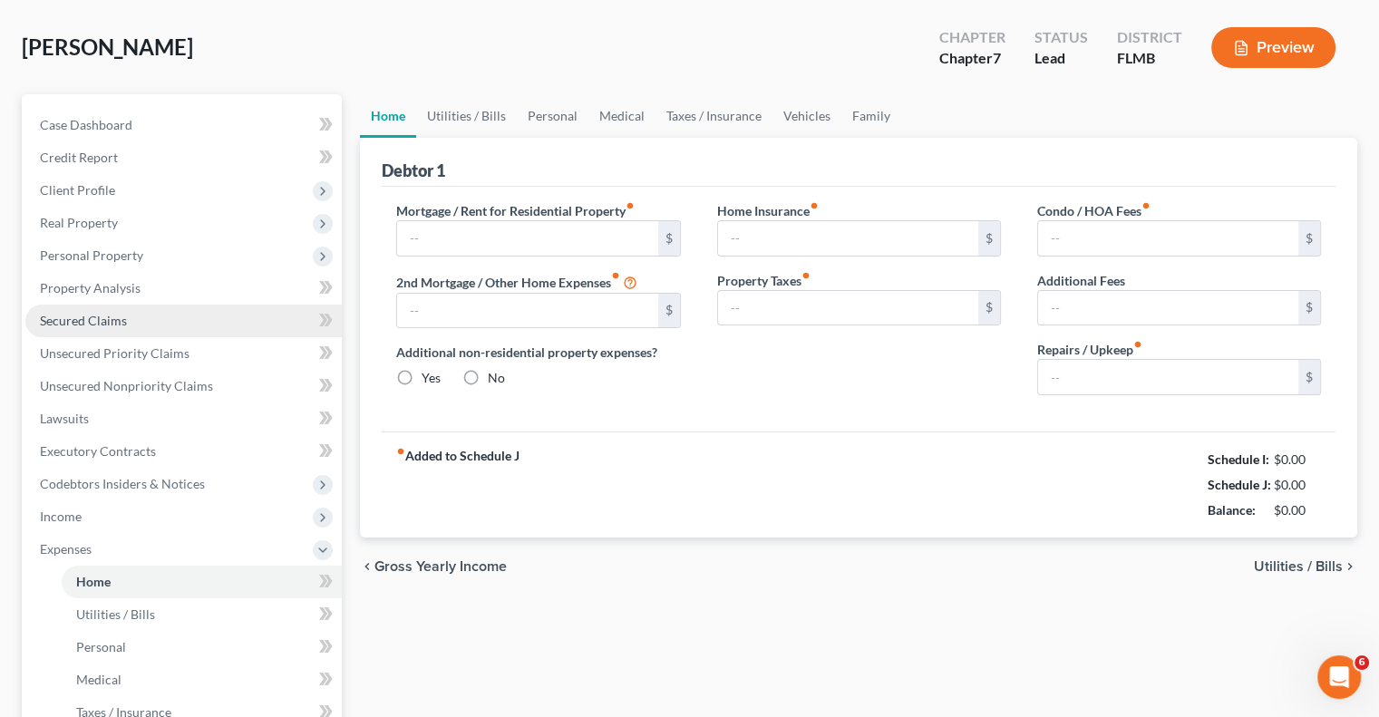
type input "1,236.00"
type input "0.00"
radio input "true"
type input "14.00"
type input "0.00"
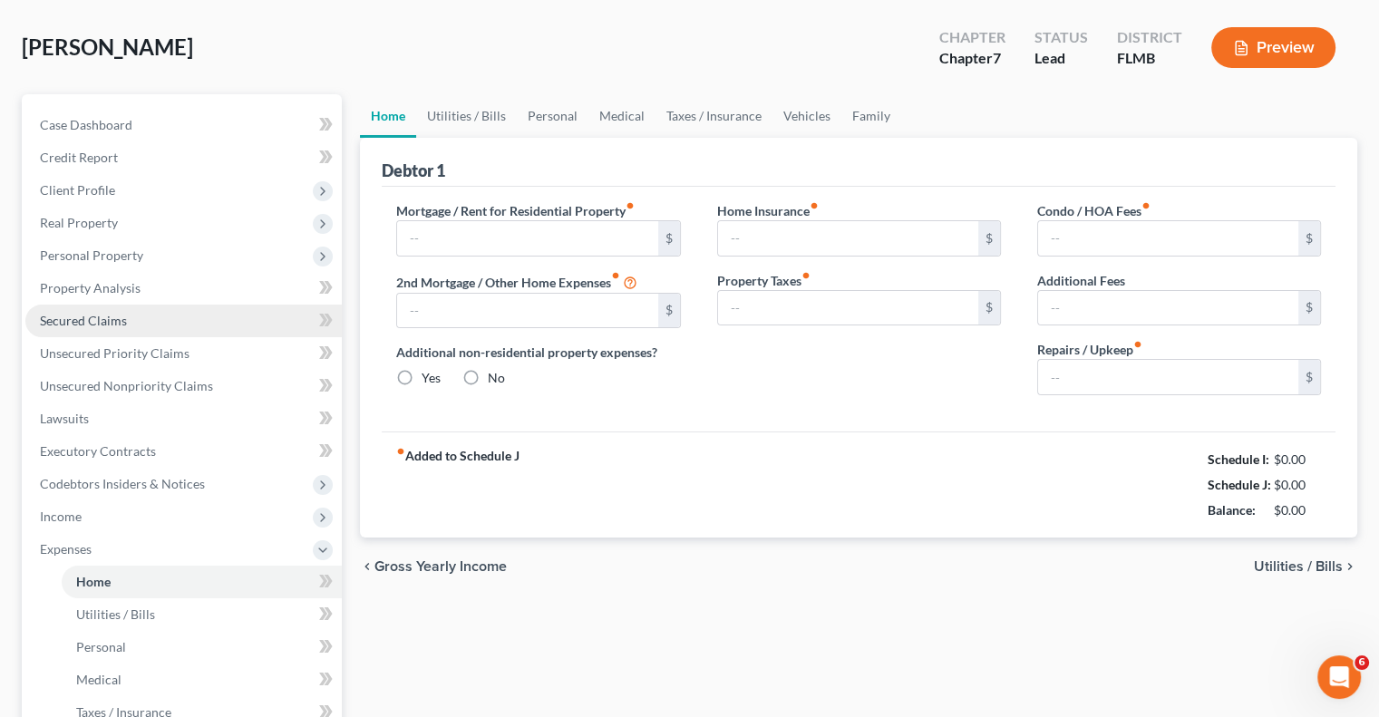
type input "0.00"
type input "100.00"
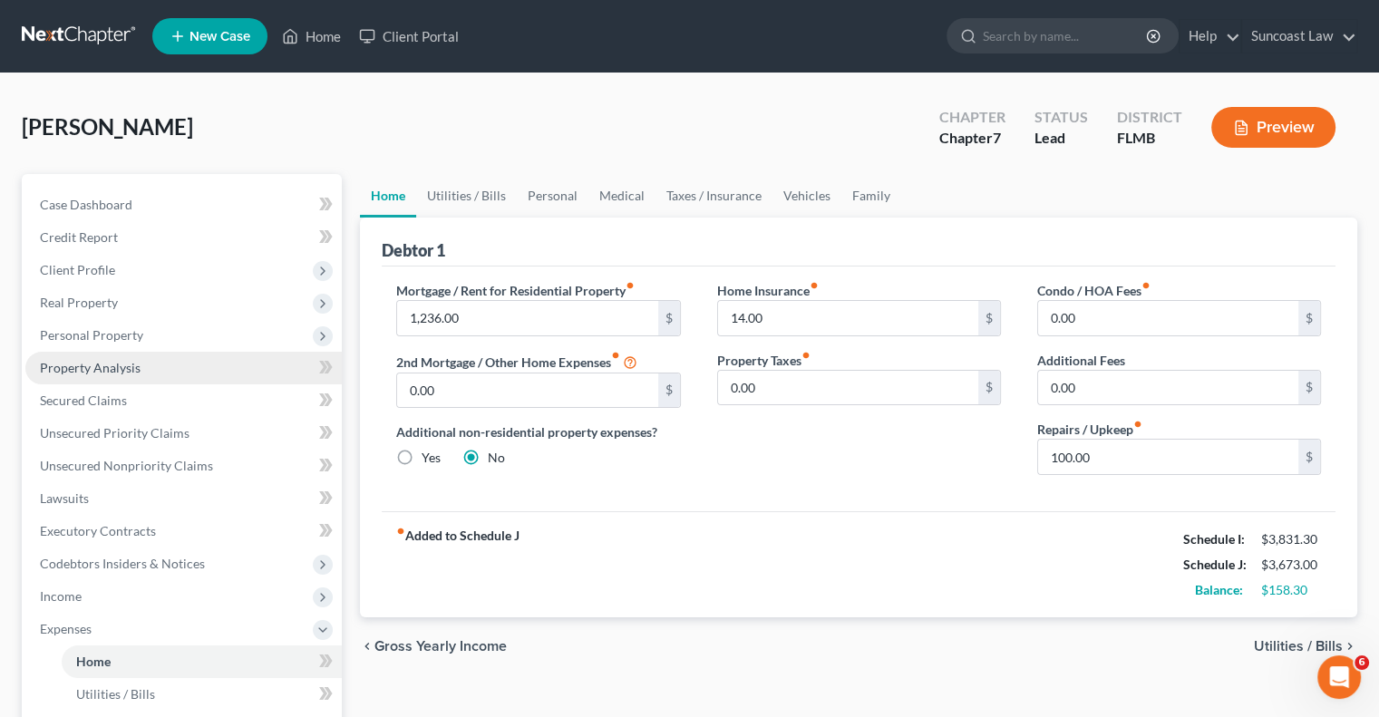
click at [134, 371] on span "Property Analysis" at bounding box center [90, 367] width 101 height 15
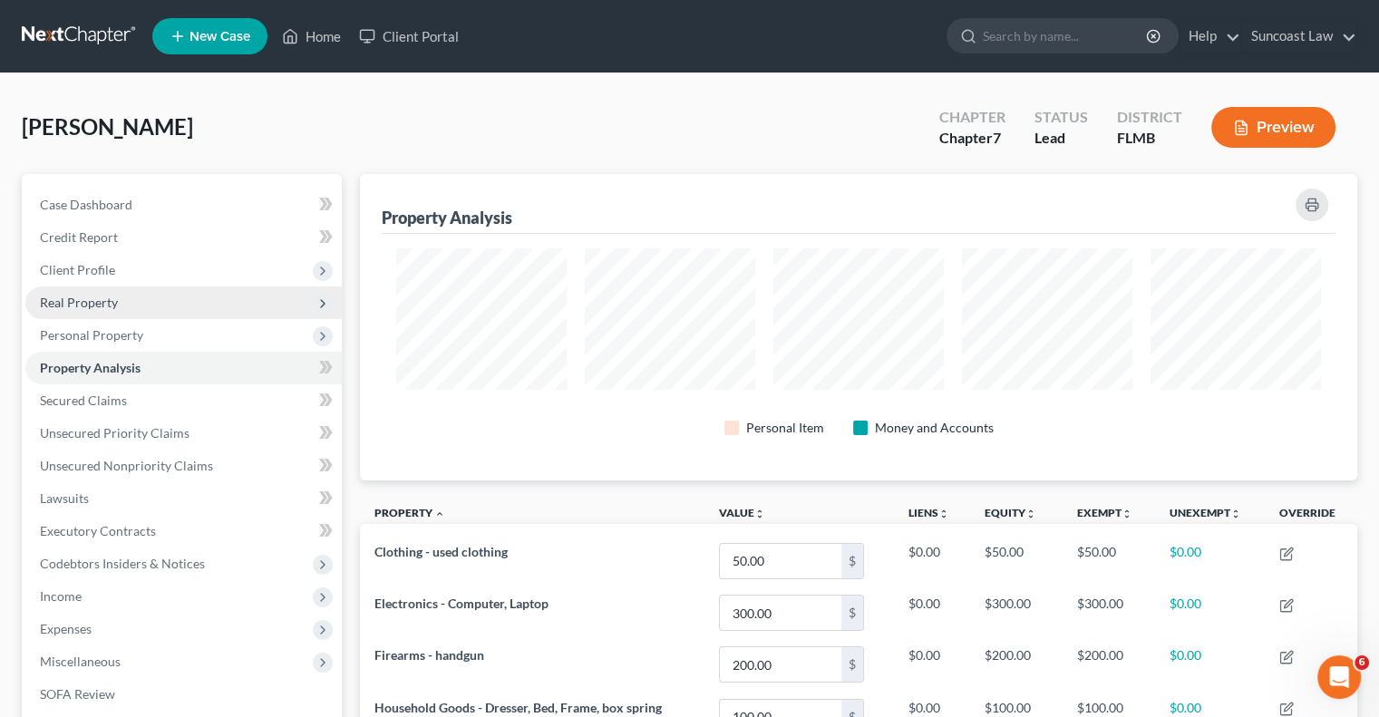
click at [124, 311] on span "Real Property" at bounding box center [183, 303] width 316 height 33
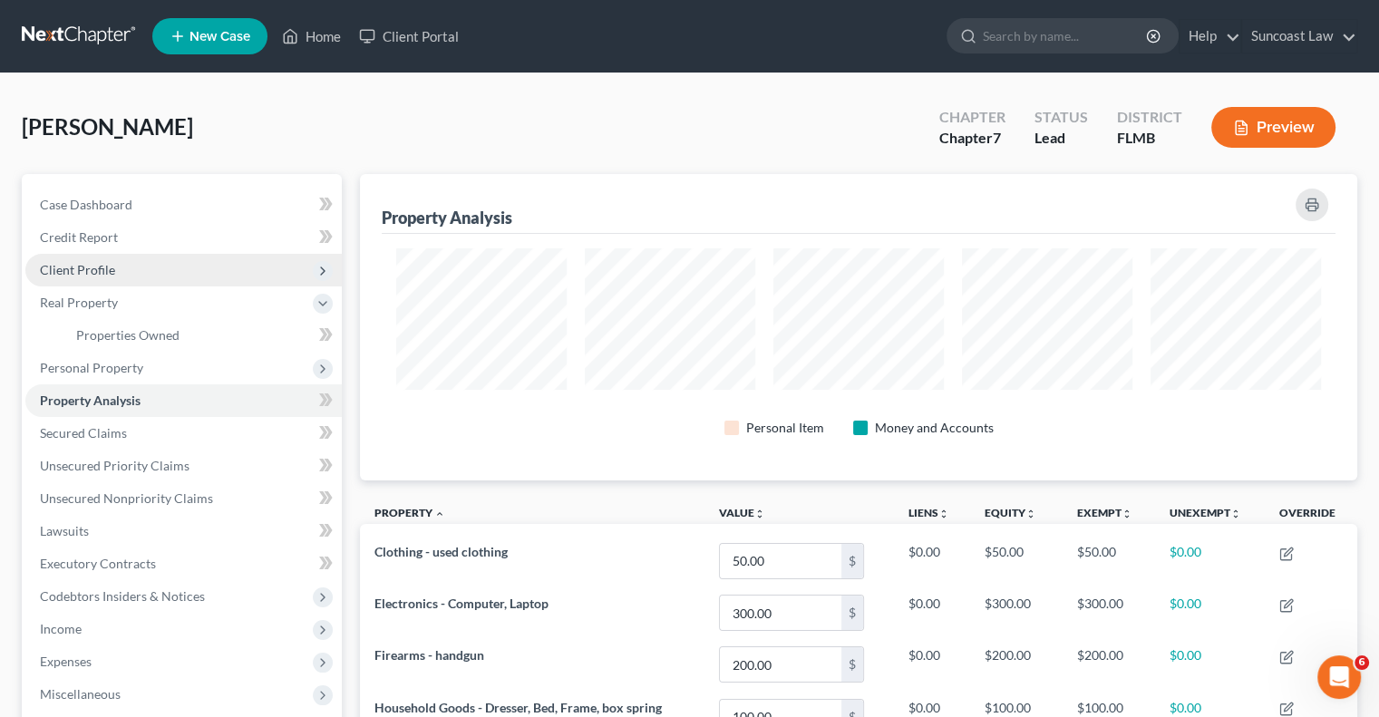
click at [120, 277] on span "Client Profile" at bounding box center [183, 270] width 316 height 33
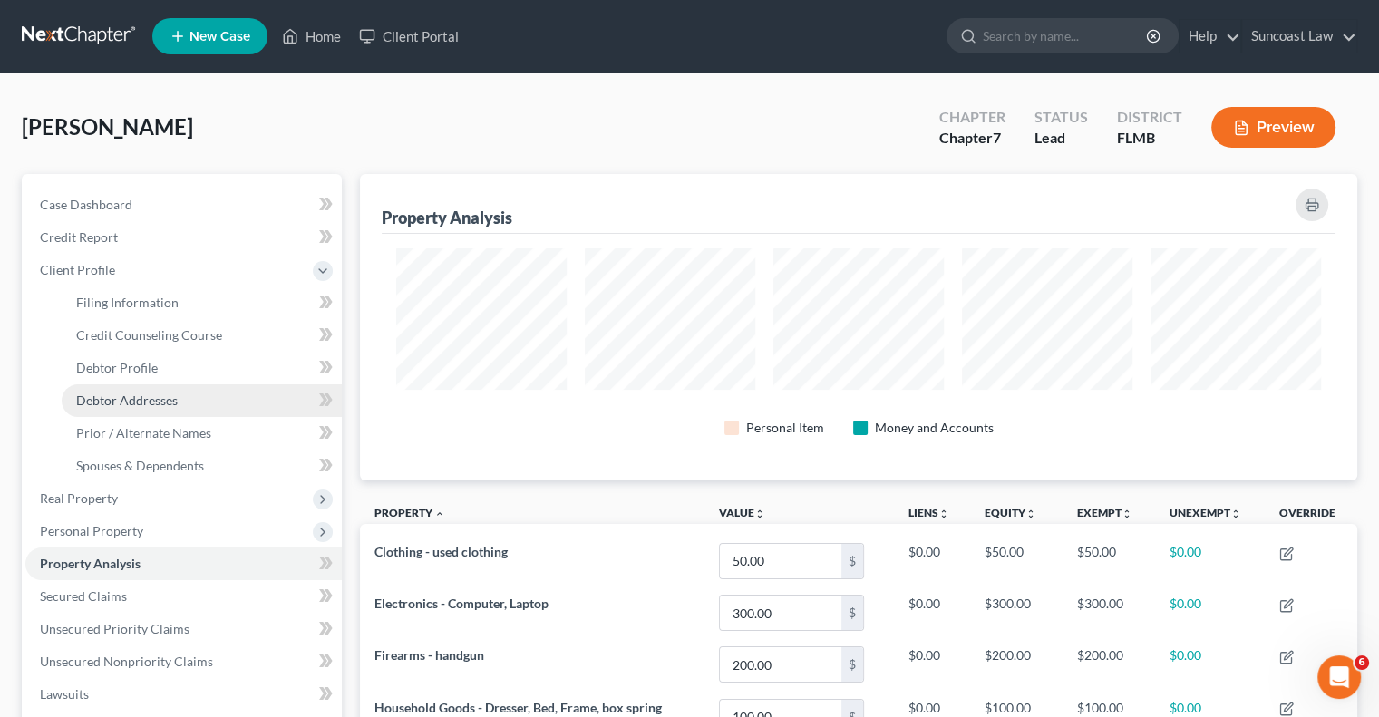
click at [163, 404] on span "Debtor Addresses" at bounding box center [127, 400] width 102 height 15
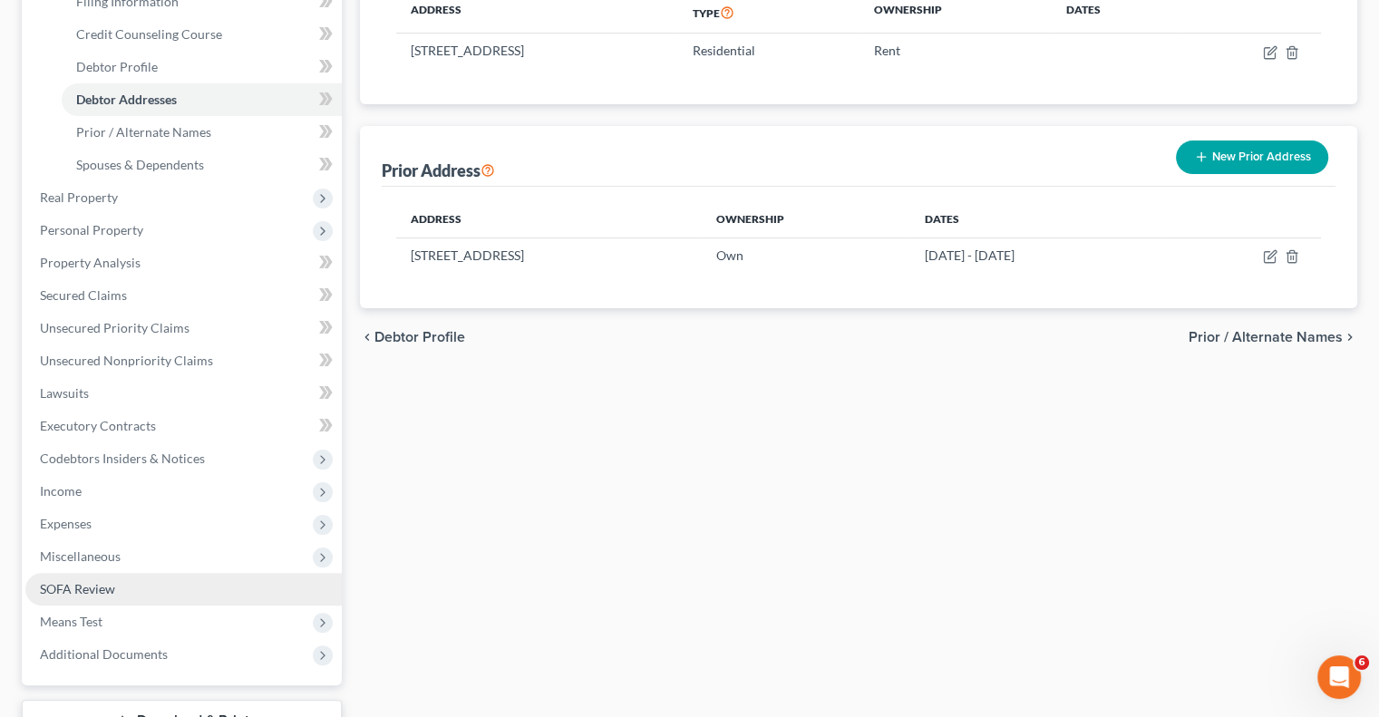
scroll to position [441, 0]
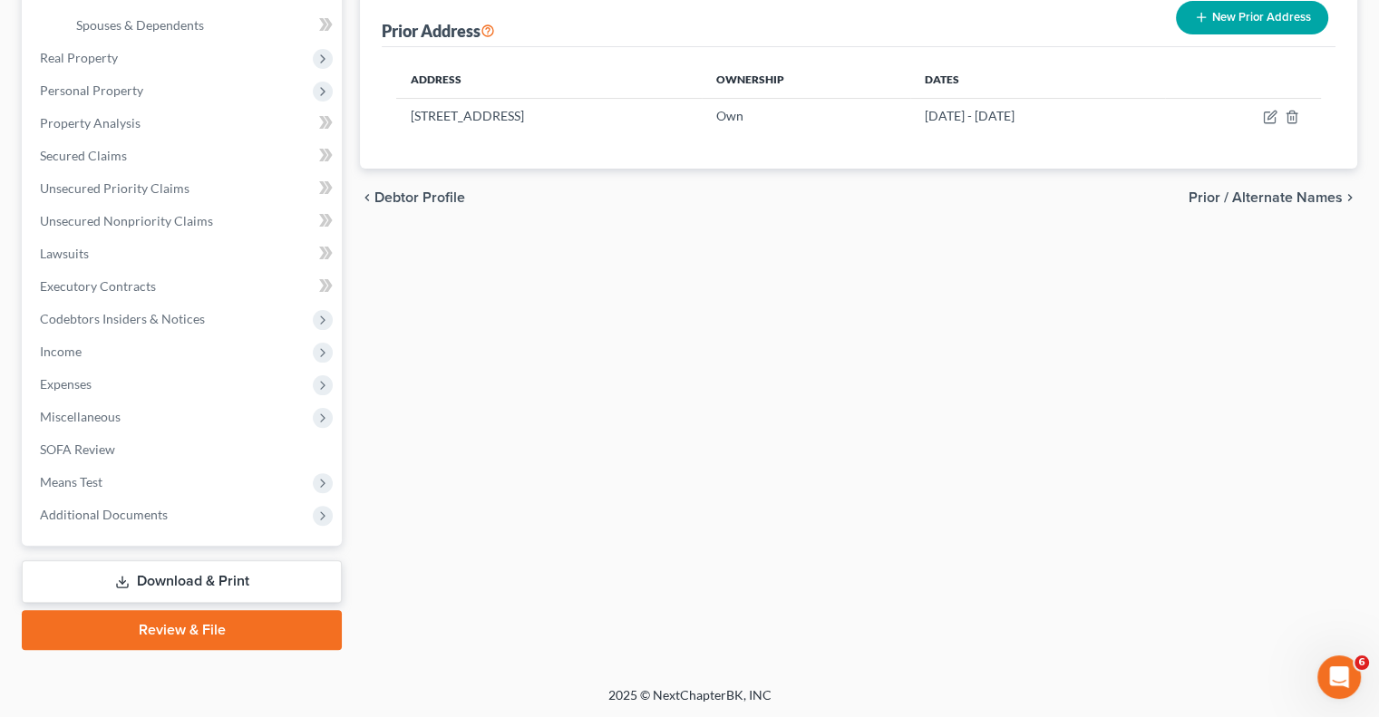
drag, startPoint x: 179, startPoint y: 575, endPoint x: 298, endPoint y: 596, distance: 121.5
click at [179, 575] on link "Download & Print" at bounding box center [182, 581] width 320 height 43
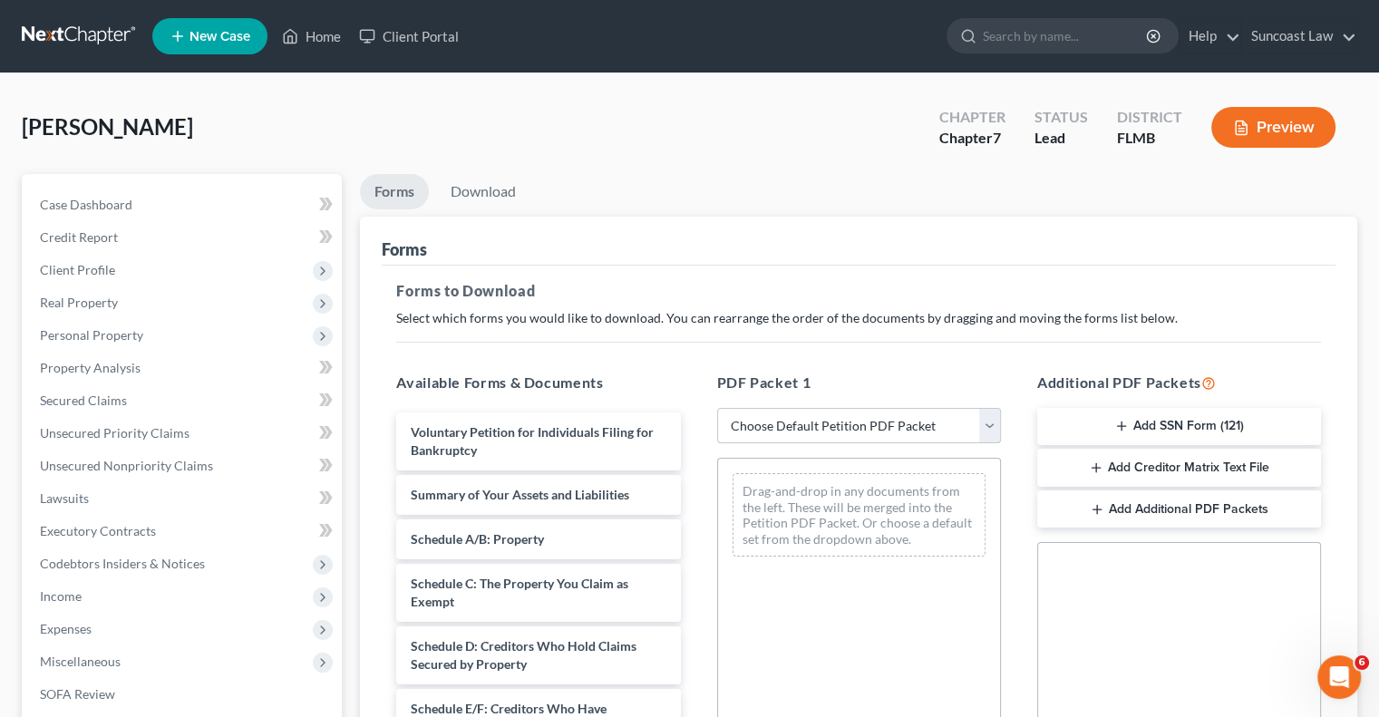
drag, startPoint x: 814, startPoint y: 420, endPoint x: 820, endPoint y: 441, distance: 21.6
click at [814, 420] on select "Choose Default Petition PDF Packet Complete Bankruptcy Petition (all forms and …" at bounding box center [859, 426] width 284 height 36
select select "0"
click at [717, 408] on select "Choose Default Petition PDF Packet Complete Bankruptcy Petition (all forms and …" at bounding box center [859, 426] width 284 height 36
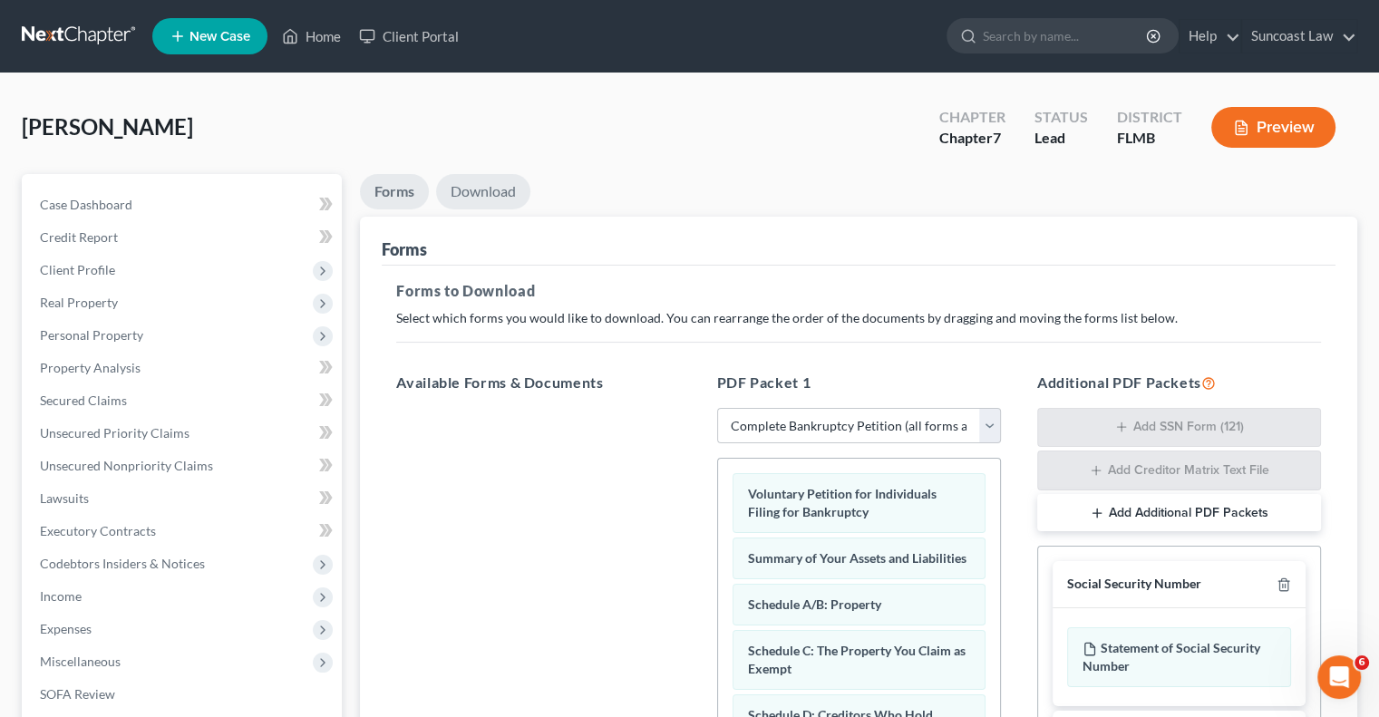
click at [481, 184] on link "Download" at bounding box center [483, 191] width 94 height 35
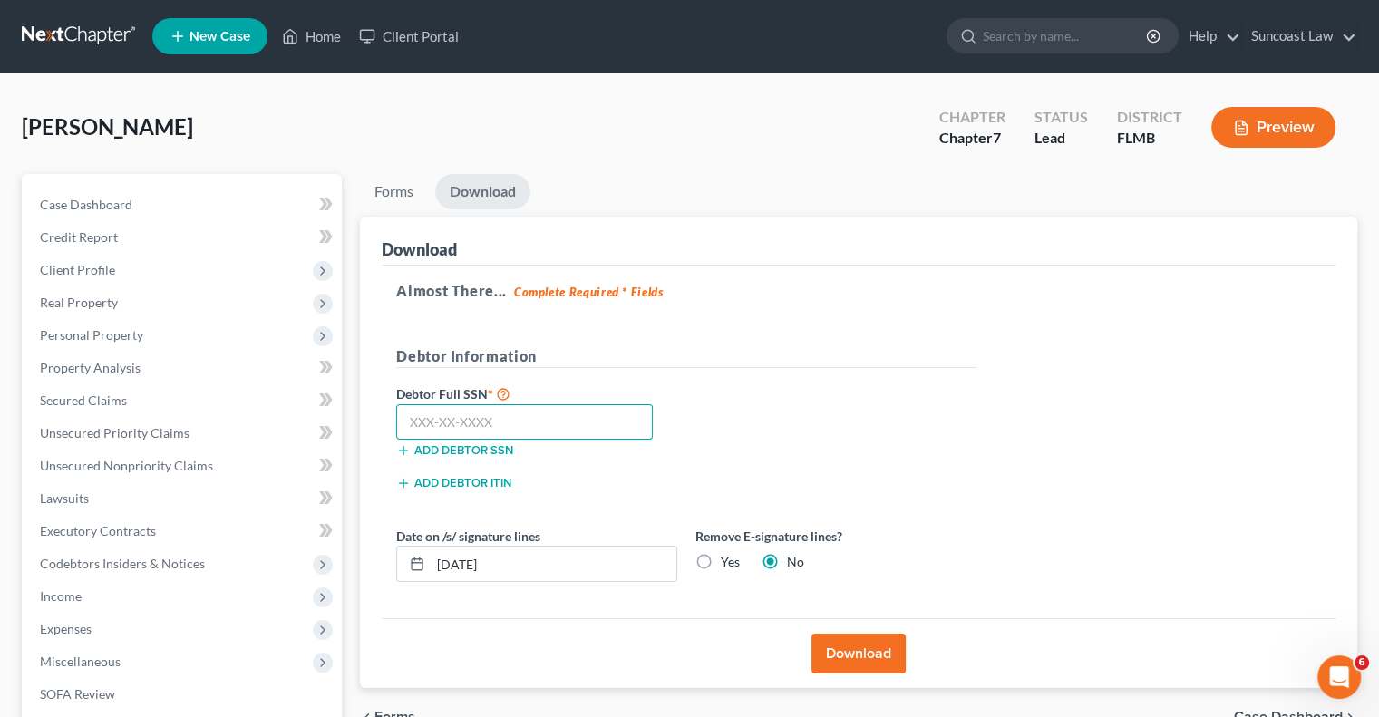
drag, startPoint x: 493, startPoint y: 410, endPoint x: 511, endPoint y: 387, distance: 29.0
click at [494, 410] on input "text" at bounding box center [524, 422] width 257 height 36
type input "385-21-7813"
drag, startPoint x: 530, startPoint y: 559, endPoint x: 458, endPoint y: 559, distance: 72.5
click at [458, 559] on input "[DATE]" at bounding box center [554, 564] width 246 height 34
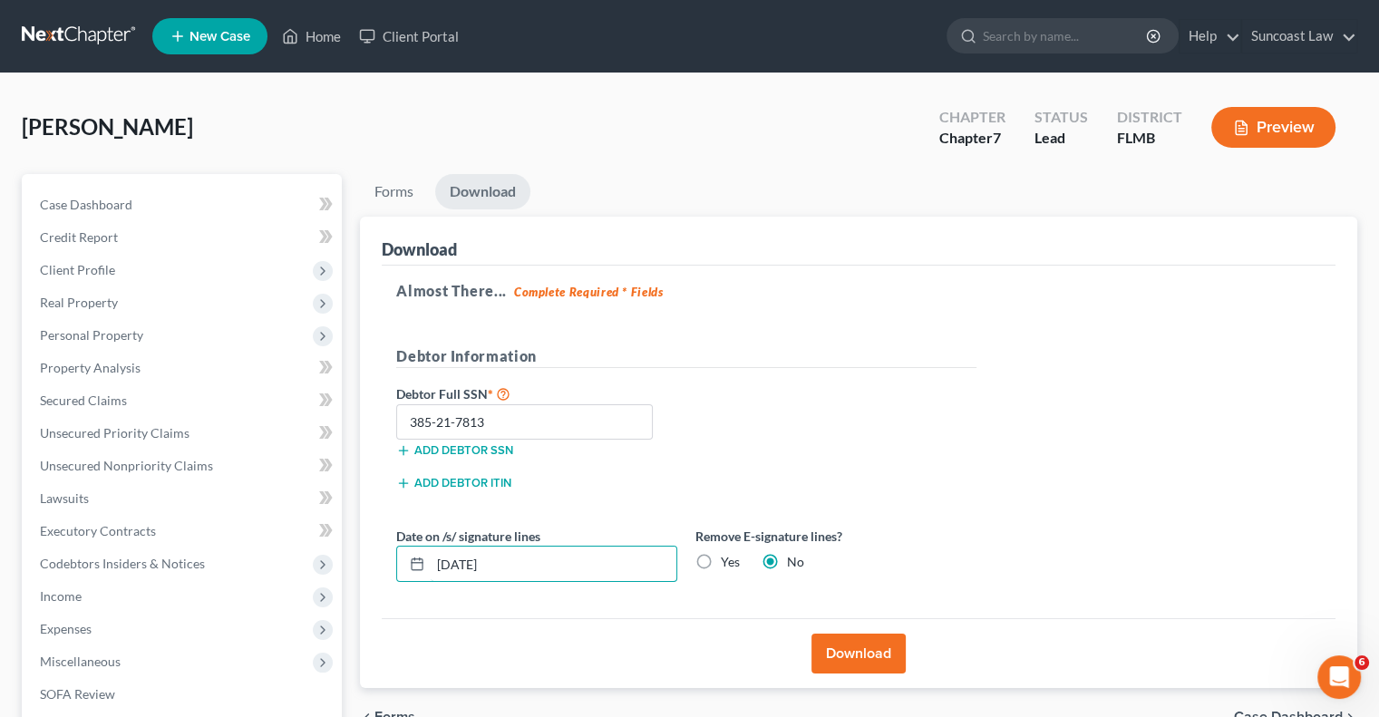
type input "[DATE]"
click at [721, 559] on label "Yes" at bounding box center [730, 562] width 19 height 18
click at [728, 559] on input "Yes" at bounding box center [734, 559] width 12 height 12
radio input "true"
radio input "false"
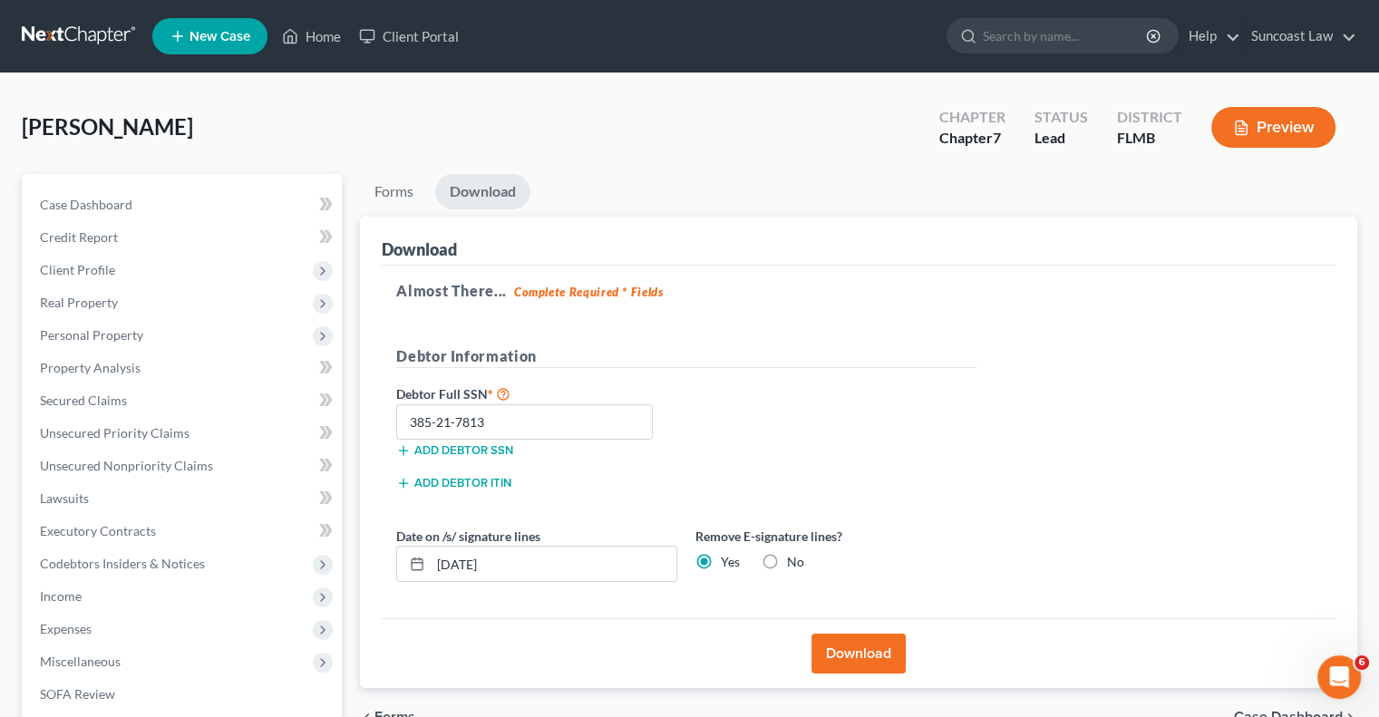
click at [855, 647] on button "Download" at bounding box center [859, 654] width 94 height 40
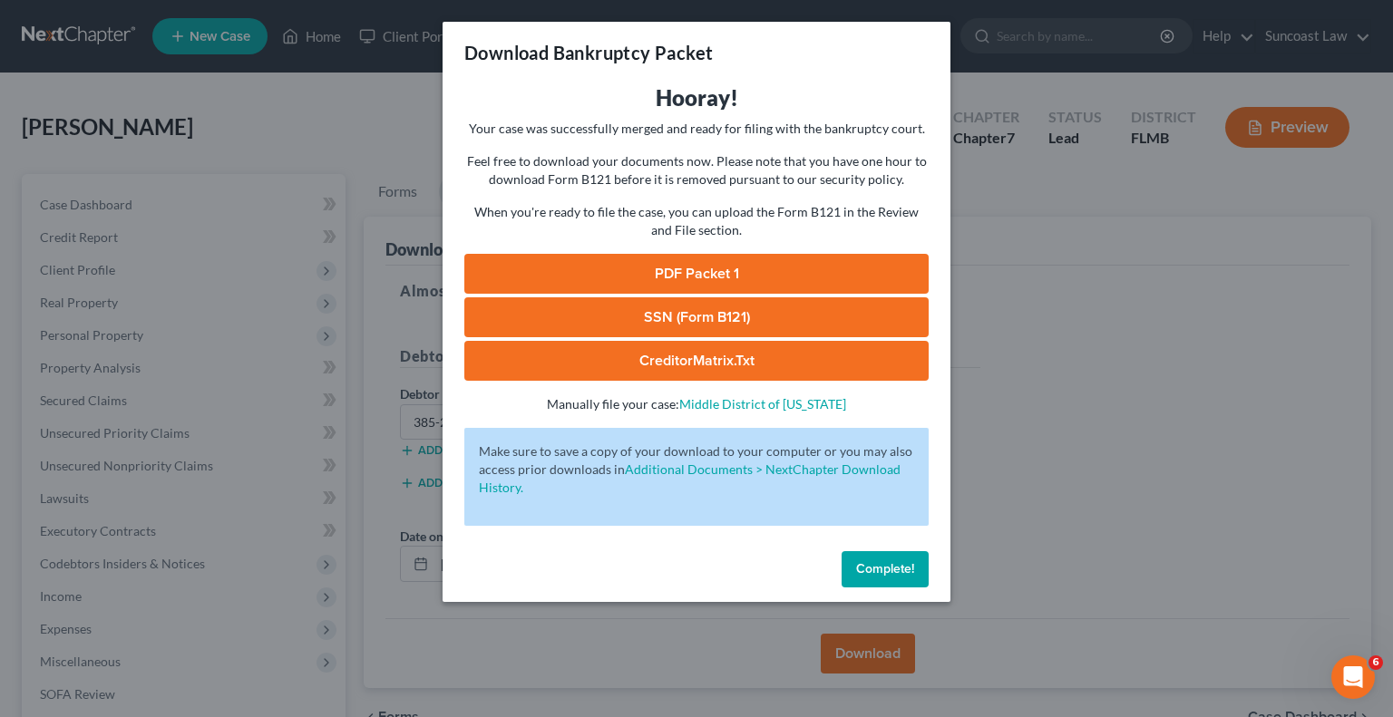
click at [713, 321] on link "SSN (Form B121)" at bounding box center [696, 317] width 464 height 40
click at [781, 267] on link "PDF Packet 1" at bounding box center [696, 274] width 464 height 40
click at [897, 567] on span "Complete!" at bounding box center [885, 568] width 58 height 15
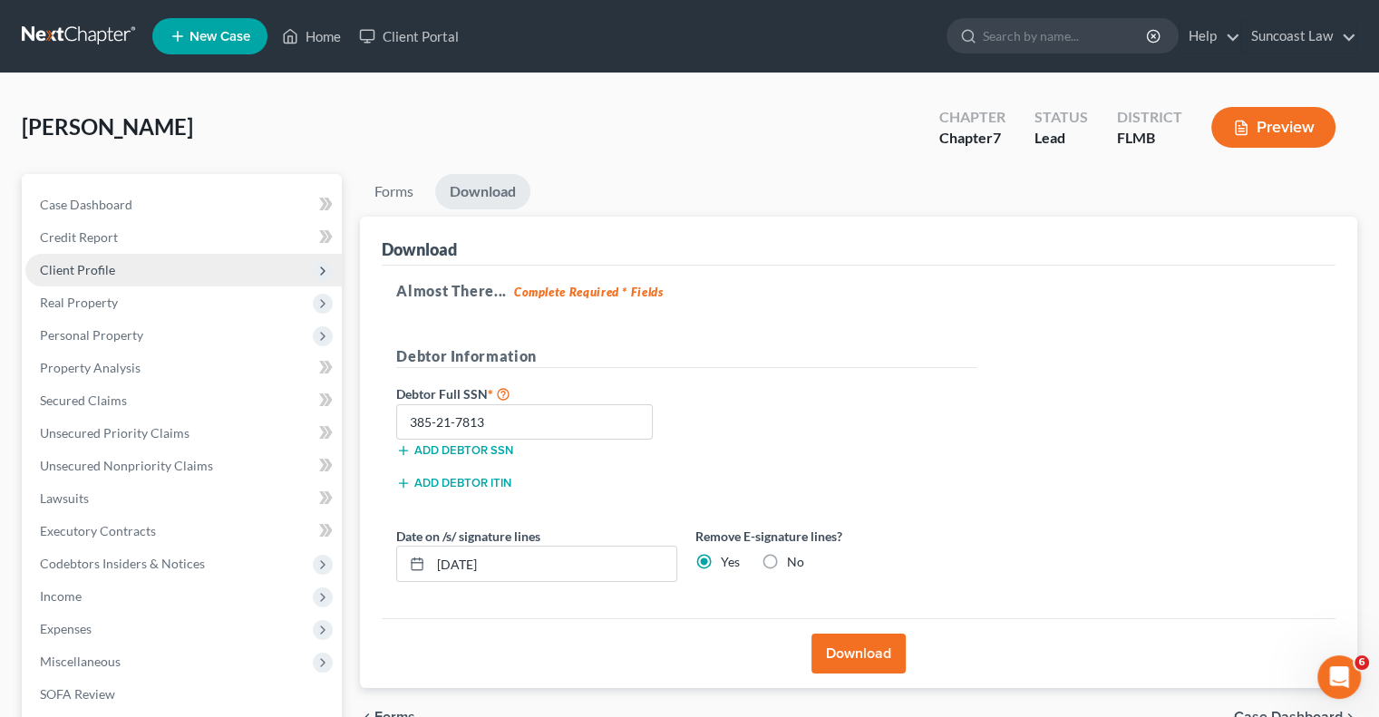
drag, startPoint x: 84, startPoint y: 266, endPoint x: 117, endPoint y: 276, distance: 34.1
click at [84, 266] on span "Client Profile" at bounding box center [77, 269] width 75 height 15
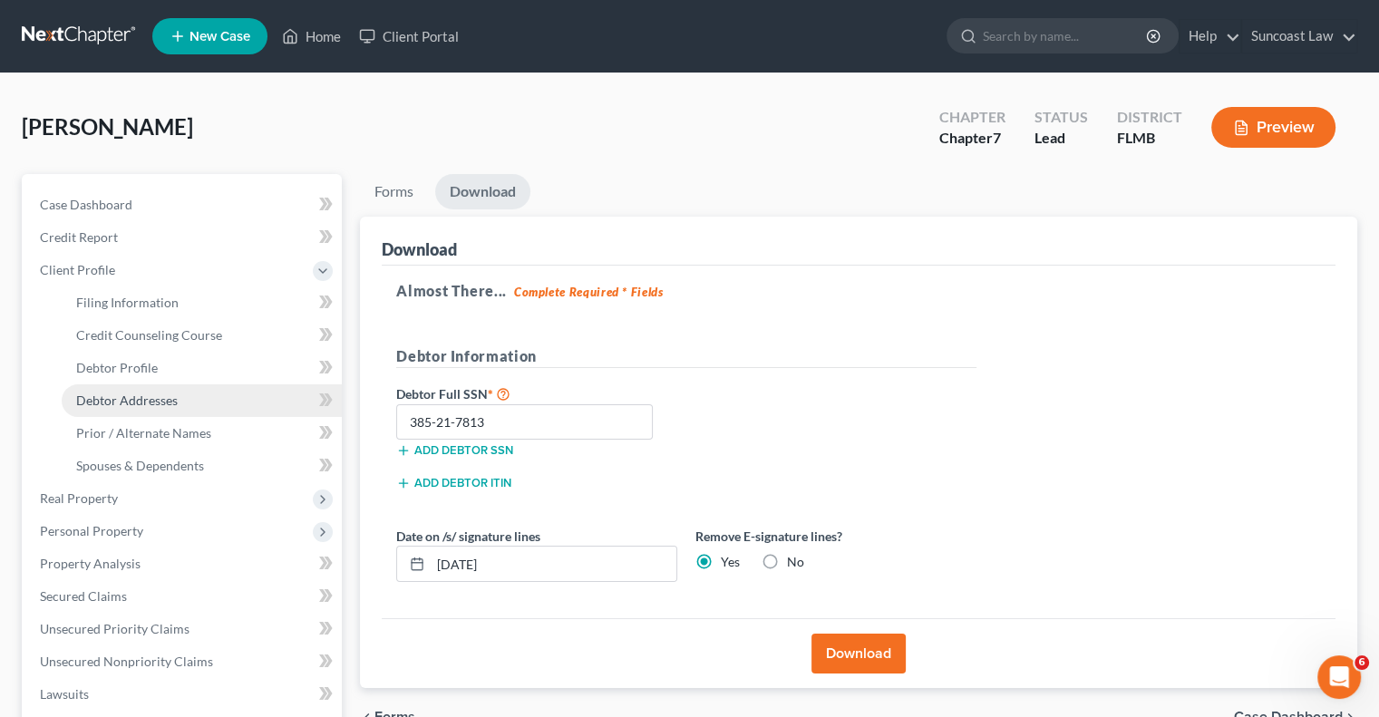
click at [146, 402] on span "Debtor Addresses" at bounding box center [127, 400] width 102 height 15
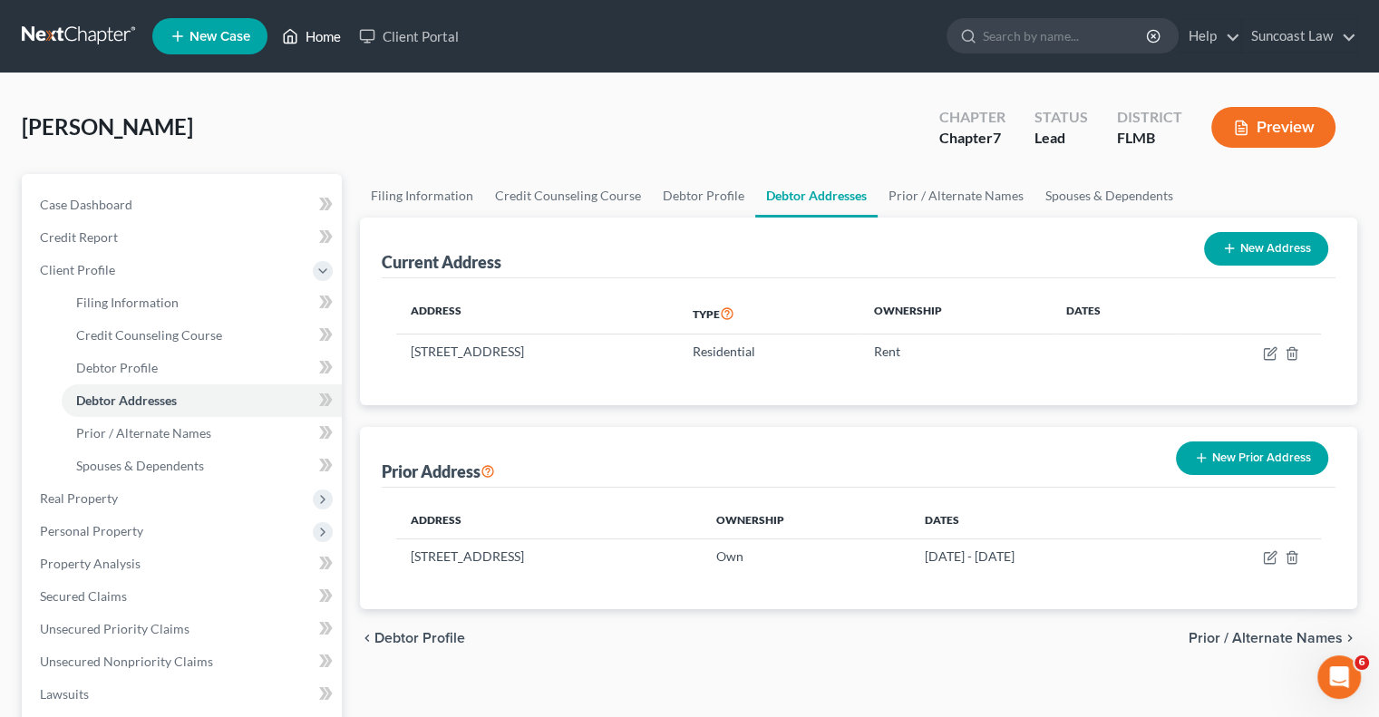
click at [335, 36] on link "Home" at bounding box center [311, 36] width 77 height 33
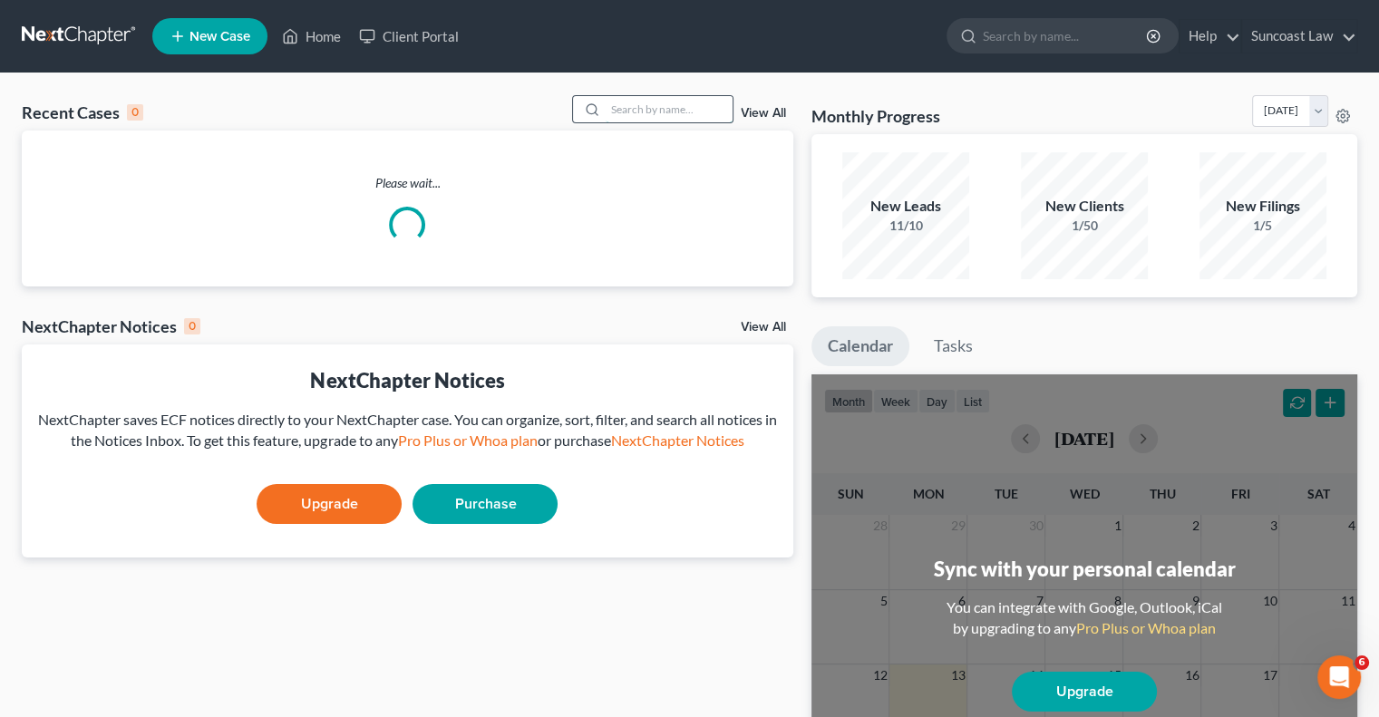
click at [647, 101] on input "search" at bounding box center [669, 109] width 127 height 26
type input "[PERSON_NAME]"
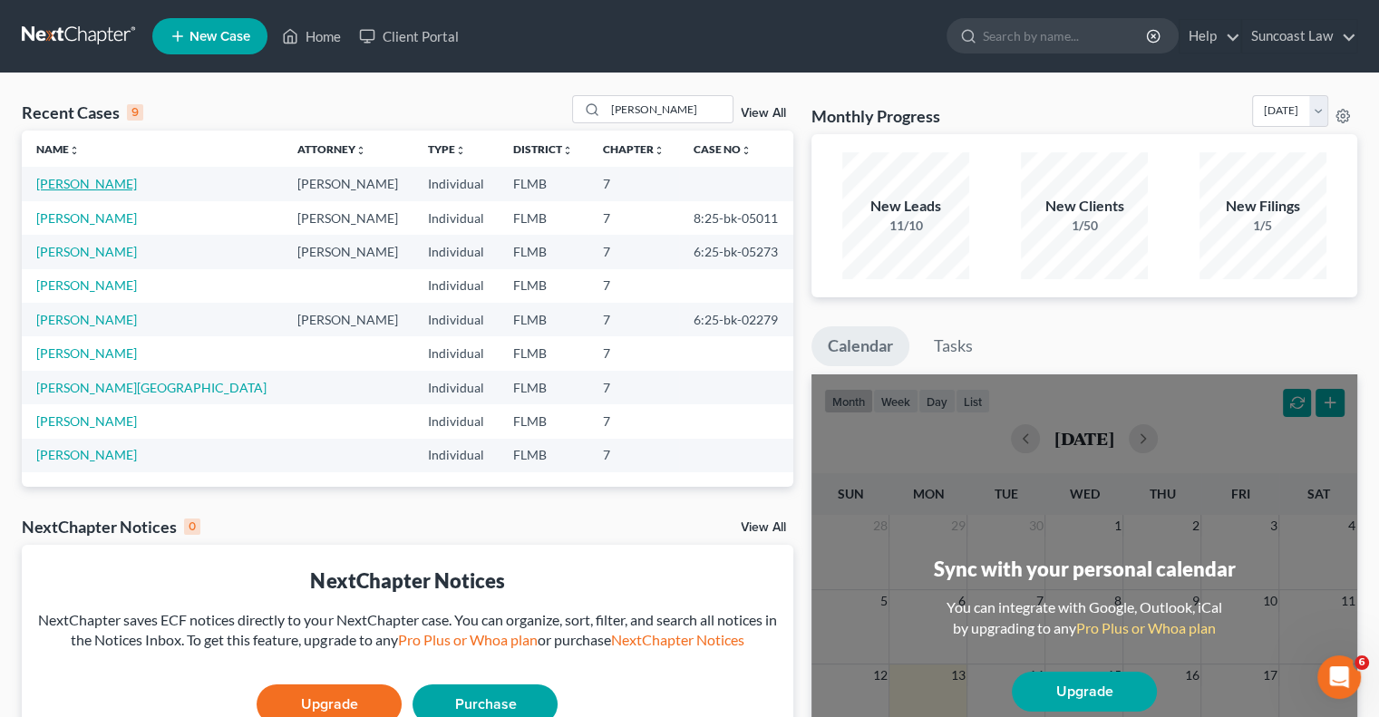
click at [78, 181] on link "[PERSON_NAME]" at bounding box center [86, 183] width 101 height 15
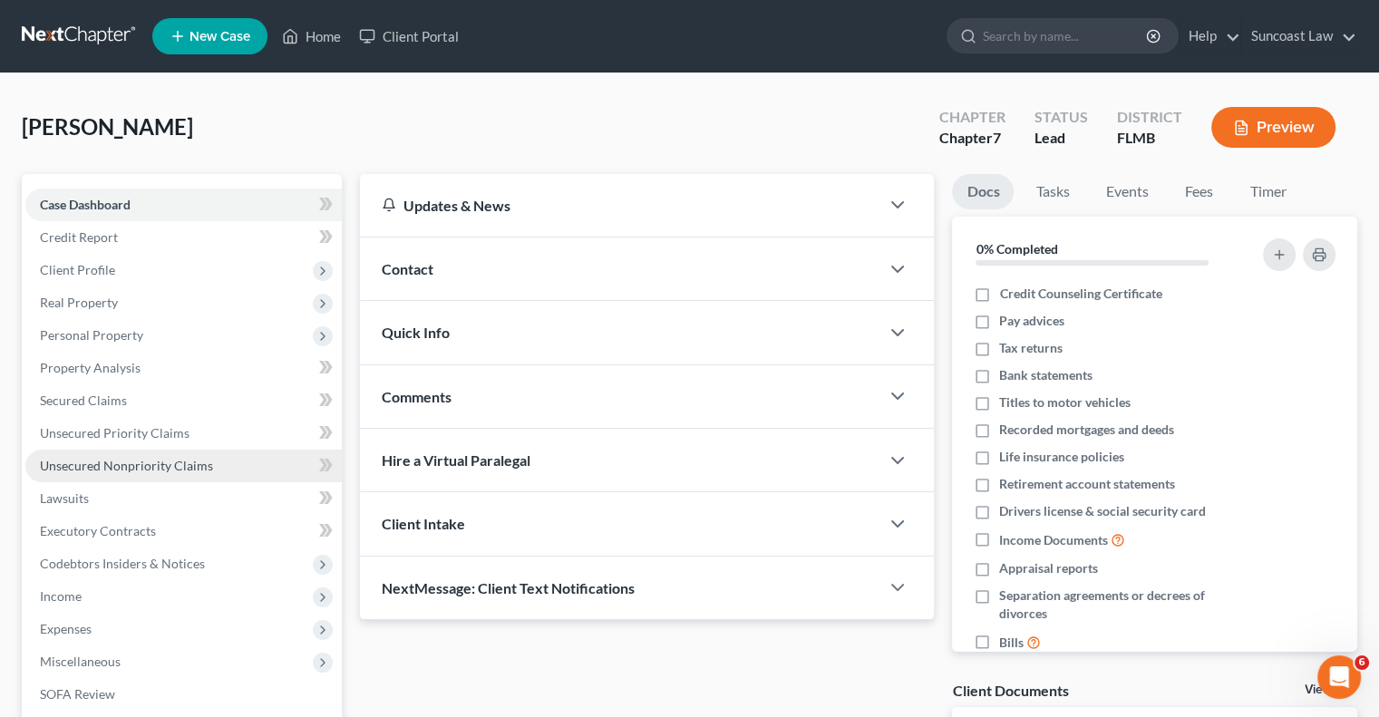
click at [209, 472] on link "Unsecured Nonpriority Claims" at bounding box center [183, 466] width 316 height 33
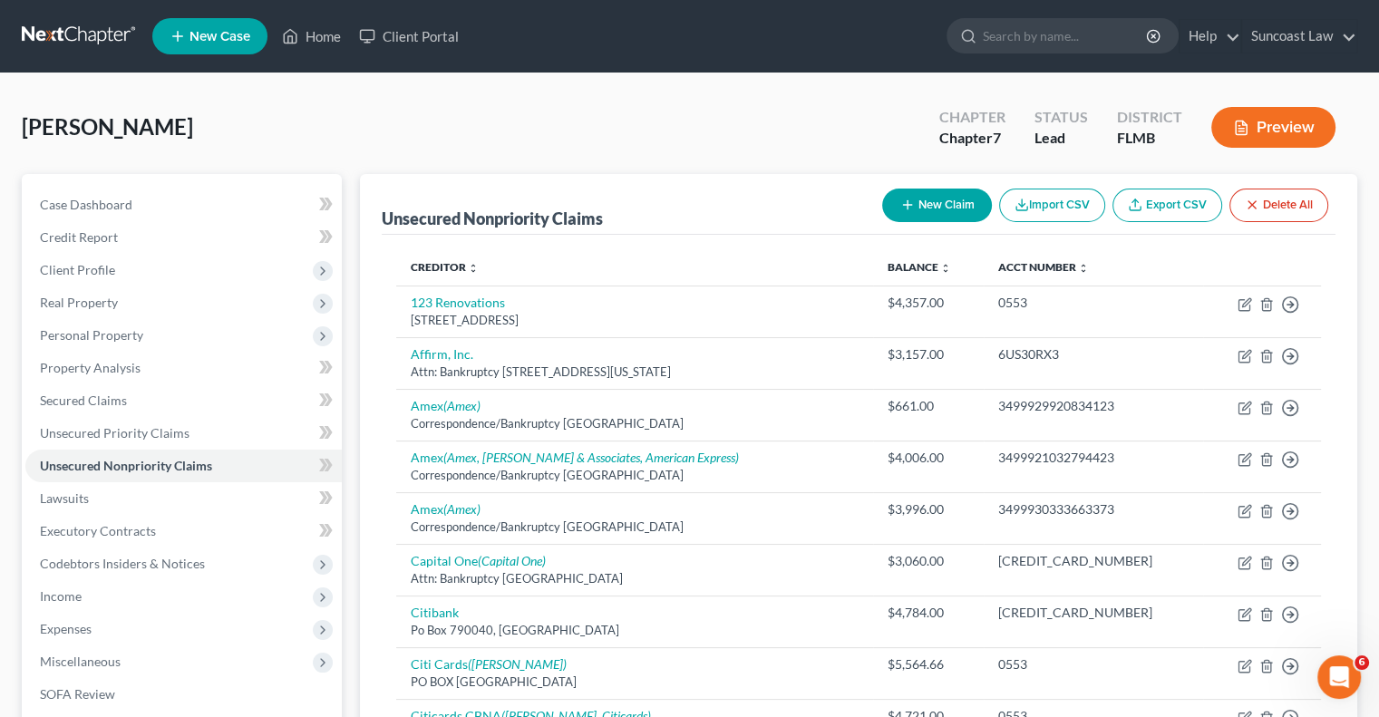
click at [929, 199] on button "New Claim" at bounding box center [937, 206] width 110 height 34
select select "0"
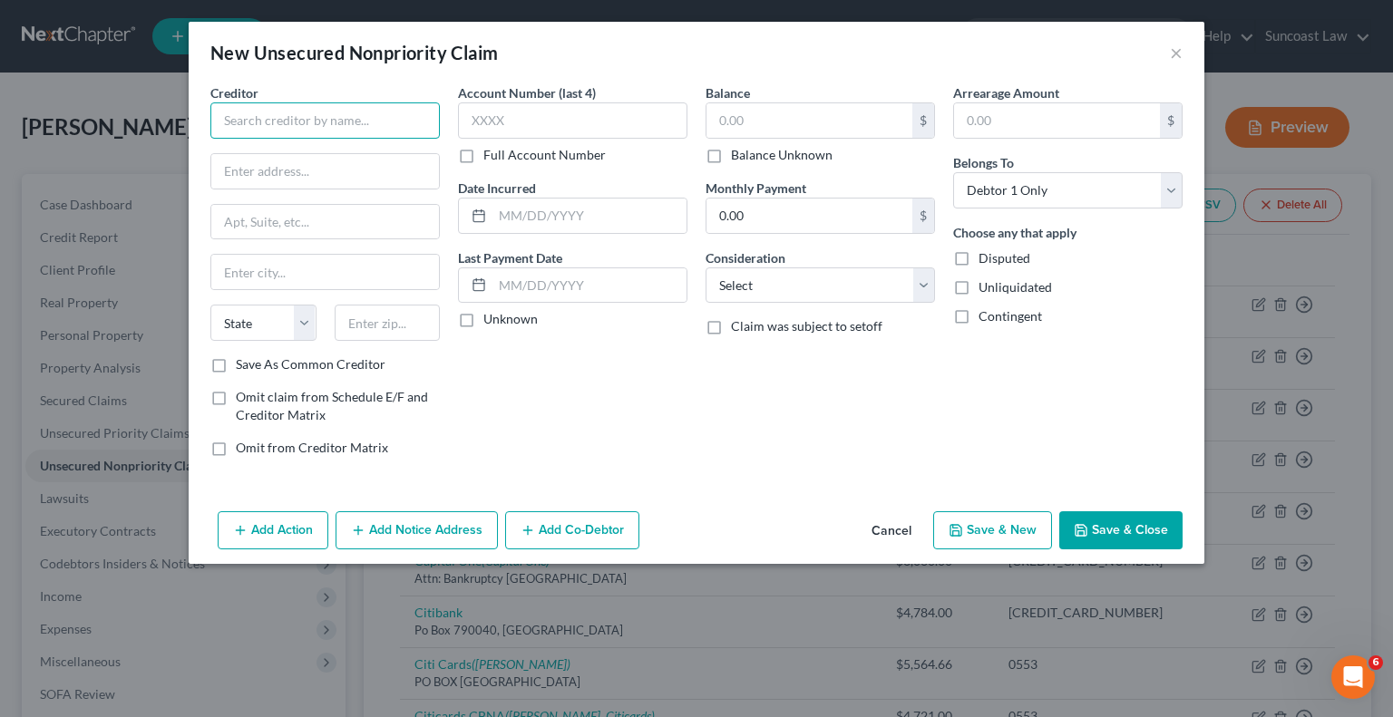
click at [373, 122] on input "text" at bounding box center [324, 120] width 229 height 36
paste input "TRAKAmerica"
type input "TRAKAmerica"
click at [587, 111] on input "text" at bounding box center [572, 120] width 229 height 36
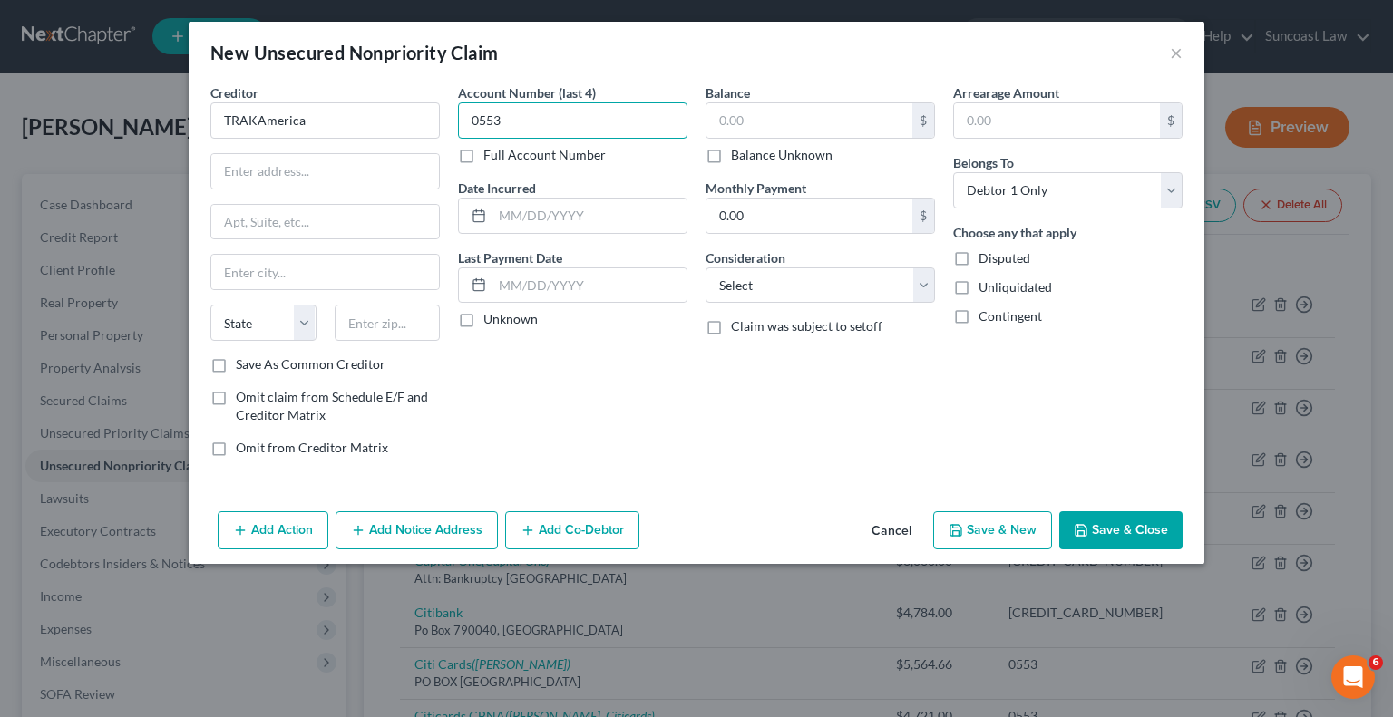
type input "0553"
click at [329, 169] on input "text" at bounding box center [325, 171] width 228 height 34
paste input "[STREET_ADDRESS]"
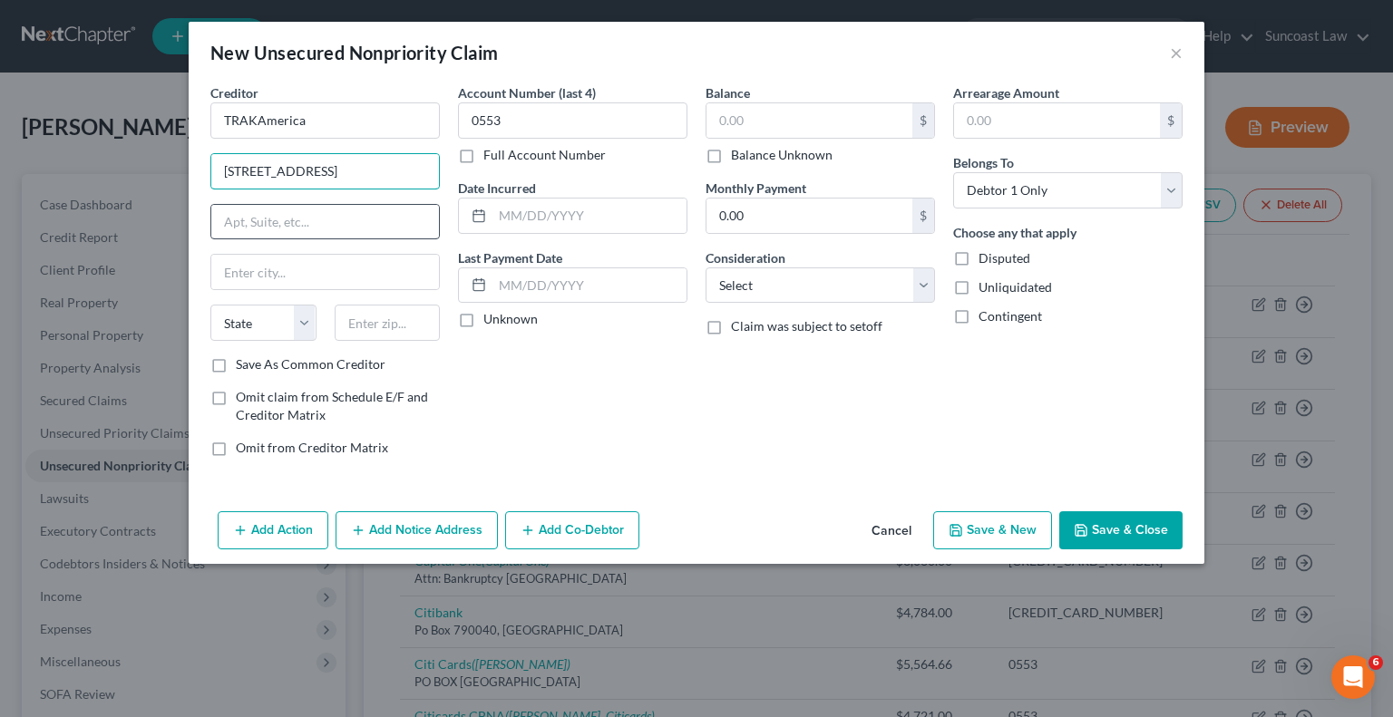
type input "[STREET_ADDRESS]"
click at [324, 220] on input "text" at bounding box center [325, 222] width 228 height 34
type input "Suite 200"
drag, startPoint x: 436, startPoint y: 326, endPoint x: 432, endPoint y: 317, distance: 10.1
click at [436, 326] on input "text" at bounding box center [388, 323] width 106 height 36
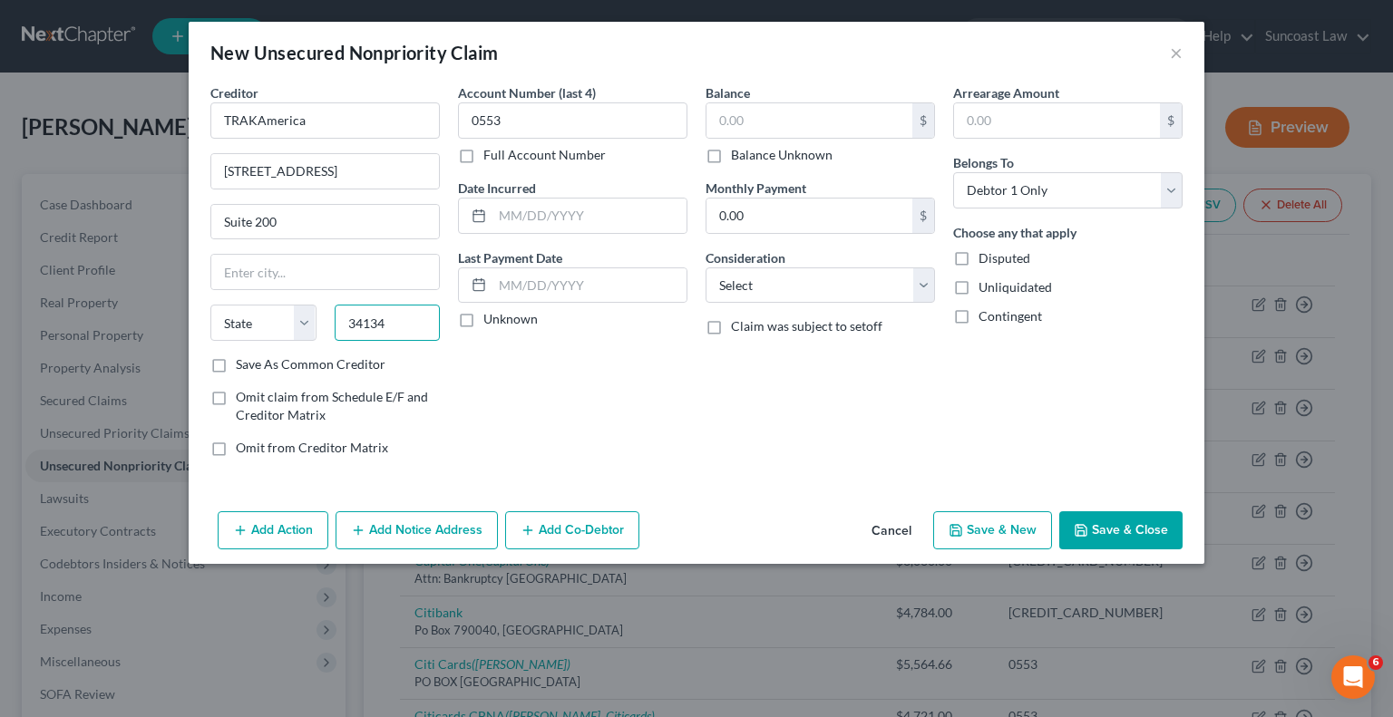
type input "34134"
type input "[PERSON_NAME][GEOGRAPHIC_DATA]"
select select "9"
click at [731, 151] on label "Balance Unknown" at bounding box center [782, 155] width 102 height 18
click at [738, 151] on input "Balance Unknown" at bounding box center [744, 152] width 12 height 12
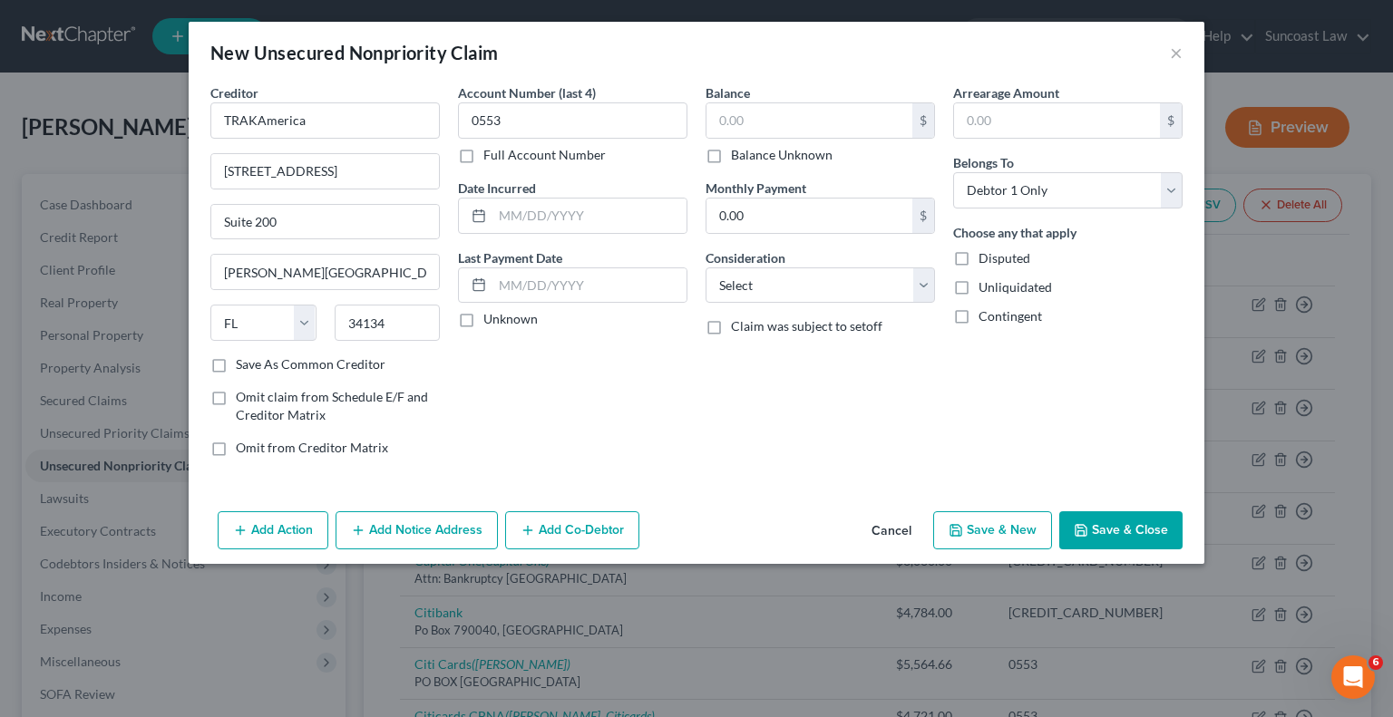
checkbox input "true"
type input "0.00"
drag, startPoint x: 1135, startPoint y: 531, endPoint x: 1117, endPoint y: 501, distance: 35.0
click at [1134, 531] on button "Save & Close" at bounding box center [1120, 530] width 123 height 38
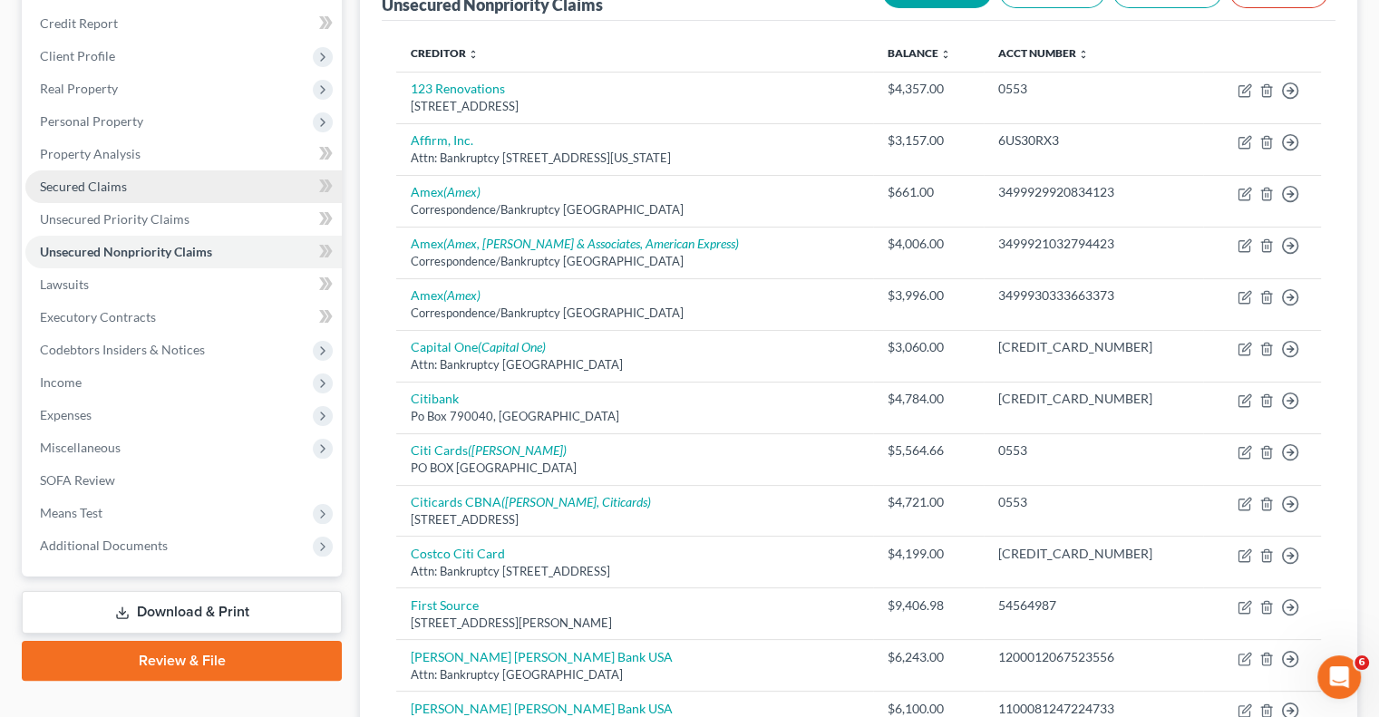
scroll to position [78, 0]
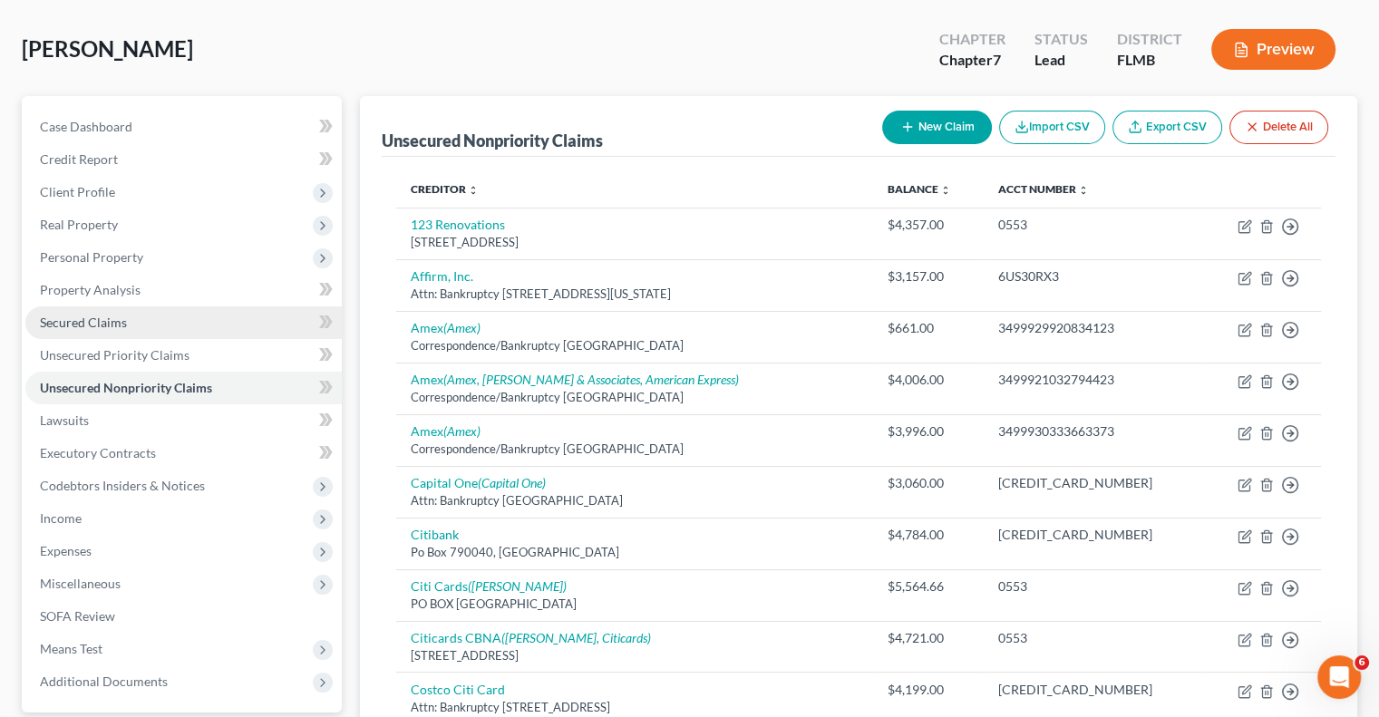
click at [85, 326] on span "Secured Claims" at bounding box center [83, 322] width 87 height 15
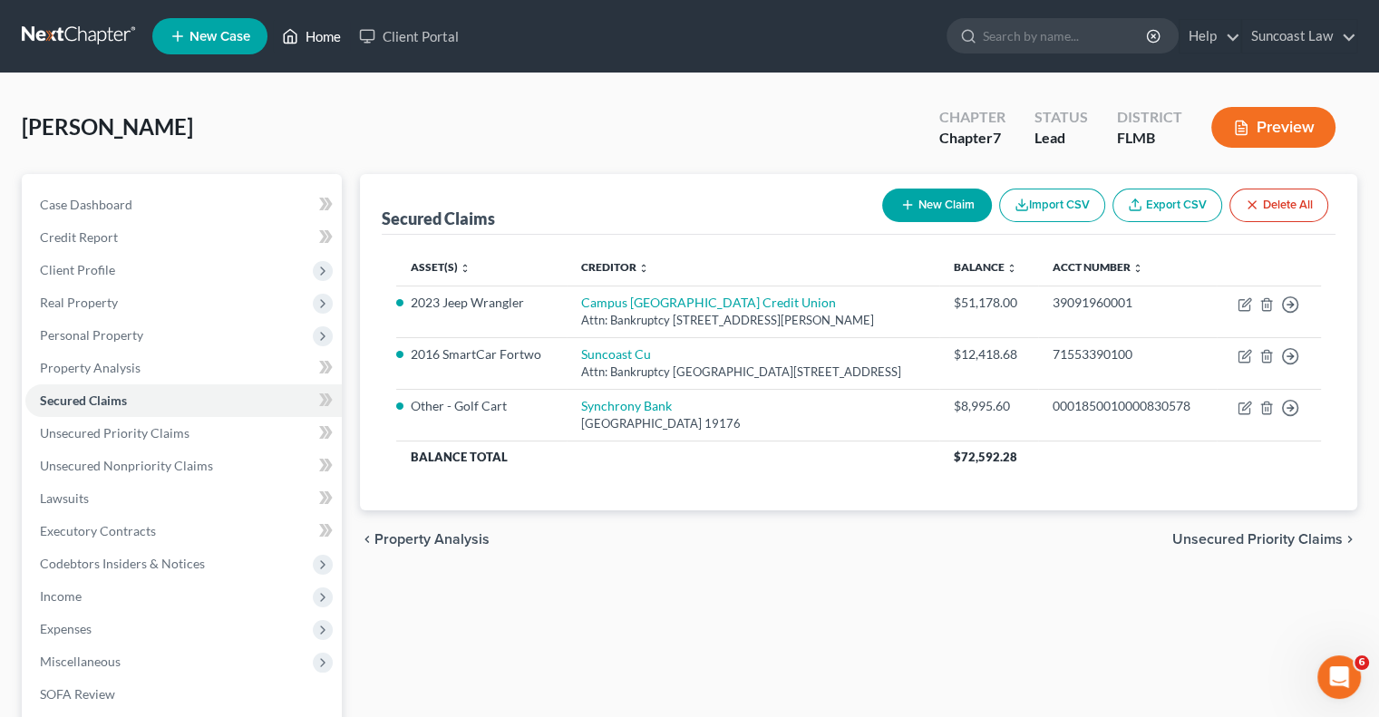
click at [324, 32] on link "Home" at bounding box center [311, 36] width 77 height 33
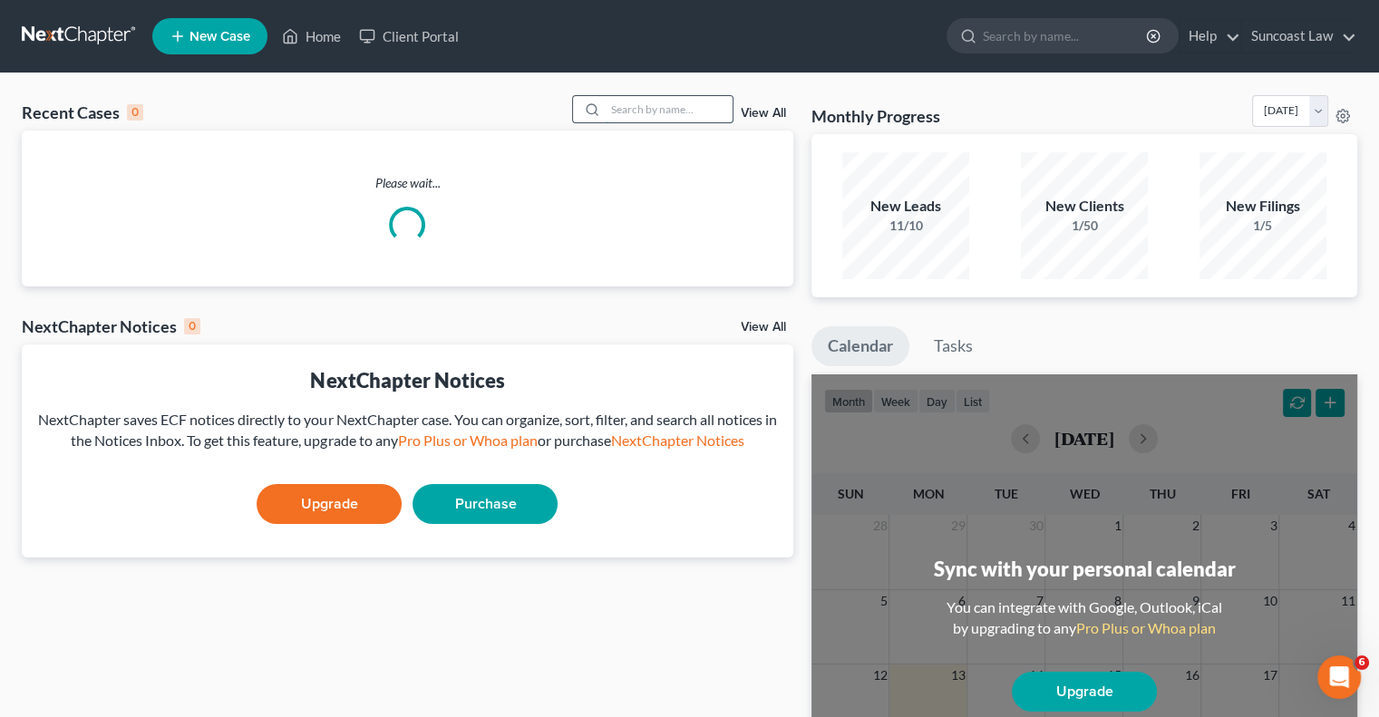
click at [710, 108] on input "search" at bounding box center [669, 109] width 127 height 26
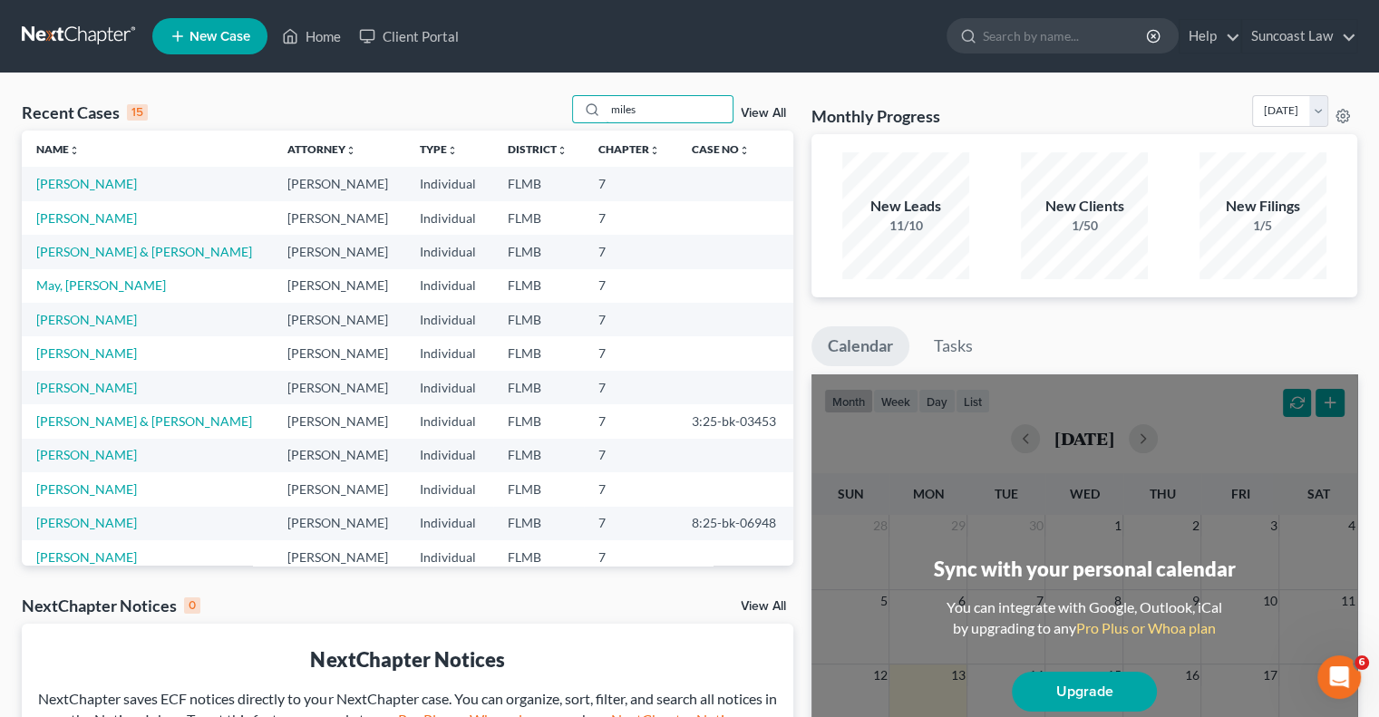
type input "miles"
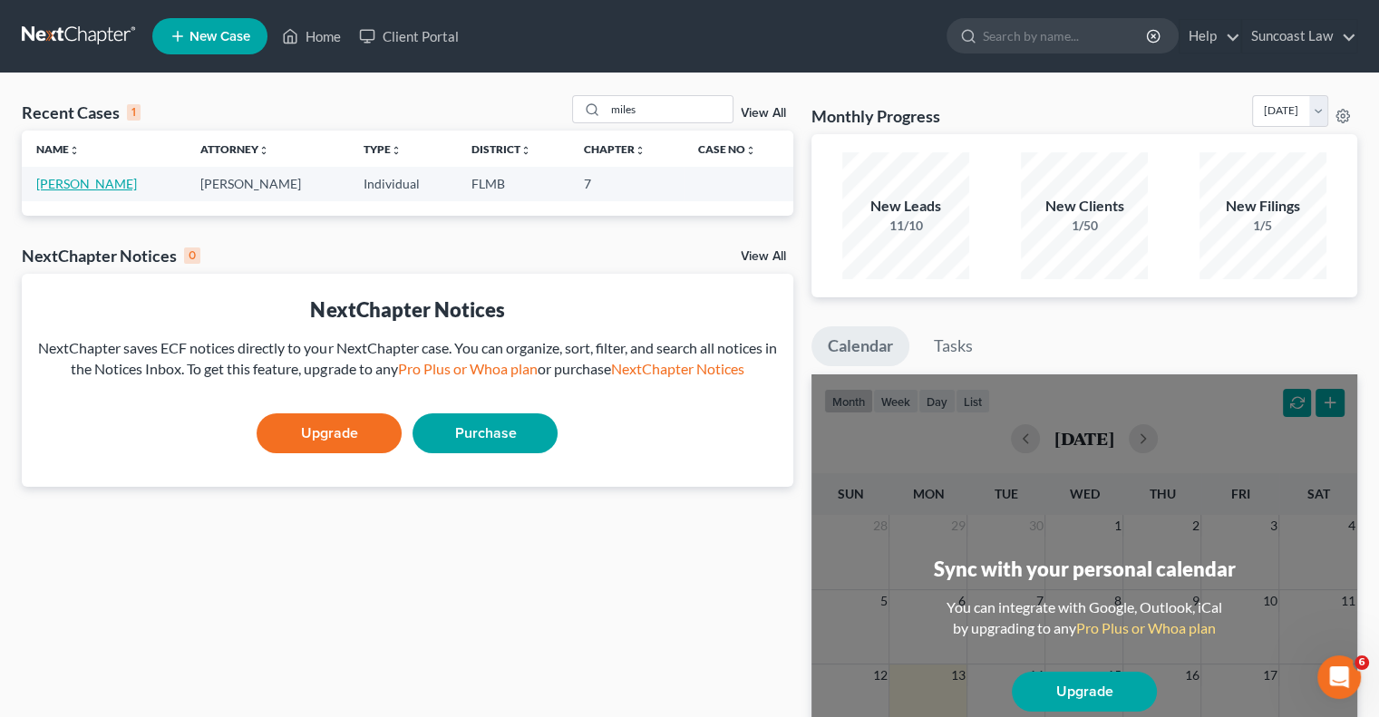
click at [83, 188] on link "[PERSON_NAME]" at bounding box center [86, 183] width 101 height 15
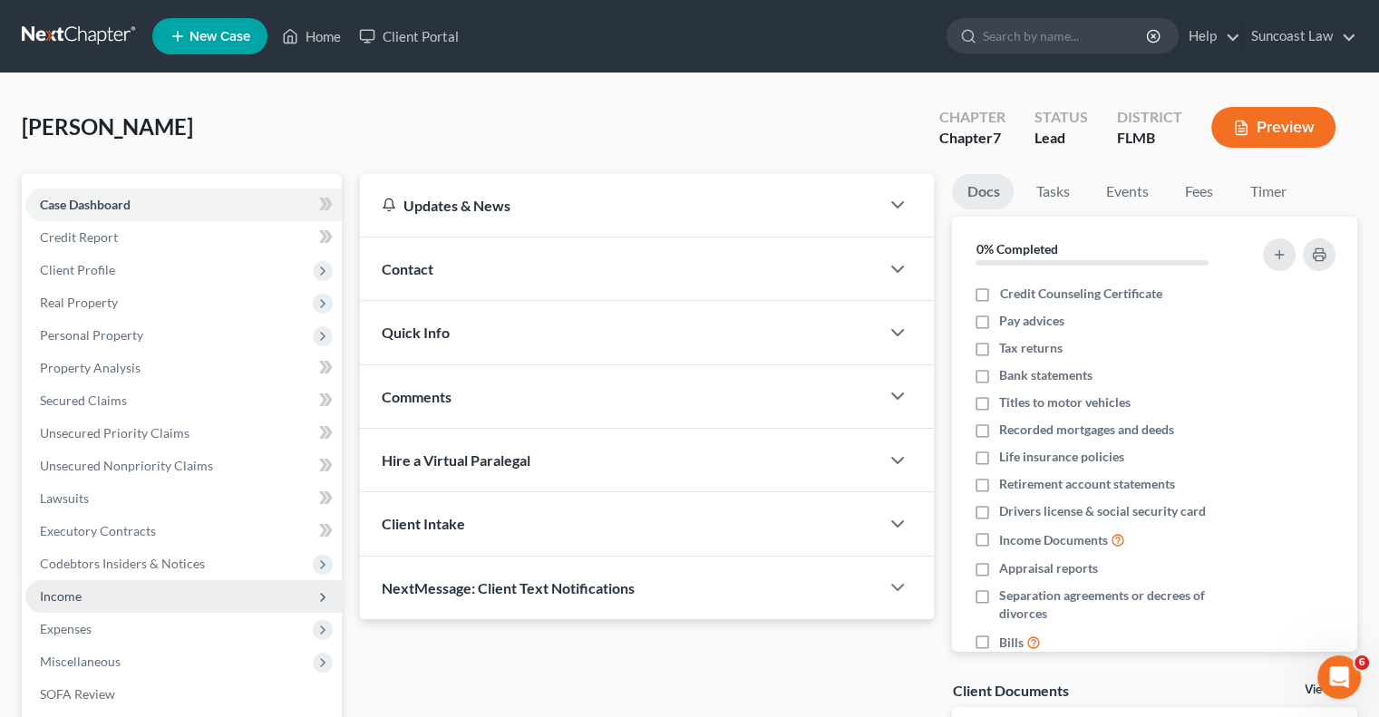
drag, startPoint x: 102, startPoint y: 597, endPoint x: 159, endPoint y: 608, distance: 58.3
click at [102, 598] on span "Income" at bounding box center [183, 596] width 316 height 33
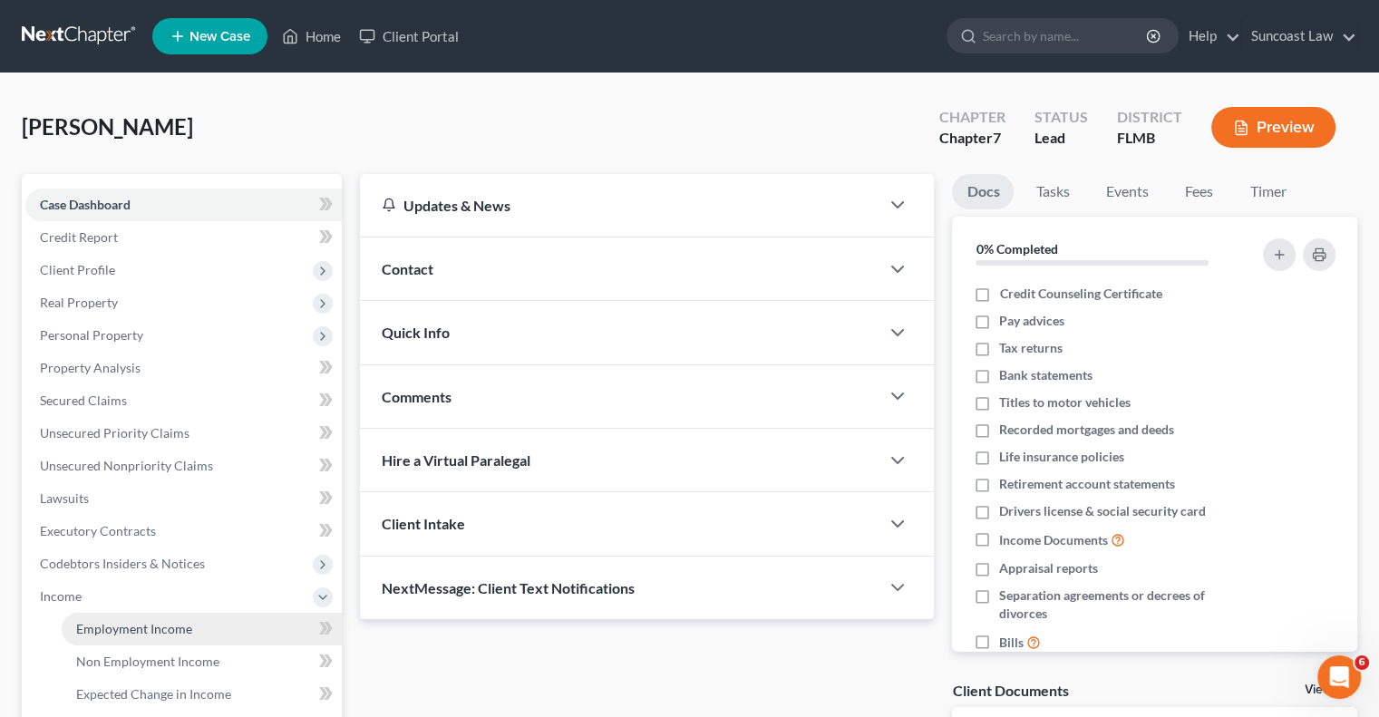
click at [156, 627] on span "Employment Income" at bounding box center [134, 628] width 116 height 15
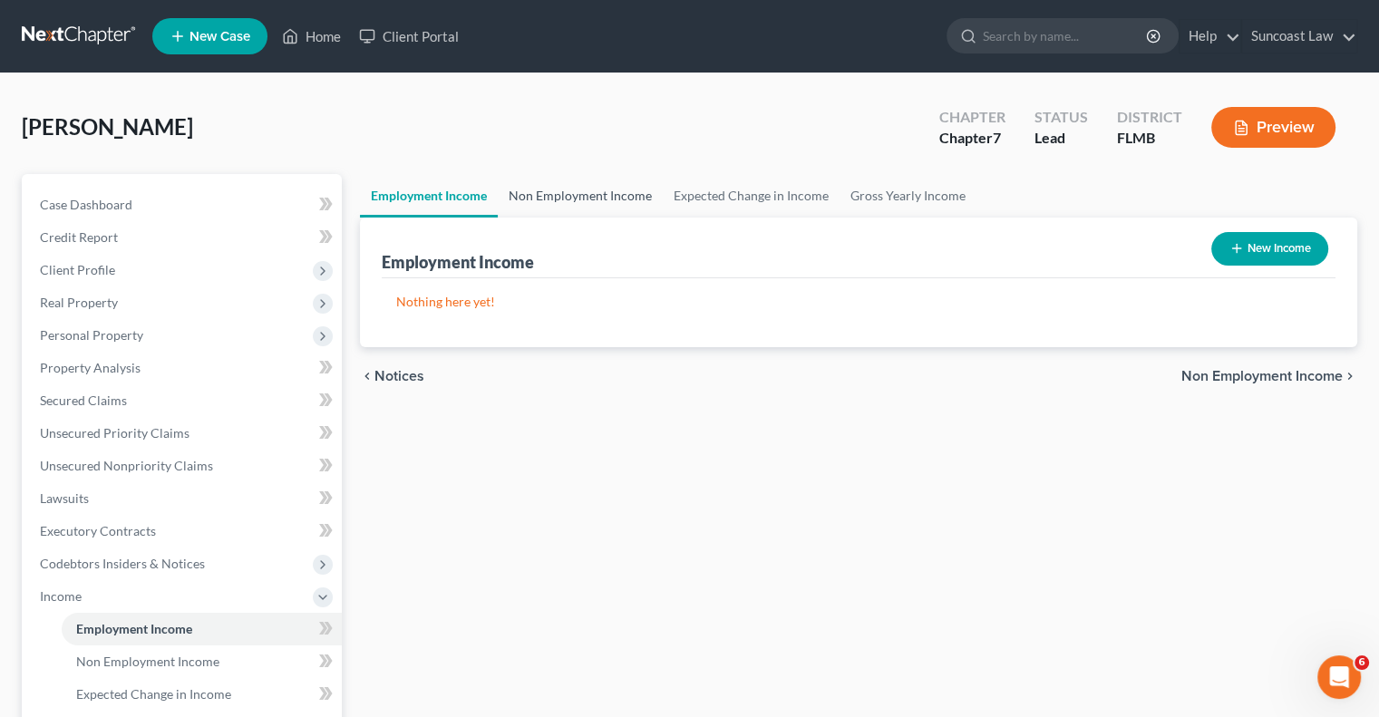
click at [610, 199] on link "Non Employment Income" at bounding box center [580, 196] width 165 height 44
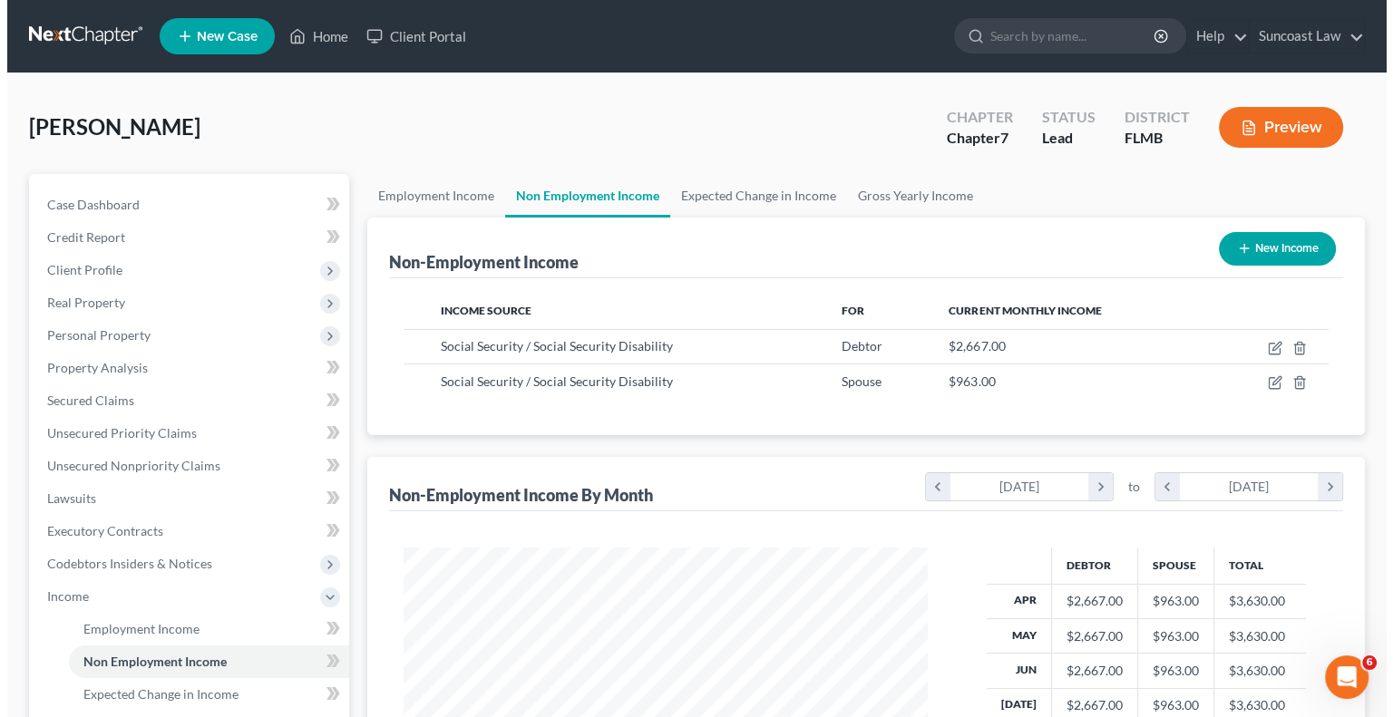
scroll to position [323, 559]
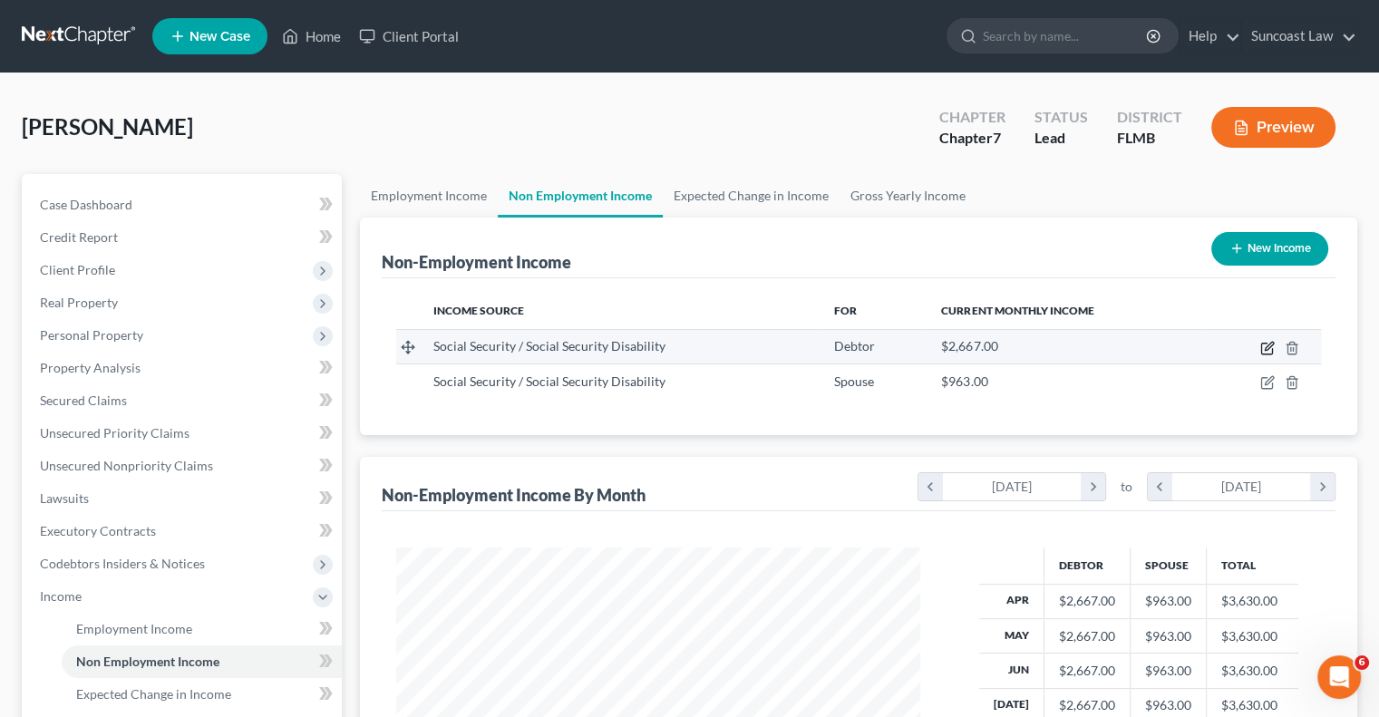
click at [1266, 347] on icon "button" at bounding box center [1269, 346] width 8 height 8
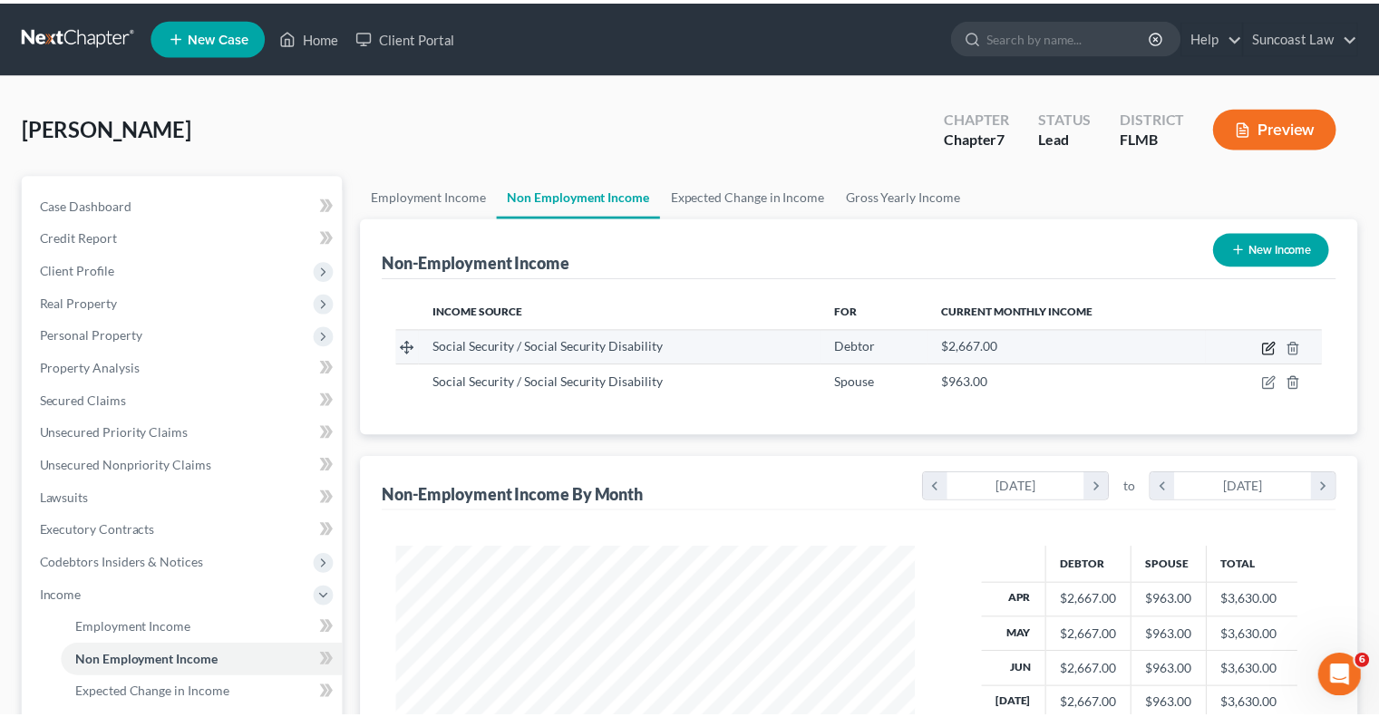
scroll to position [323, 566]
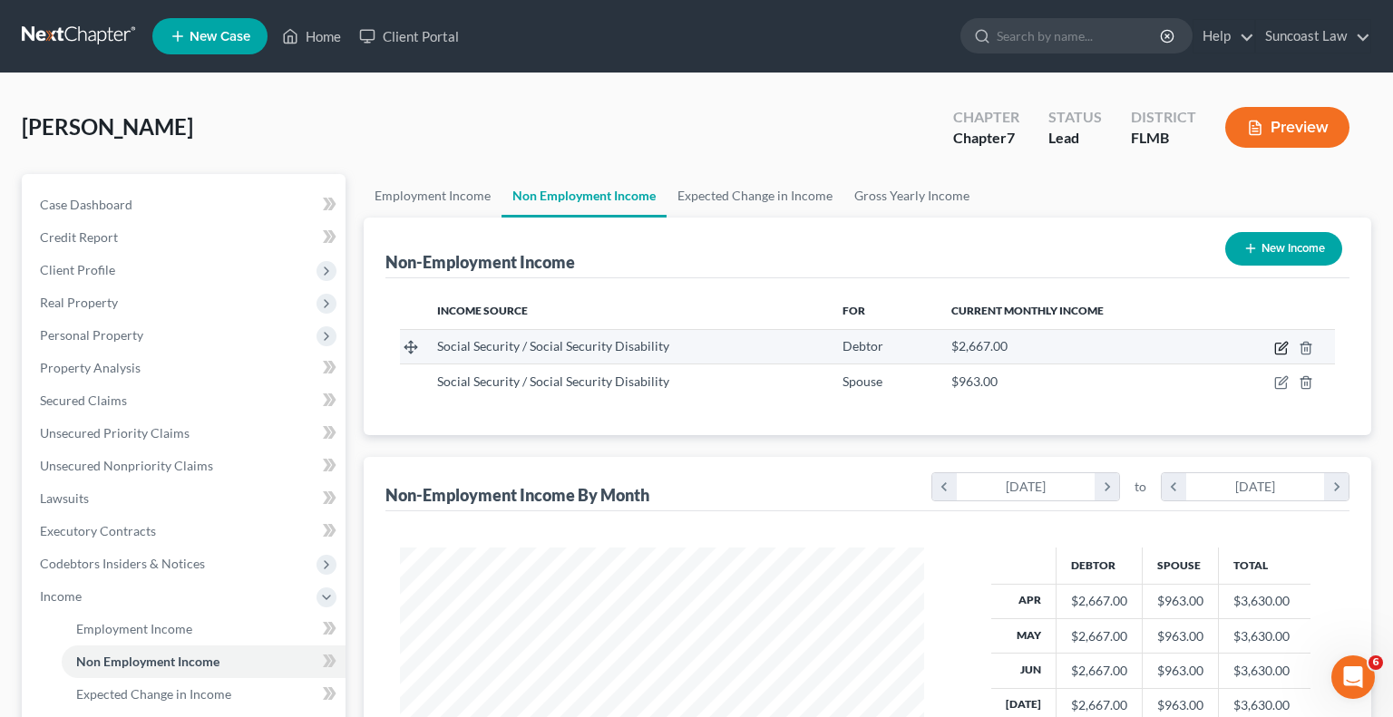
select select "4"
select select "0"
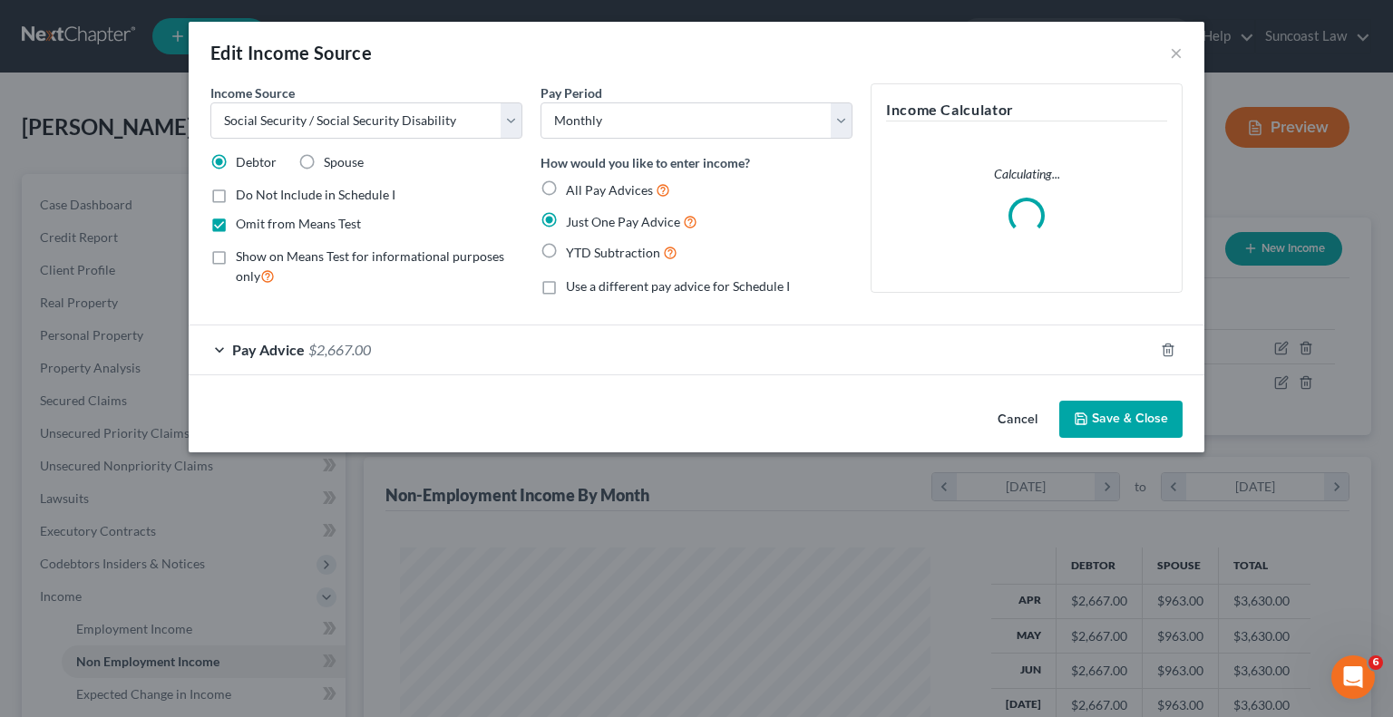
click at [529, 363] on div "Pay Advice $2,667.00" at bounding box center [671, 350] width 965 height 48
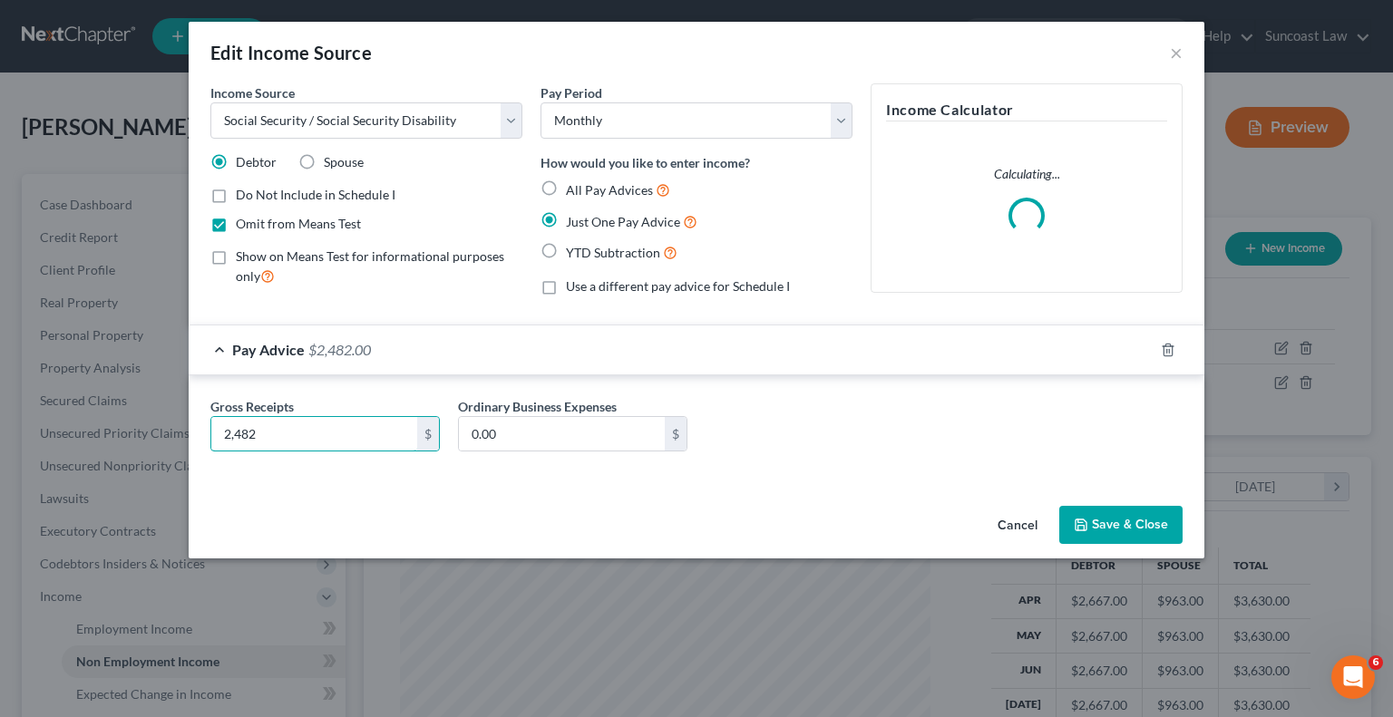
type input "2,482"
click at [1139, 511] on button "Save & Close" at bounding box center [1120, 525] width 123 height 38
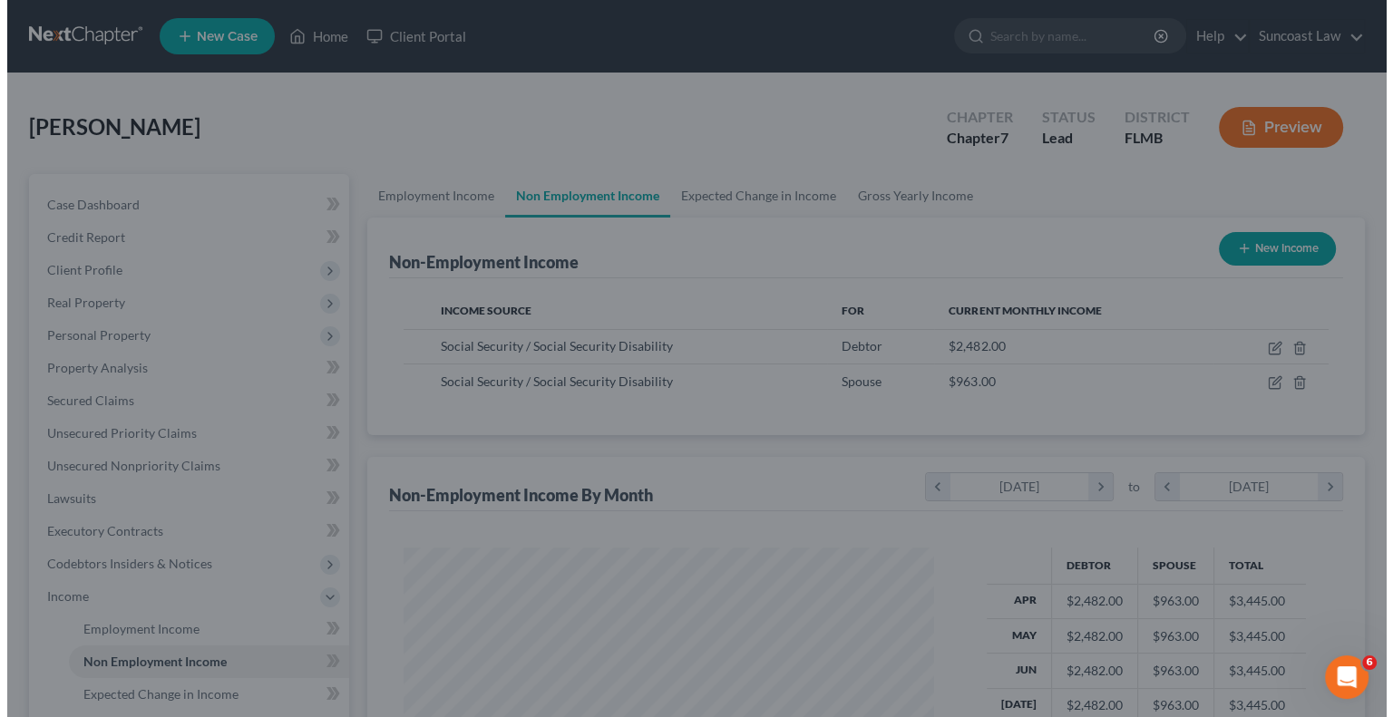
scroll to position [906462, 906224]
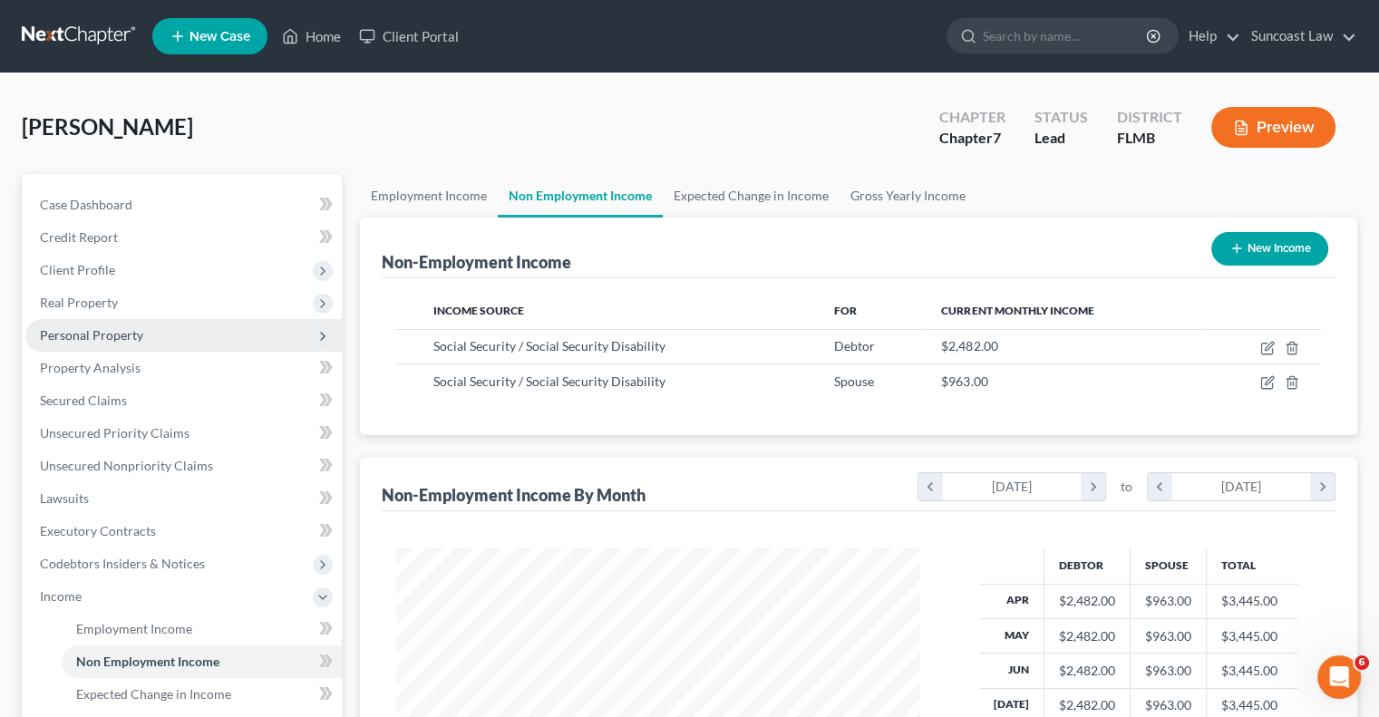
click at [98, 333] on span "Personal Property" at bounding box center [91, 334] width 103 height 15
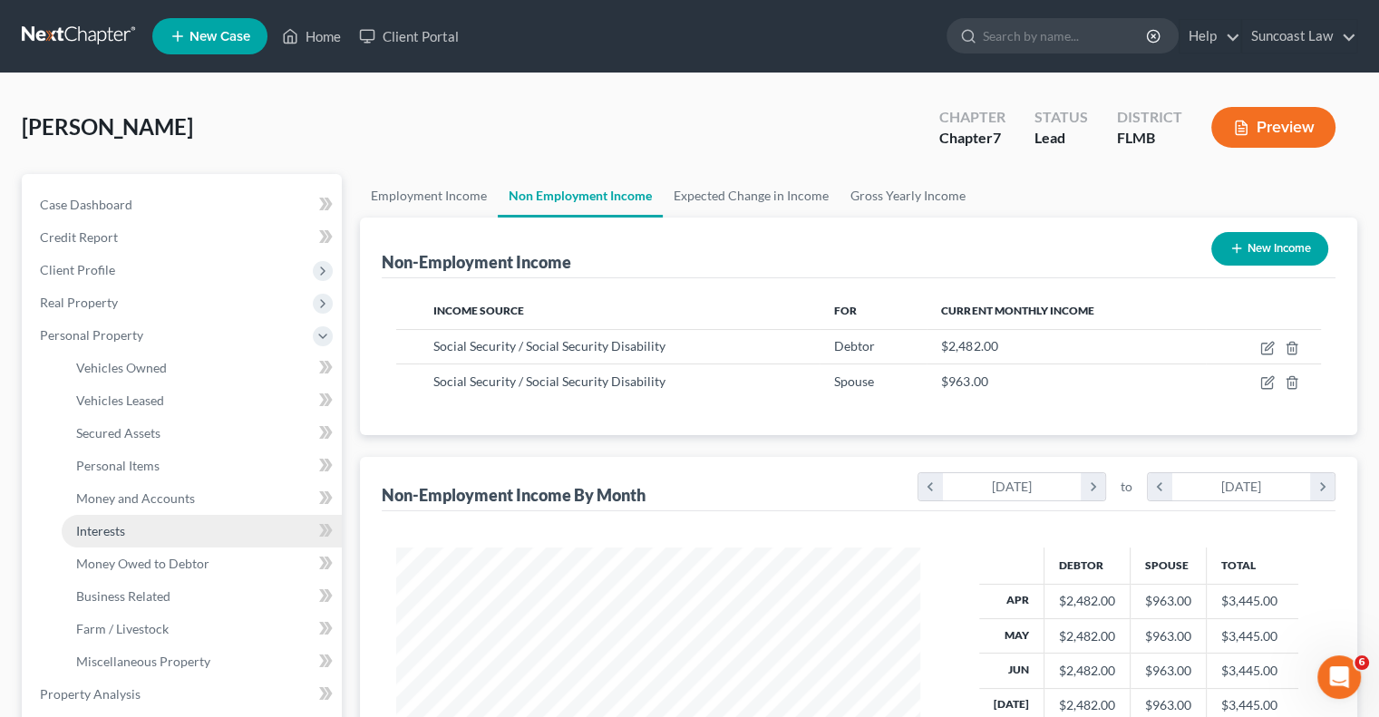
drag, startPoint x: 144, startPoint y: 537, endPoint x: 160, endPoint y: 543, distance: 16.7
click at [145, 538] on link "Interests" at bounding box center [202, 531] width 280 height 33
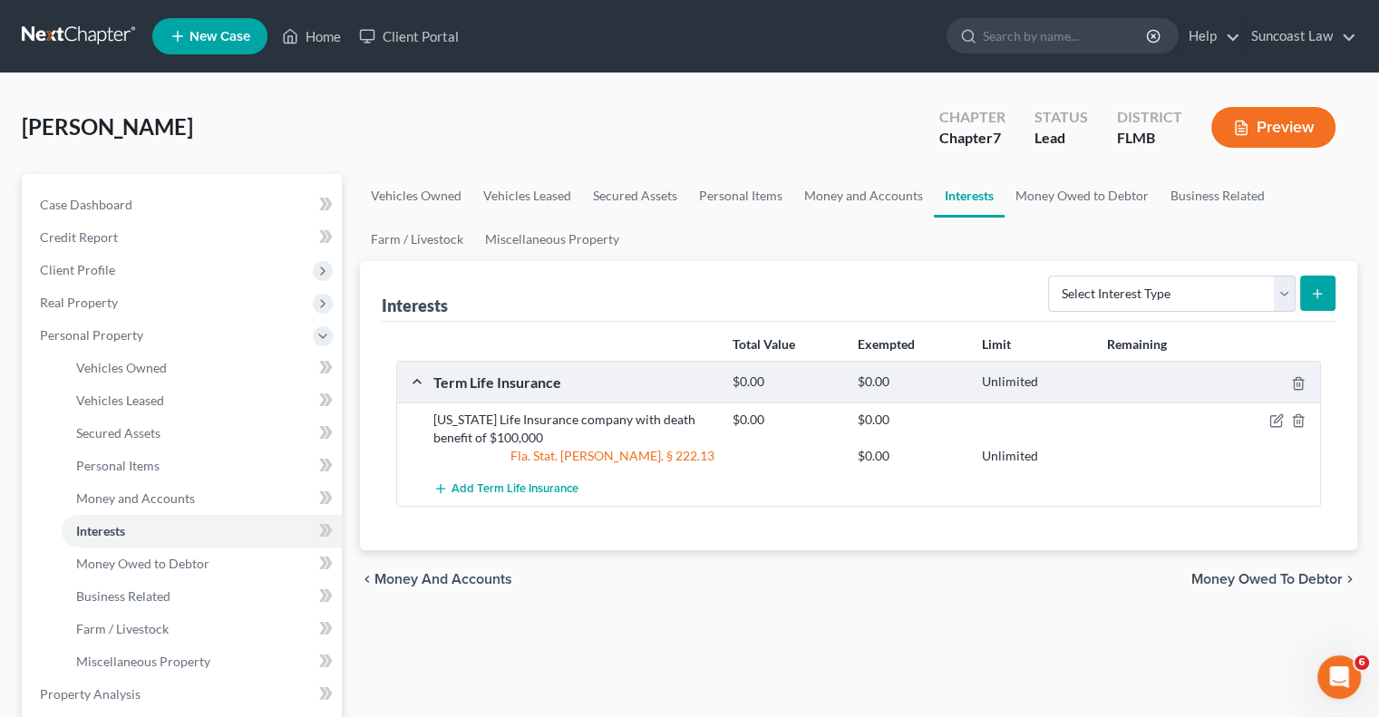
click at [1267, 414] on div at bounding box center [1272, 420] width 100 height 18
click at [1278, 420] on icon "button" at bounding box center [1276, 420] width 15 height 15
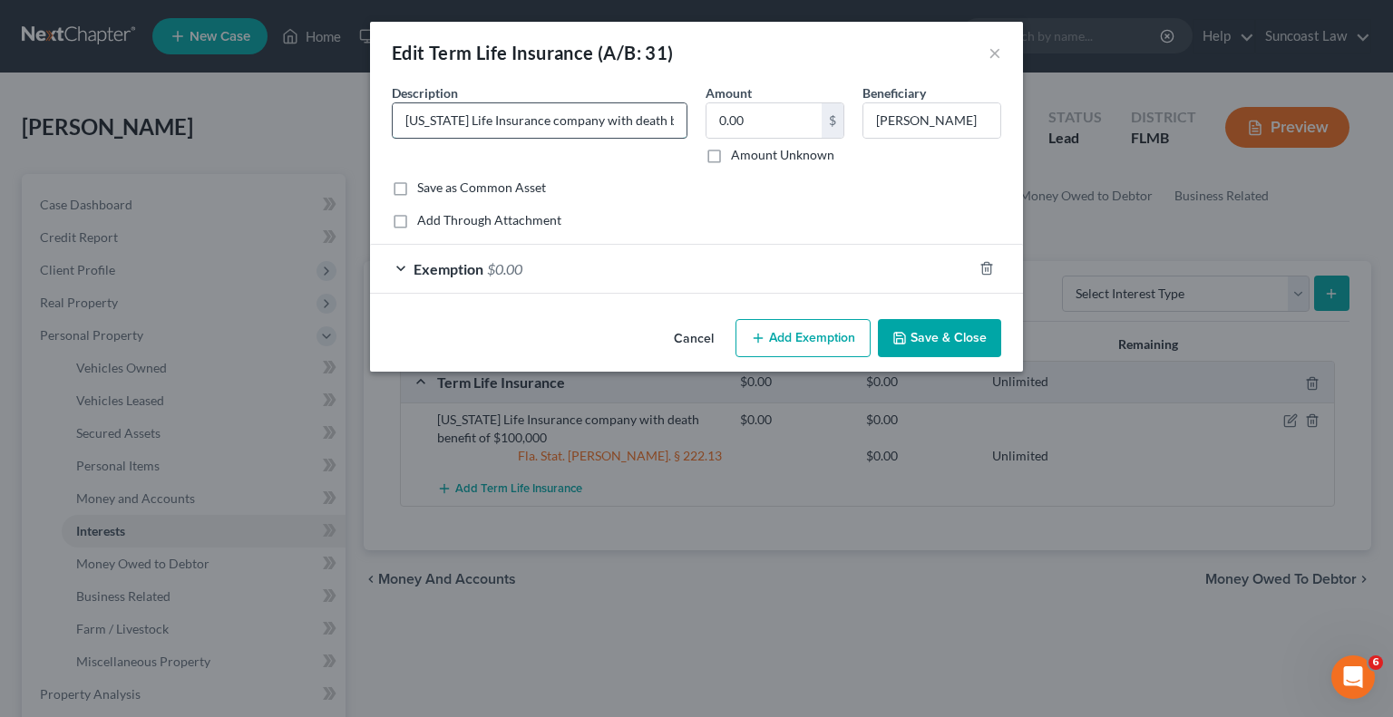
click at [653, 122] on input "[US_STATE] Life Insurance company with death benefit of $100,000" at bounding box center [540, 120] width 294 height 34
type input "[US_STATE] Life Insurance company with death benefit of $3000"
click at [969, 350] on button "Save & Close" at bounding box center [939, 338] width 123 height 38
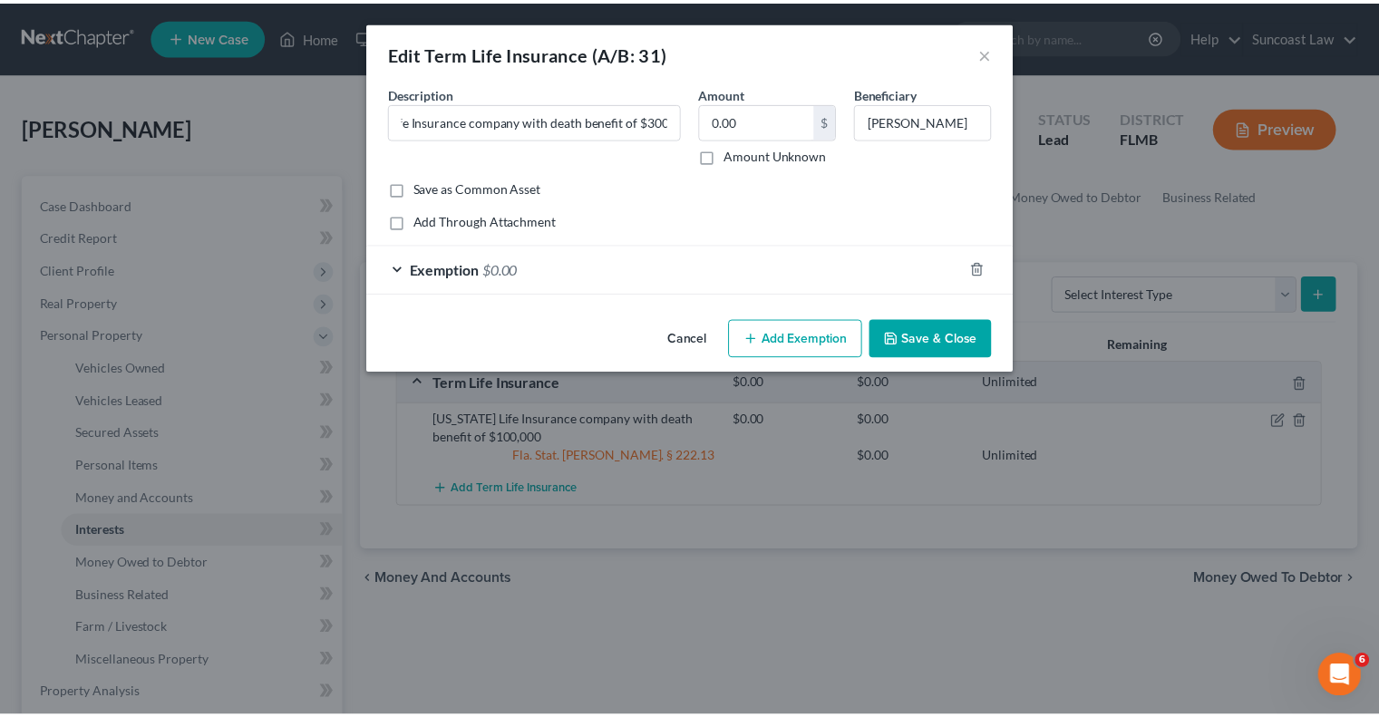
scroll to position [0, 0]
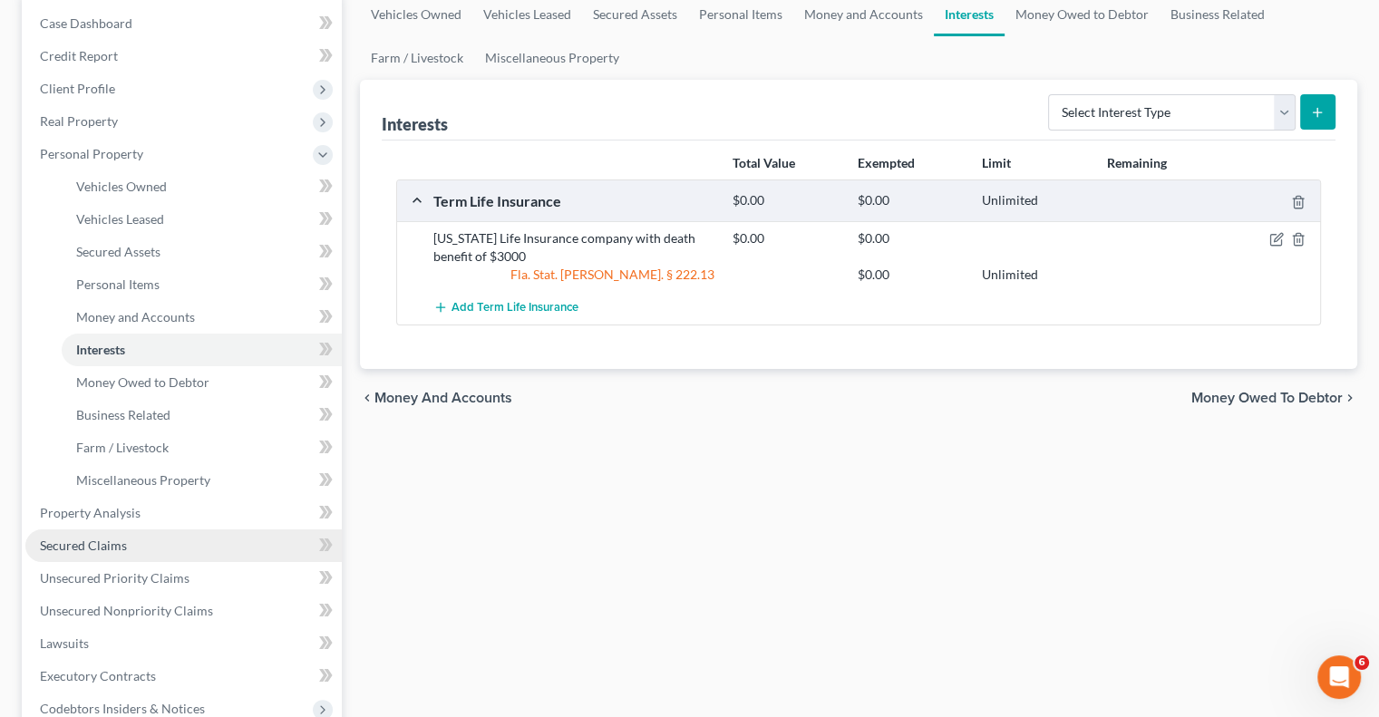
click at [86, 541] on span "Secured Claims" at bounding box center [83, 545] width 87 height 15
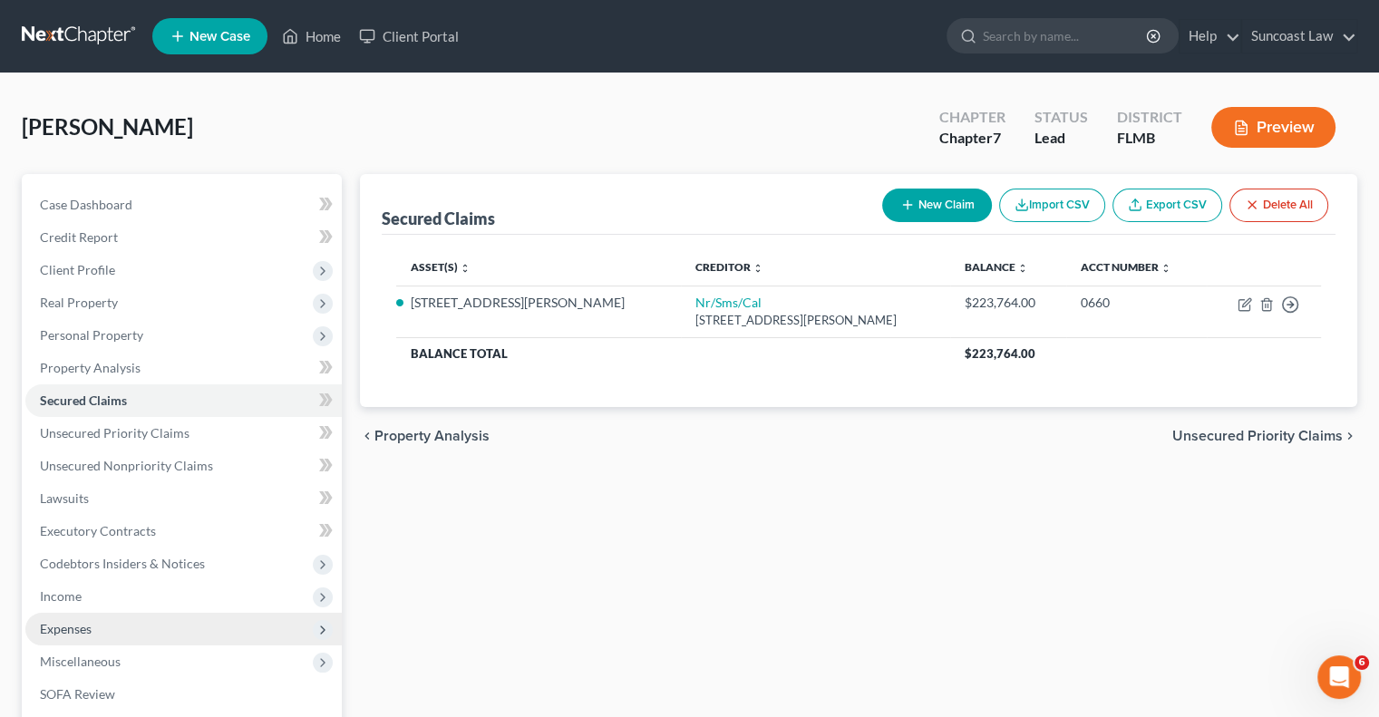
click at [107, 640] on span "Expenses" at bounding box center [183, 629] width 316 height 33
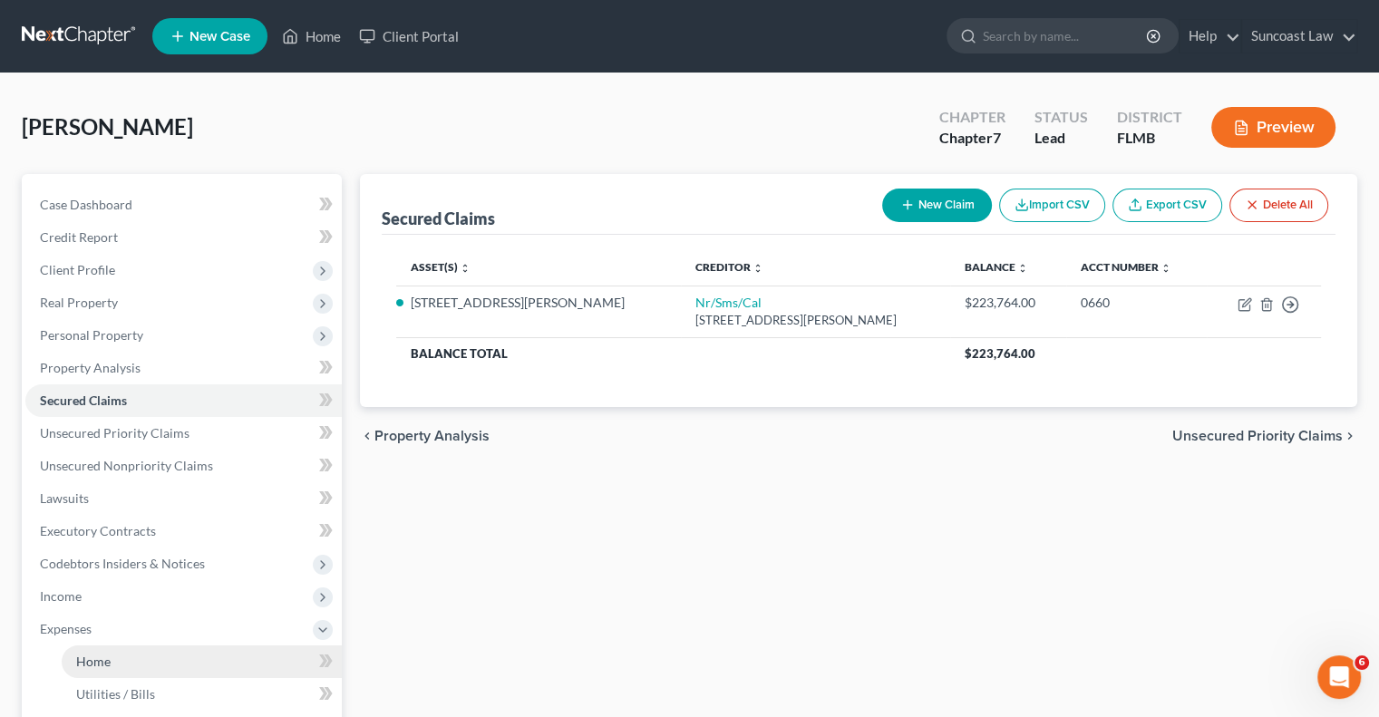
click at [121, 663] on link "Home" at bounding box center [202, 662] width 280 height 33
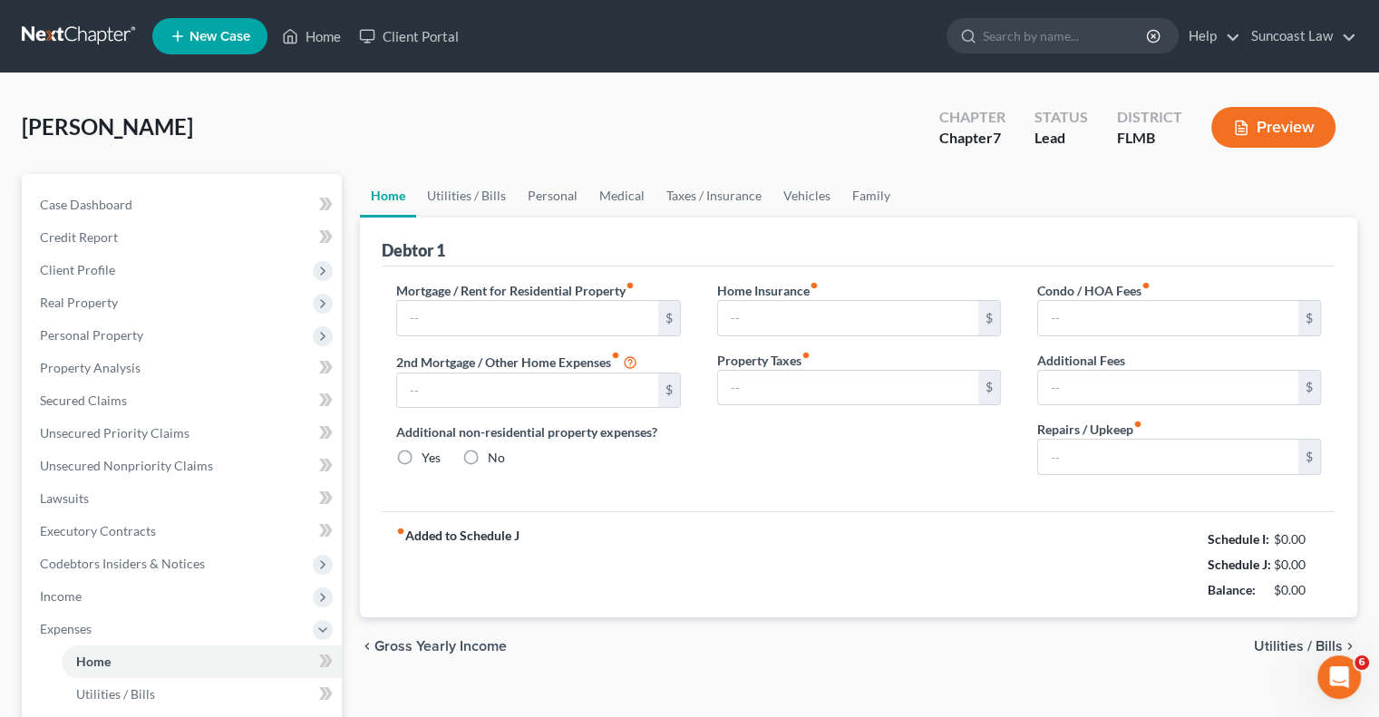
type input "1,889.23"
type input "0.00"
radio input "true"
type input "0.00"
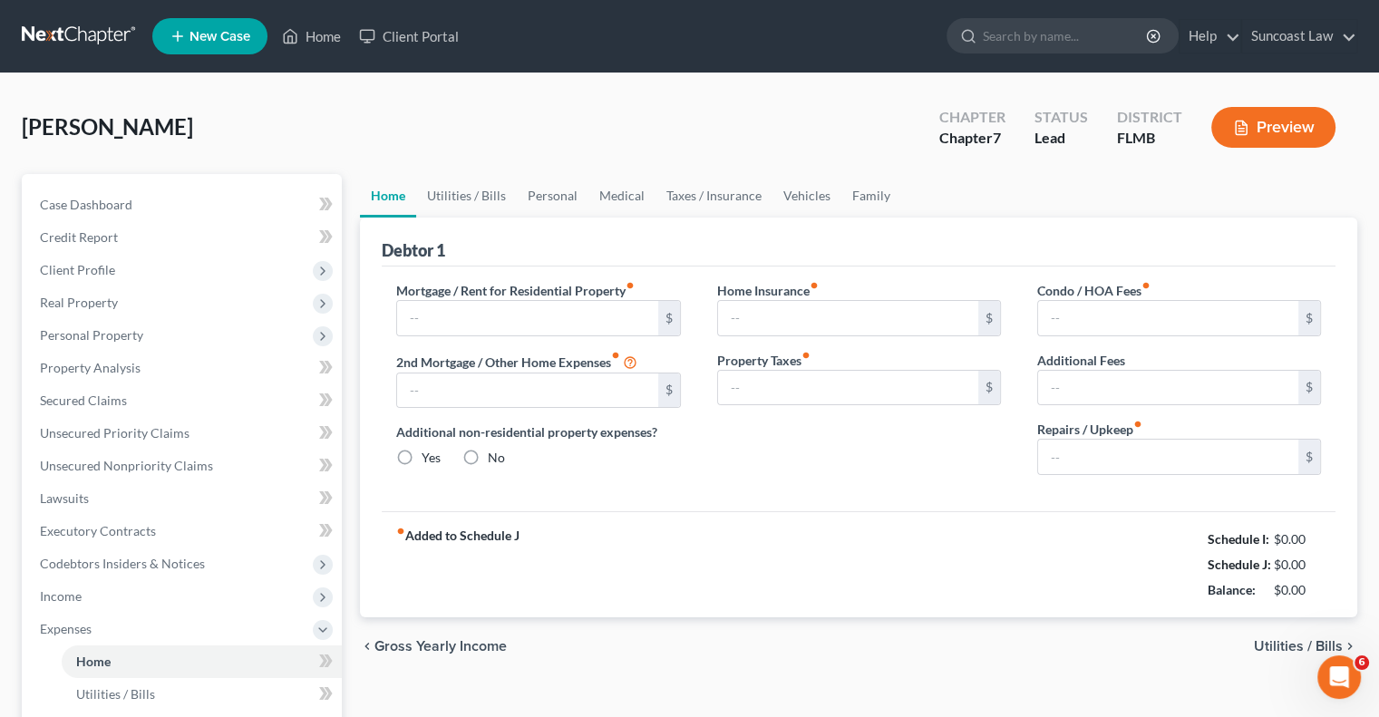
type input "0.00"
